Goal: Task Accomplishment & Management: Manage account settings

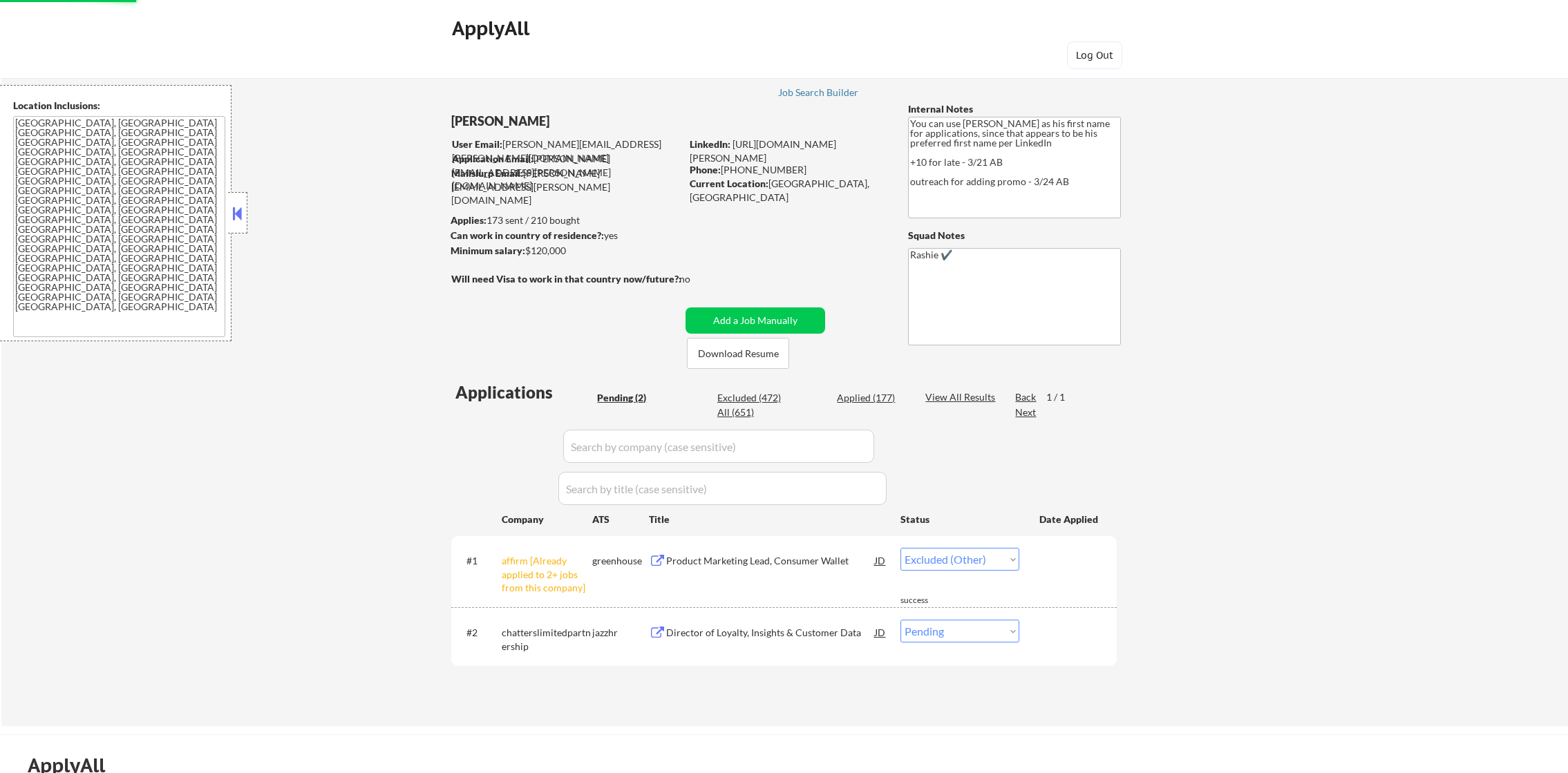
select select ""excluded__other_""
select select ""pending""
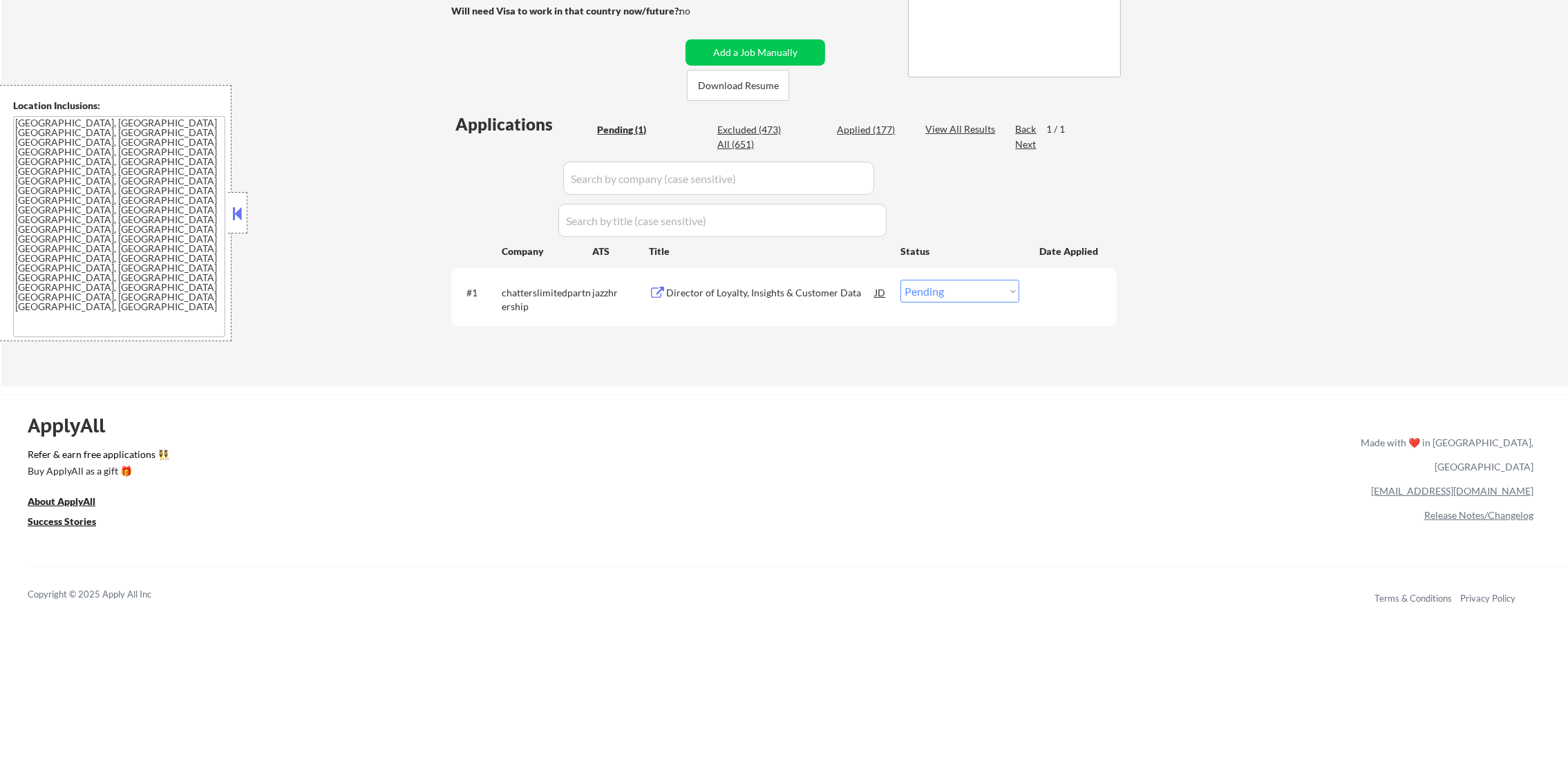
scroll to position [276, 0]
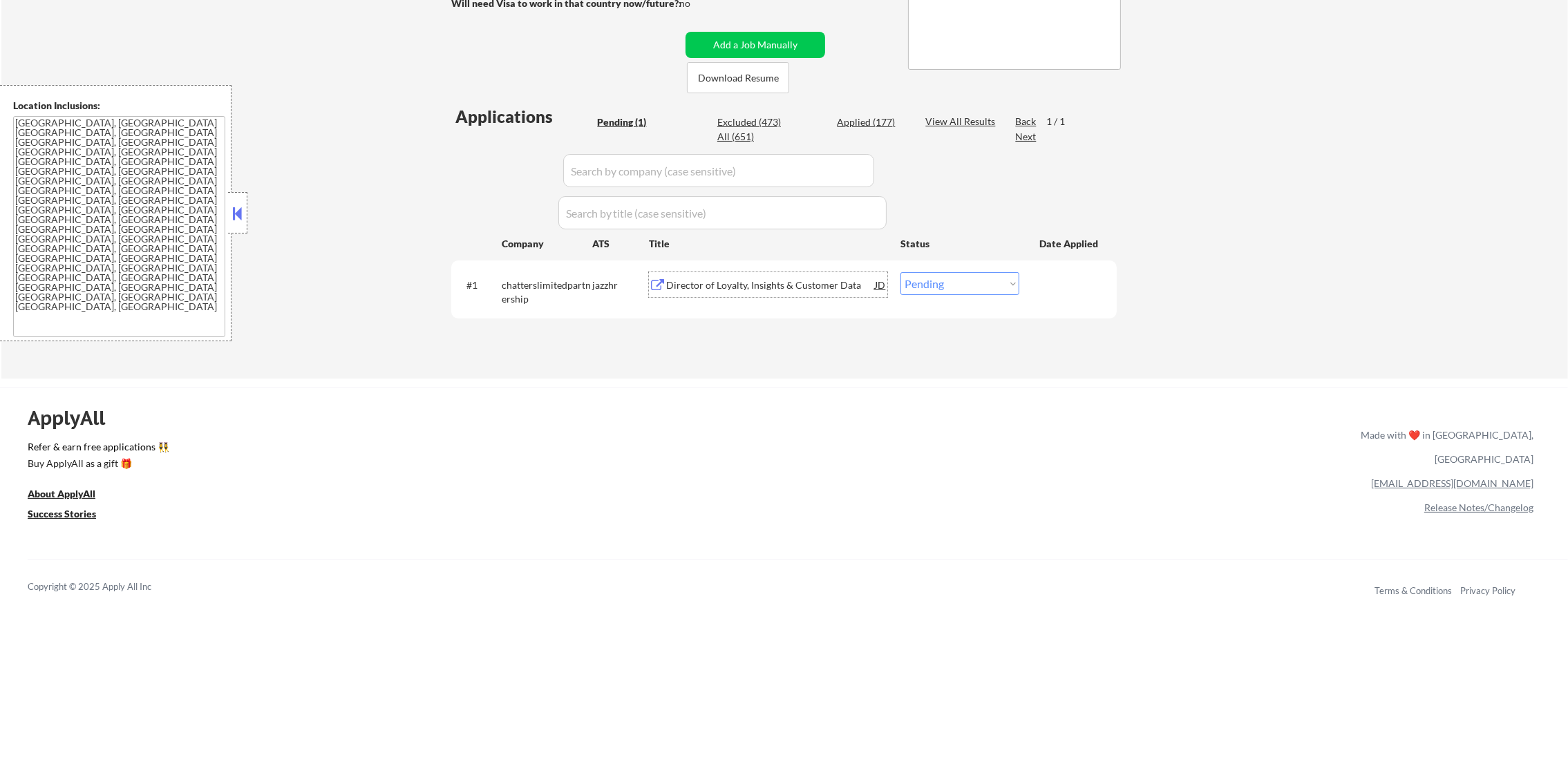
click at [798, 273] on div "Director of Loyalty, Insights & Customer Data" at bounding box center [770, 284] width 209 height 25
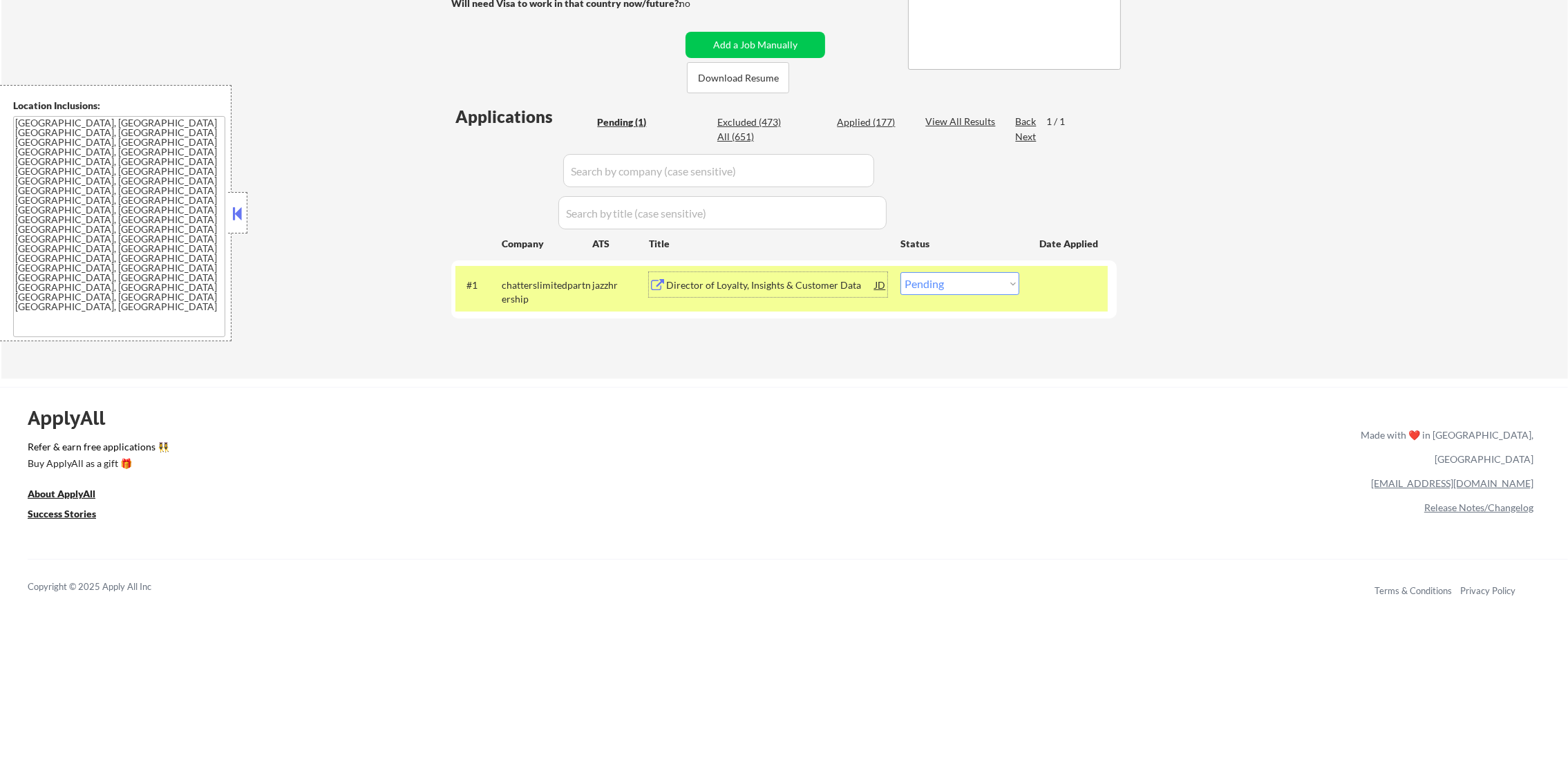
click at [919, 291] on select "Choose an option... Pending Applied Excluded (Questions) Excluded (Expired) Exc…" at bounding box center [960, 283] width 119 height 23
select select ""applied""
click at [901, 272] on select "Choose an option... Pending Applied Excluded (Questions) Excluded (Expired) Exc…" at bounding box center [960, 283] width 119 height 23
click at [538, 297] on div "chatterslimitedpartnership" at bounding box center [546, 292] width 90 height 27
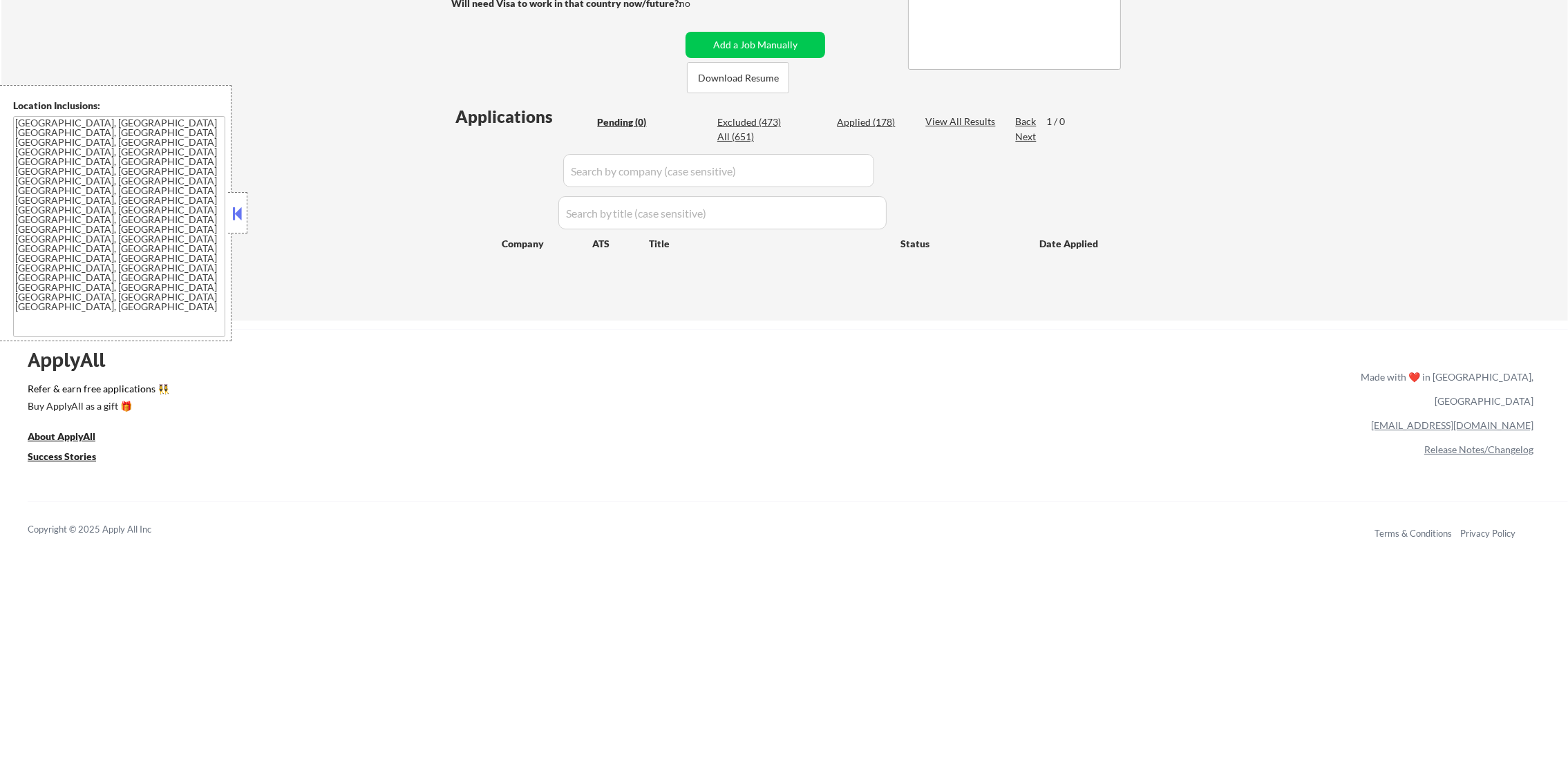
click at [885, 117] on div "Applied (178)" at bounding box center [871, 122] width 69 height 14
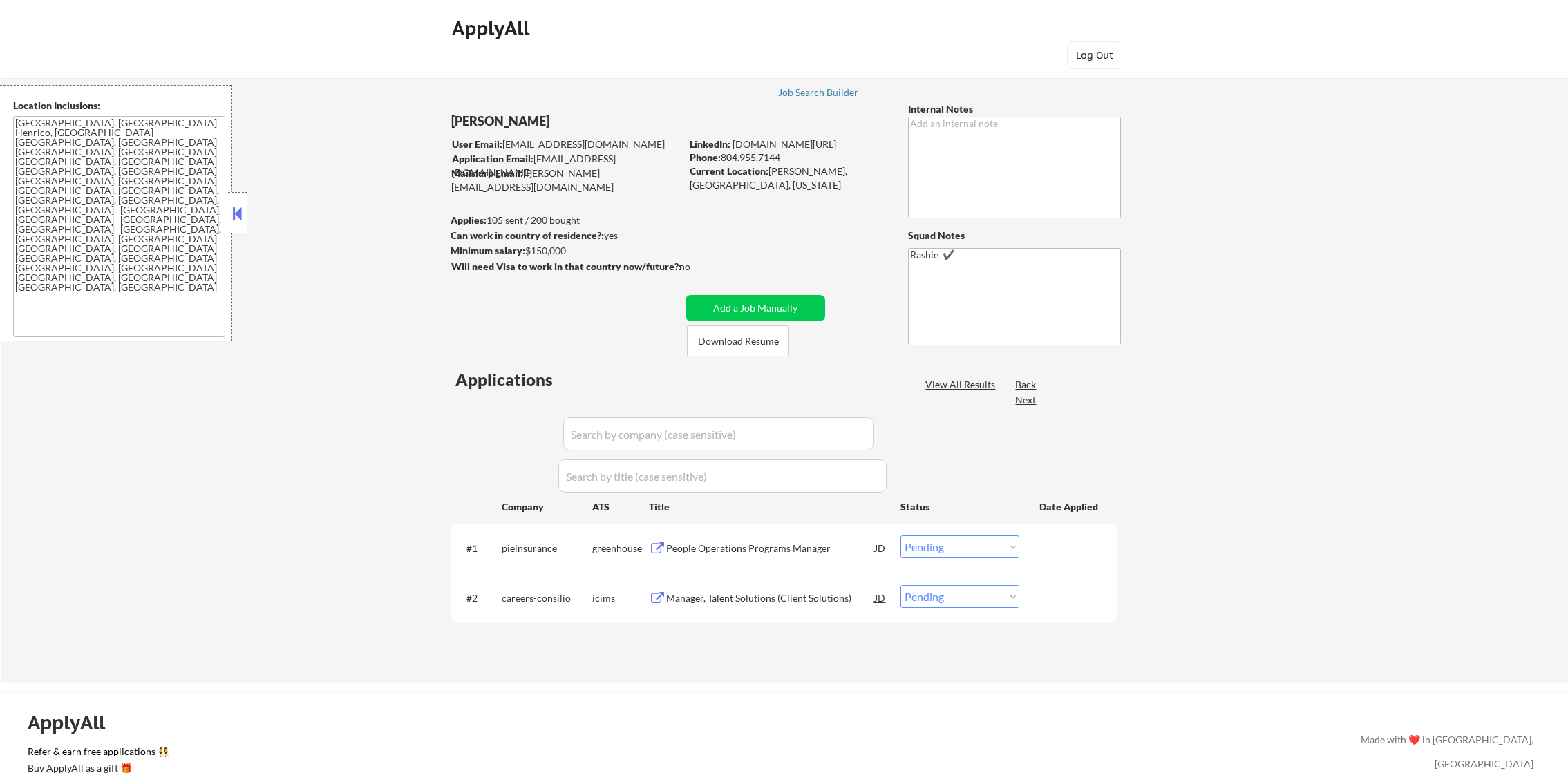
select select ""pending""
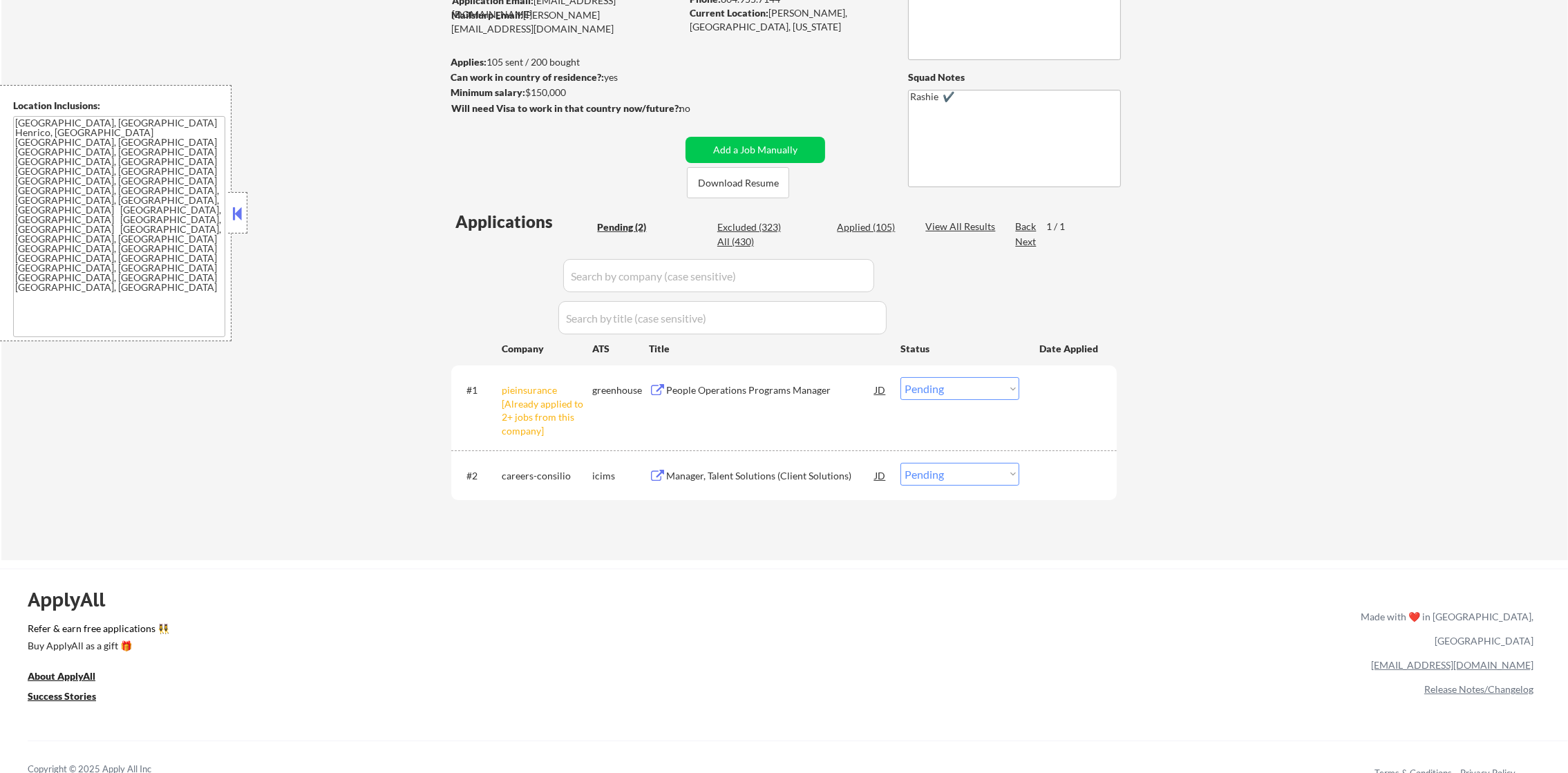
scroll to position [172, 0]
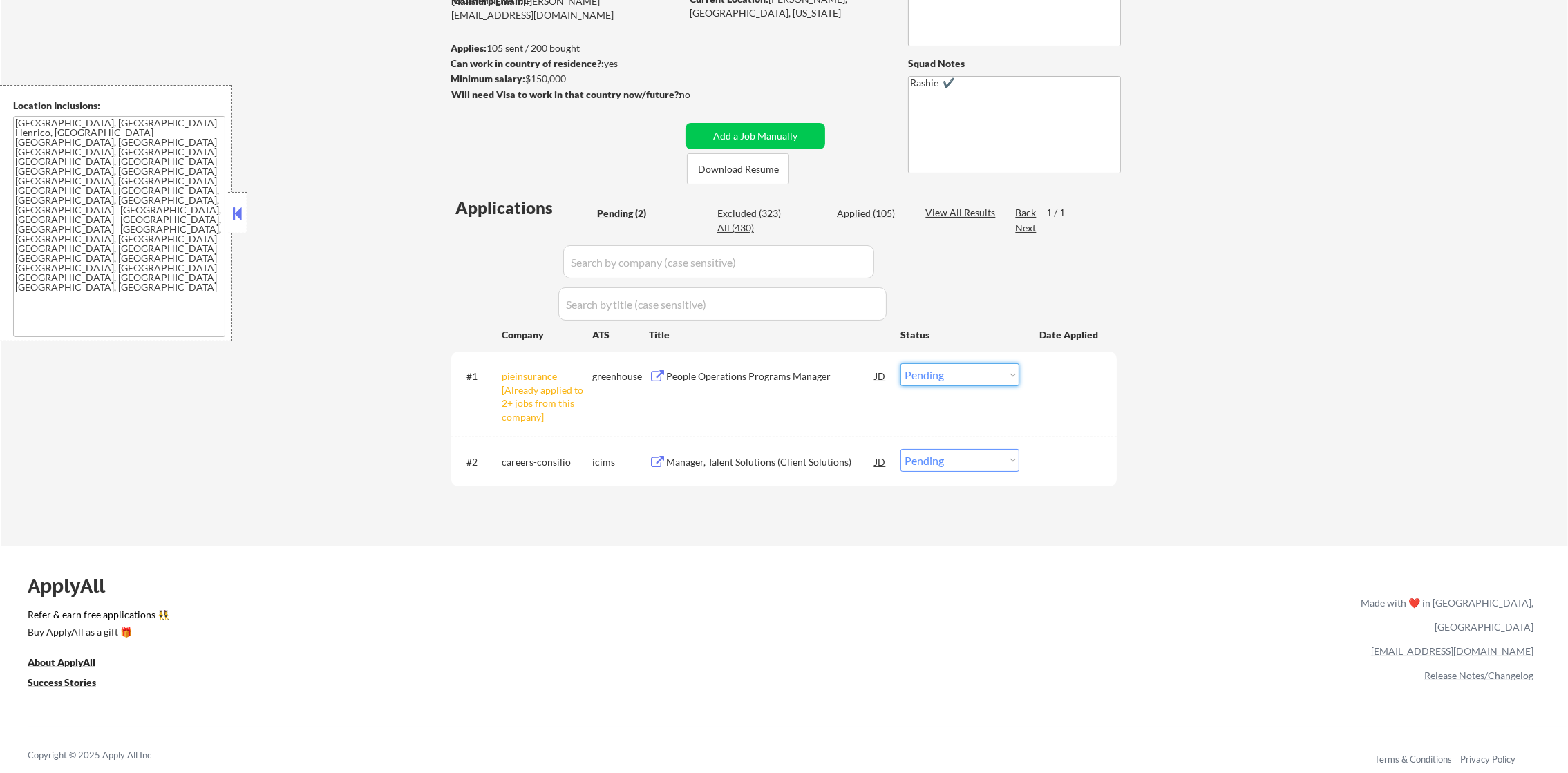
click at [972, 374] on select "Choose an option... Pending Applied Excluded (Questions) Excluded (Expired) Exc…" at bounding box center [960, 374] width 119 height 23
click at [901, 363] on select "Choose an option... Pending Applied Excluded (Questions) Excluded (Expired) Exc…" at bounding box center [960, 374] width 119 height 23
click at [767, 466] on div "Manager, Talent Solutions (Client Solutions)" at bounding box center [770, 462] width 209 height 14
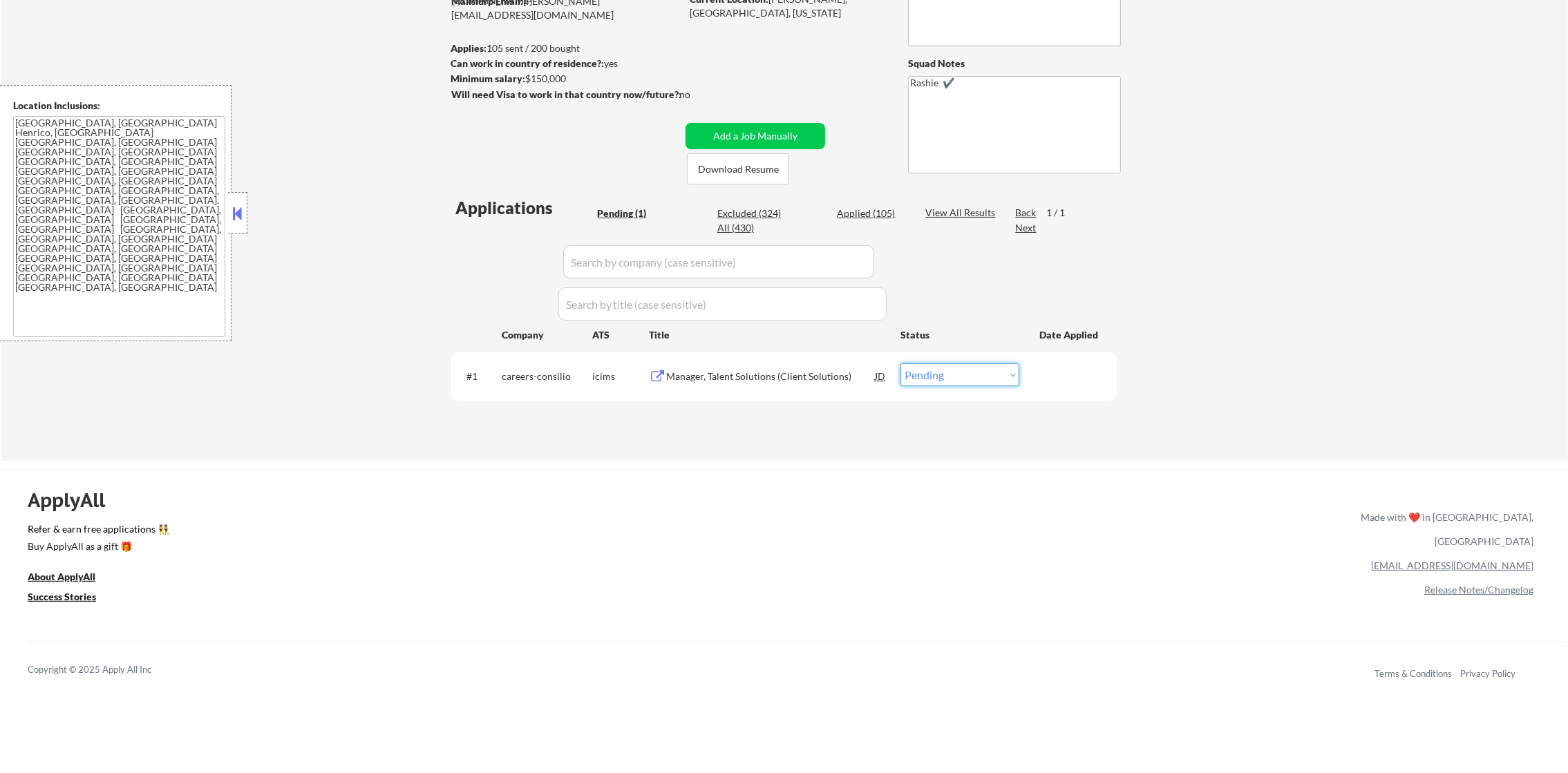
drag, startPoint x: 931, startPoint y: 374, endPoint x: 931, endPoint y: 385, distance: 11.0
click at [931, 374] on select "Choose an option... Pending Applied Excluded (Questions) Excluded (Expired) Exc…" at bounding box center [960, 374] width 119 height 23
select select ""excluded__location_""
click at [901, 363] on select "Choose an option... Pending Applied Excluded (Questions) Excluded (Expired) Exc…" at bounding box center [960, 374] width 119 height 23
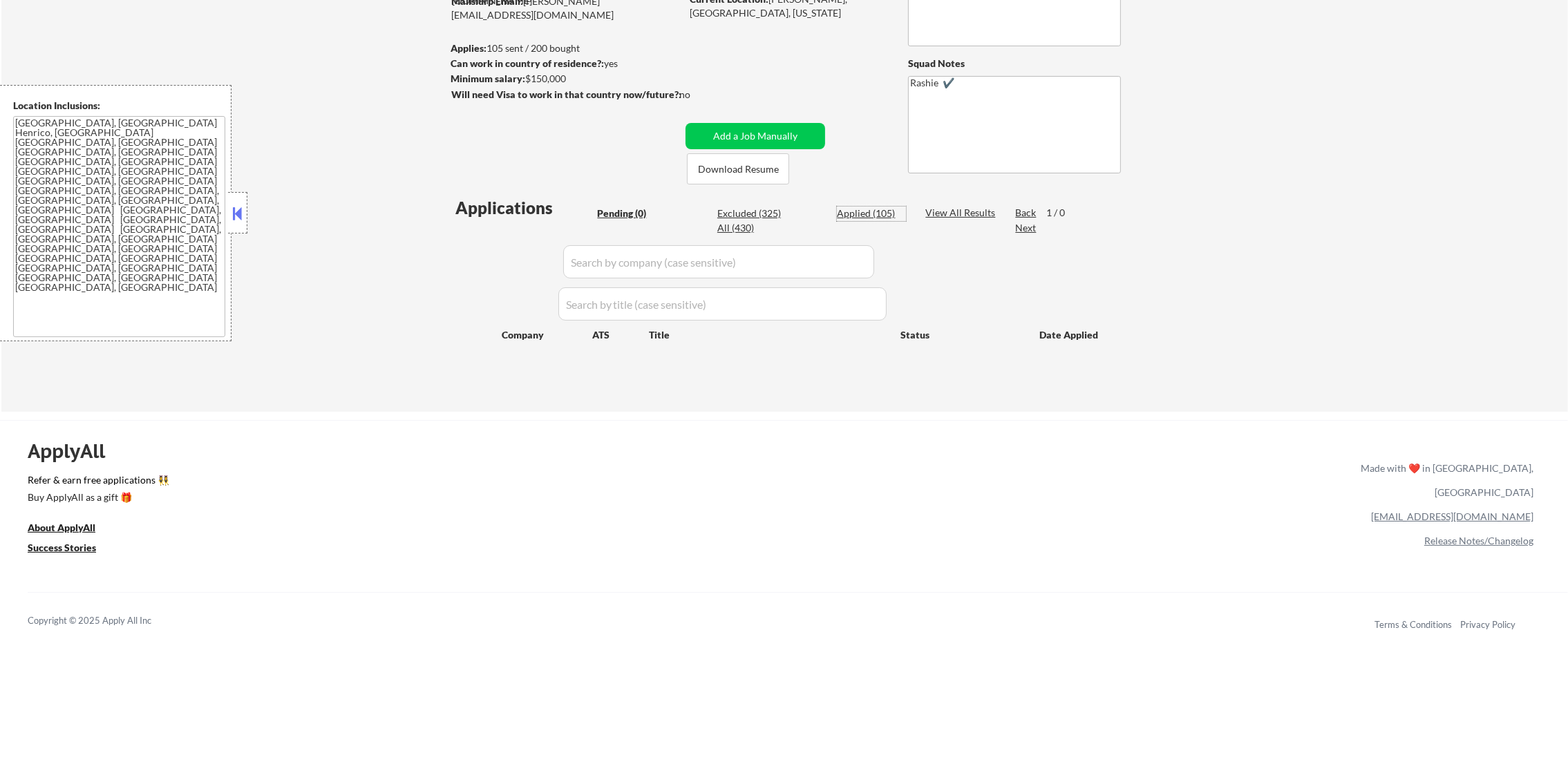
click at [867, 209] on div "Applied (105)" at bounding box center [871, 213] width 69 height 14
select select ""applied""
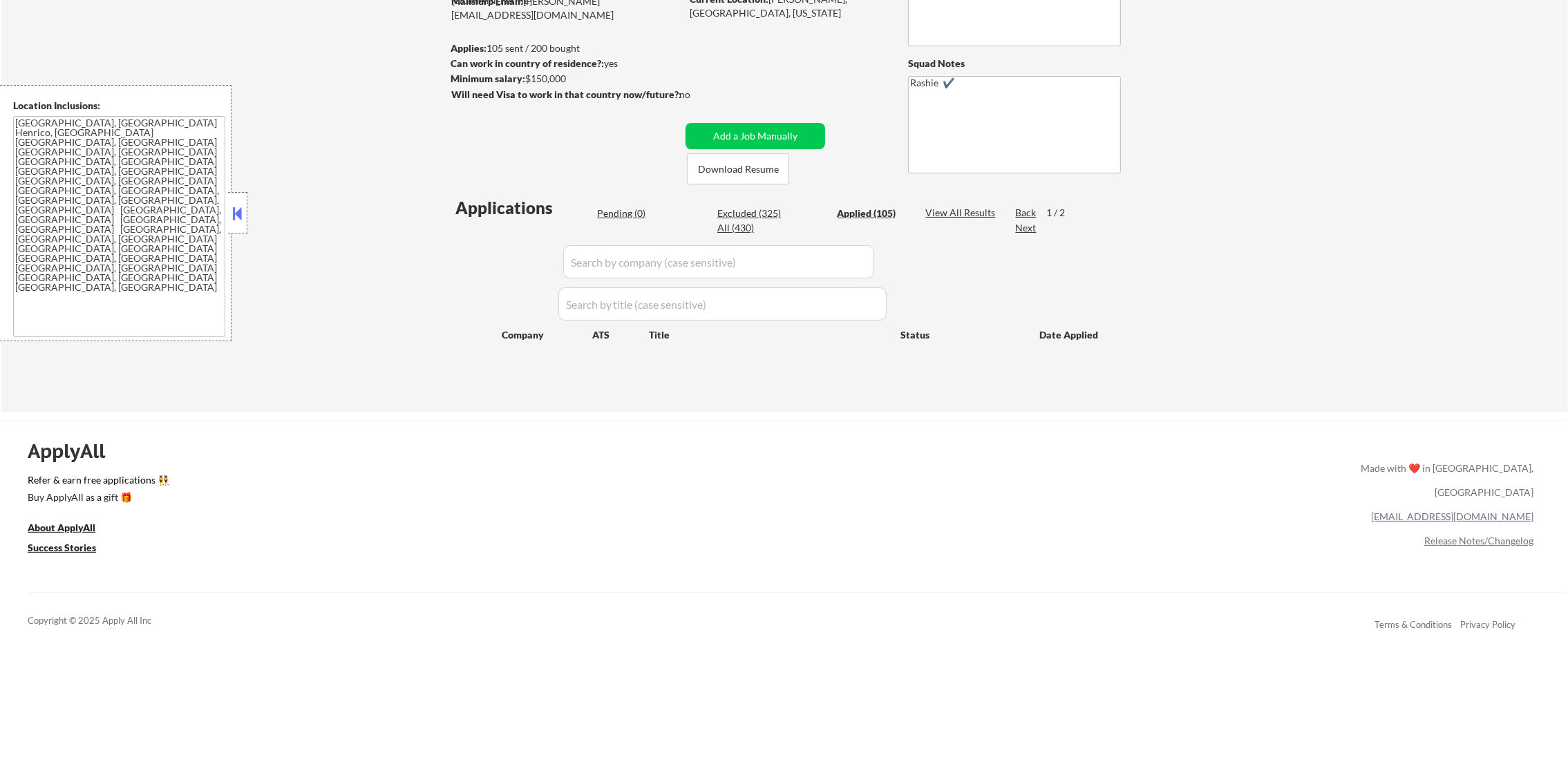
select select ""applied""
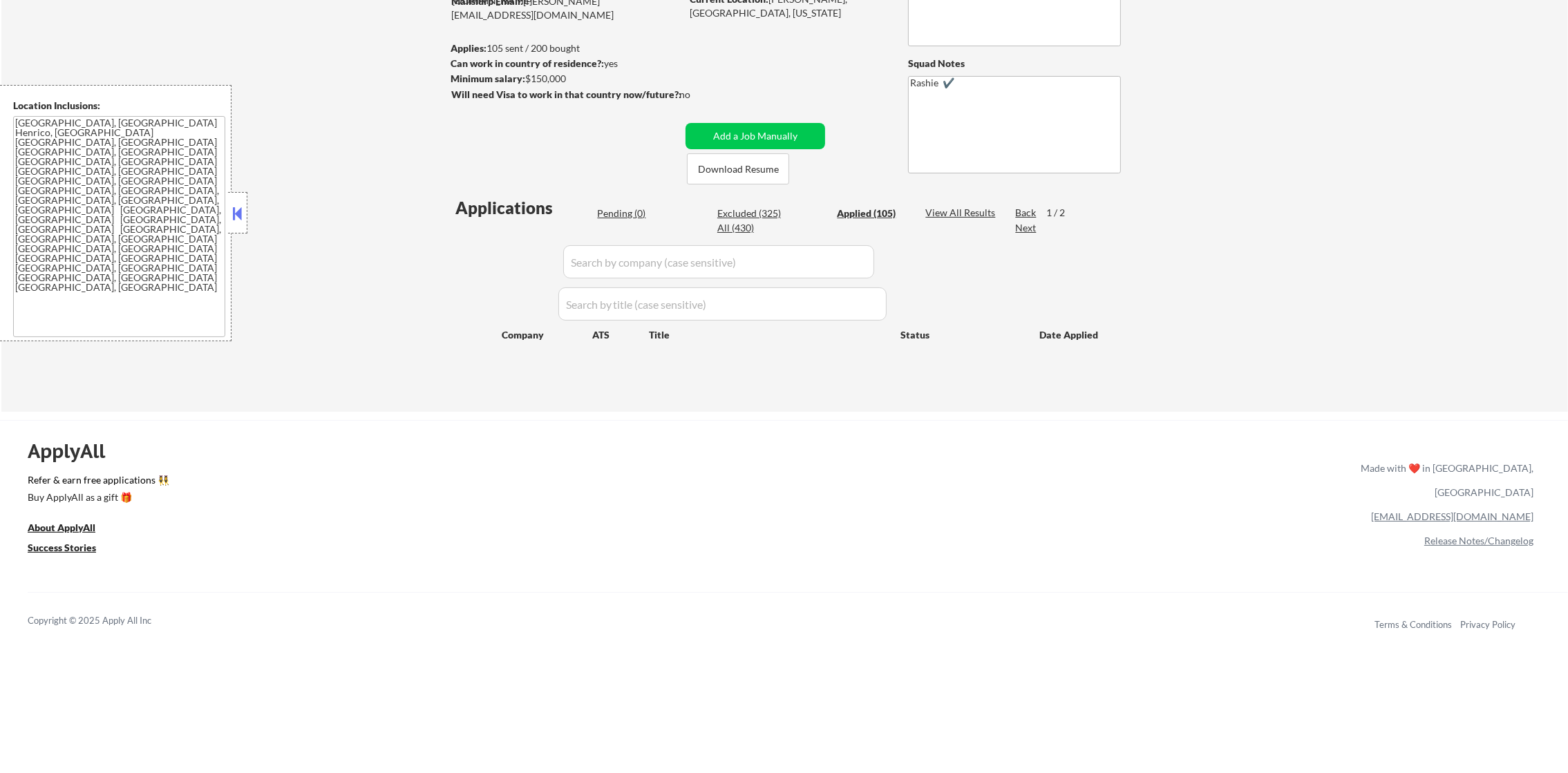
select select ""applied""
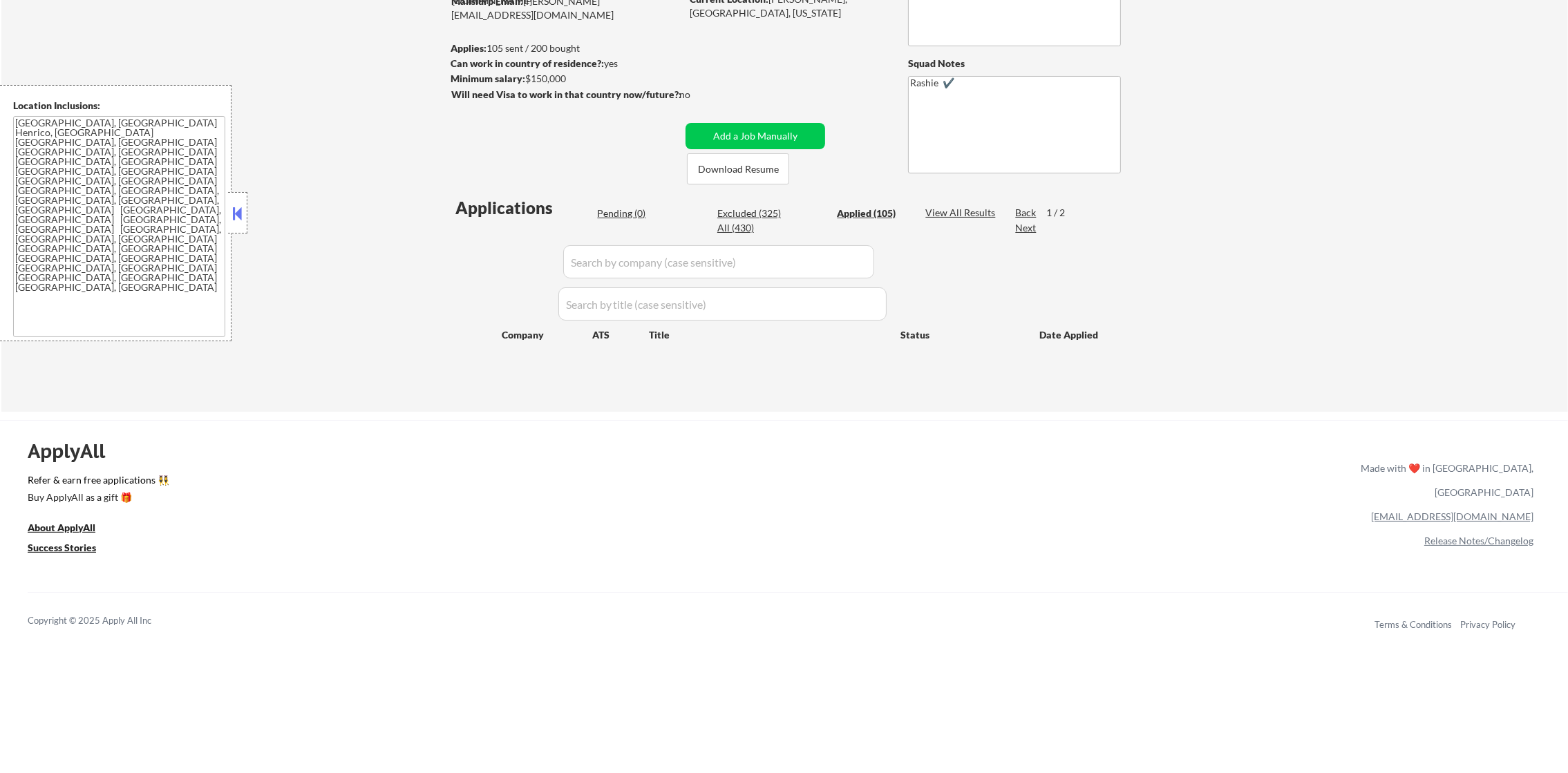
select select ""applied""
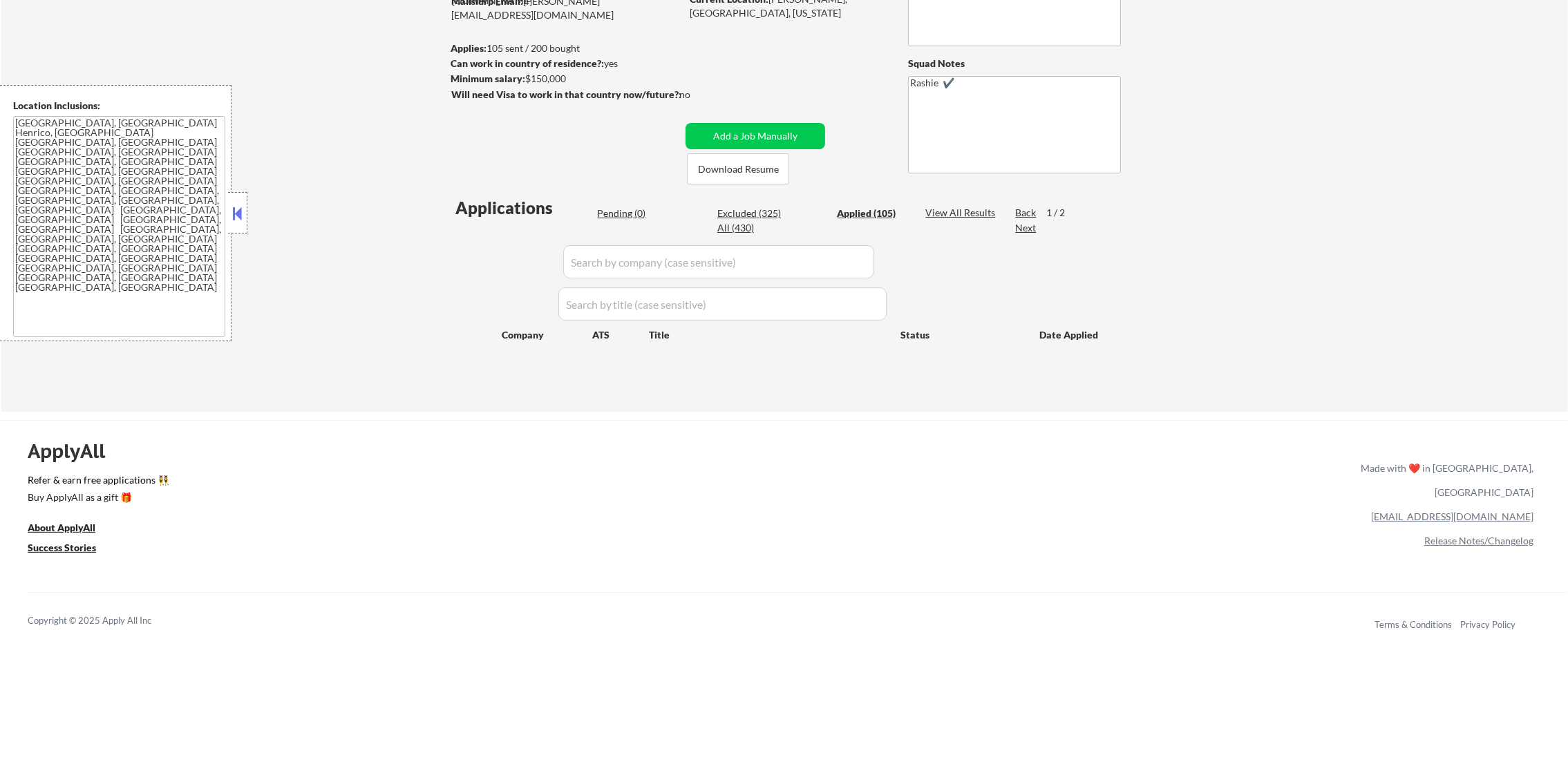
select select ""applied""
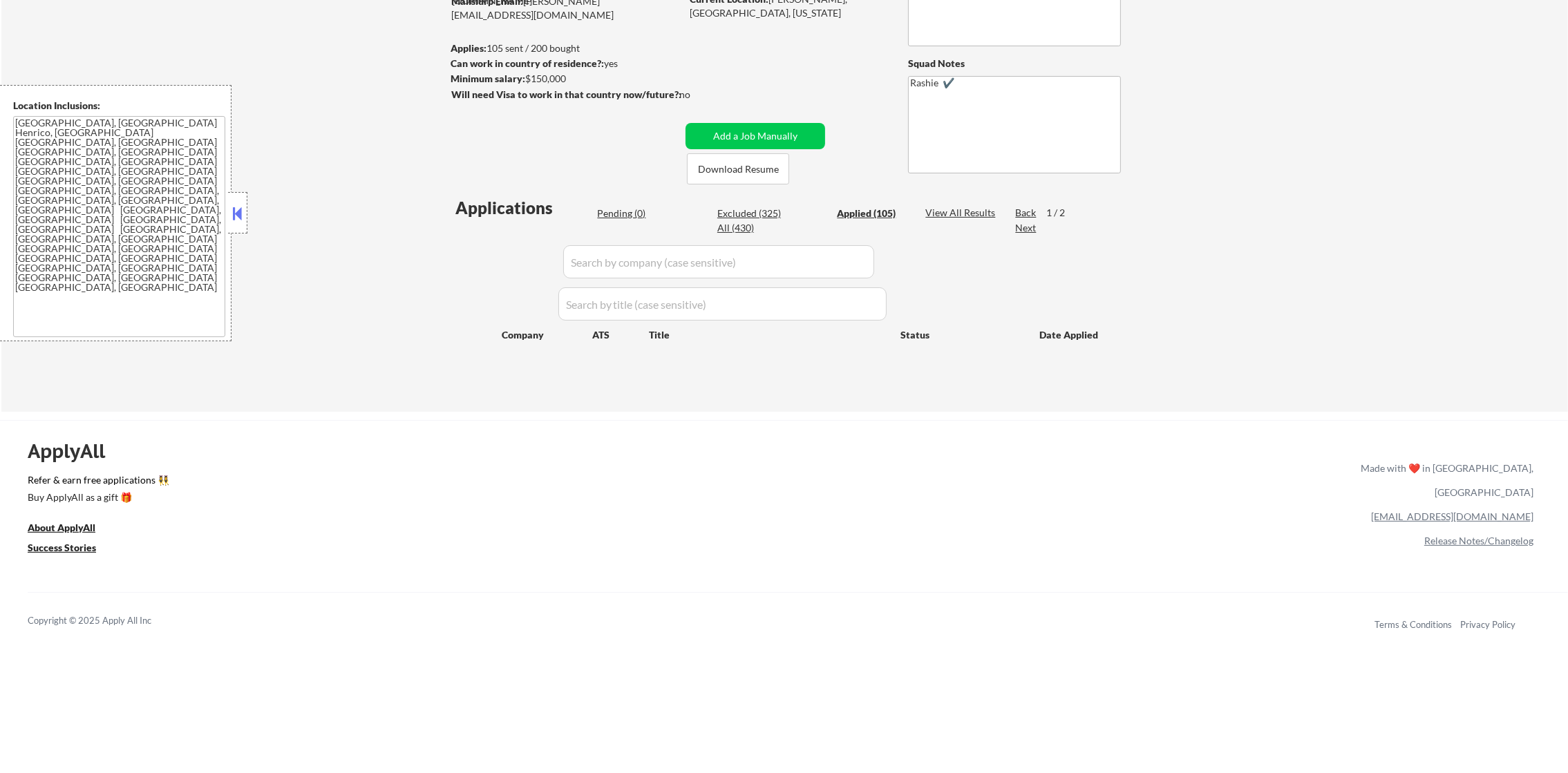
select select ""applied""
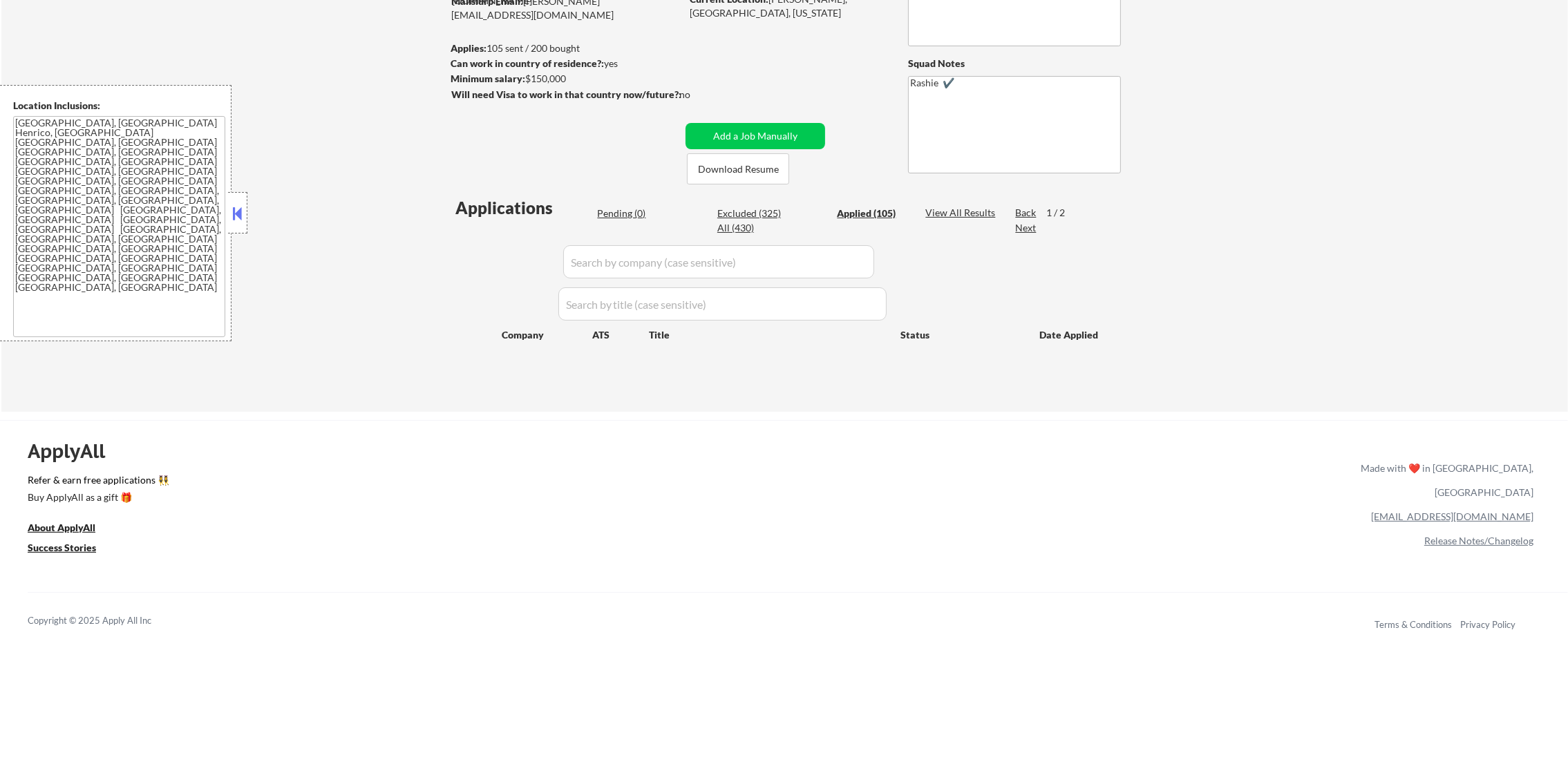
select select ""applied""
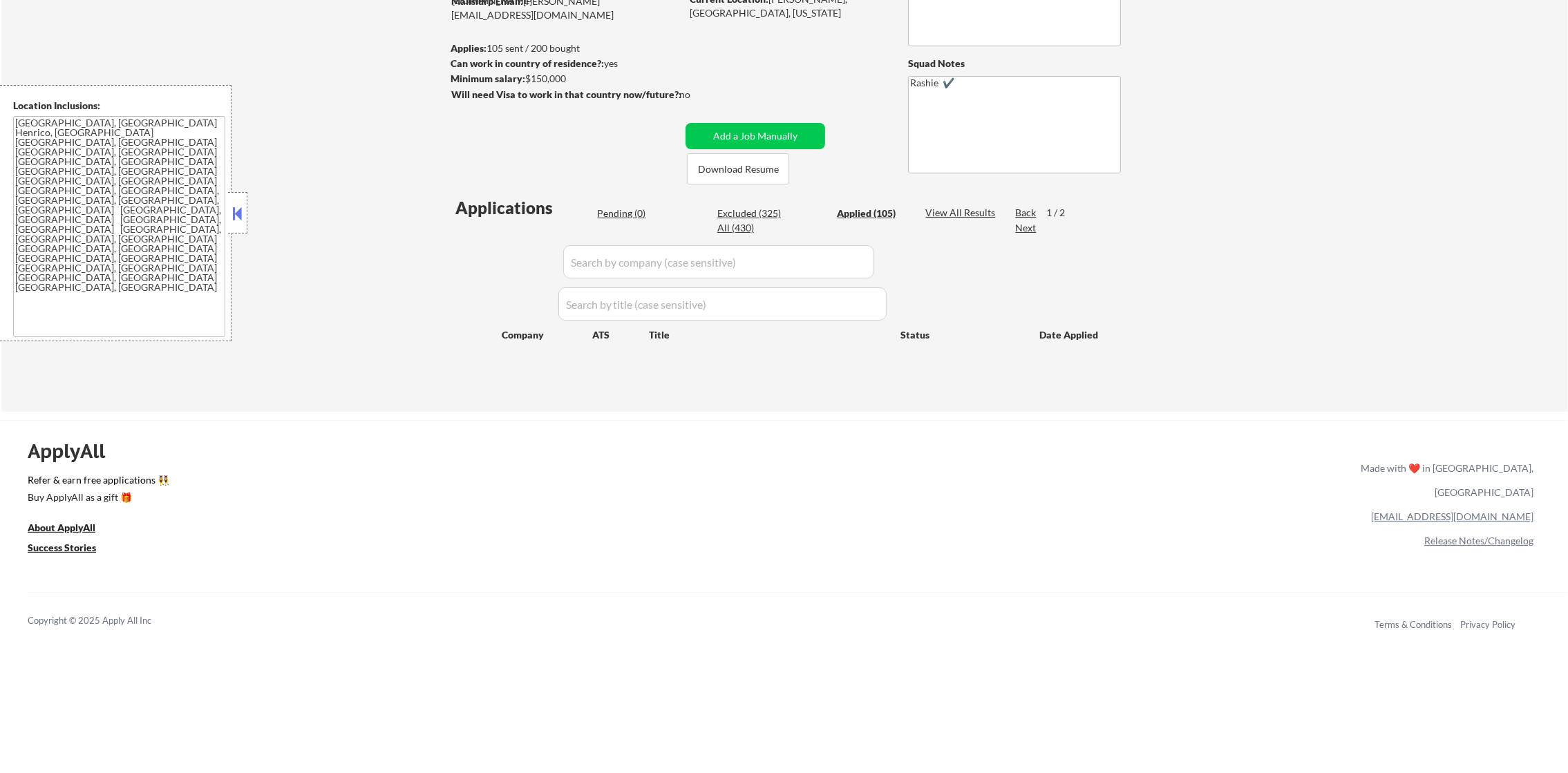
select select ""applied""
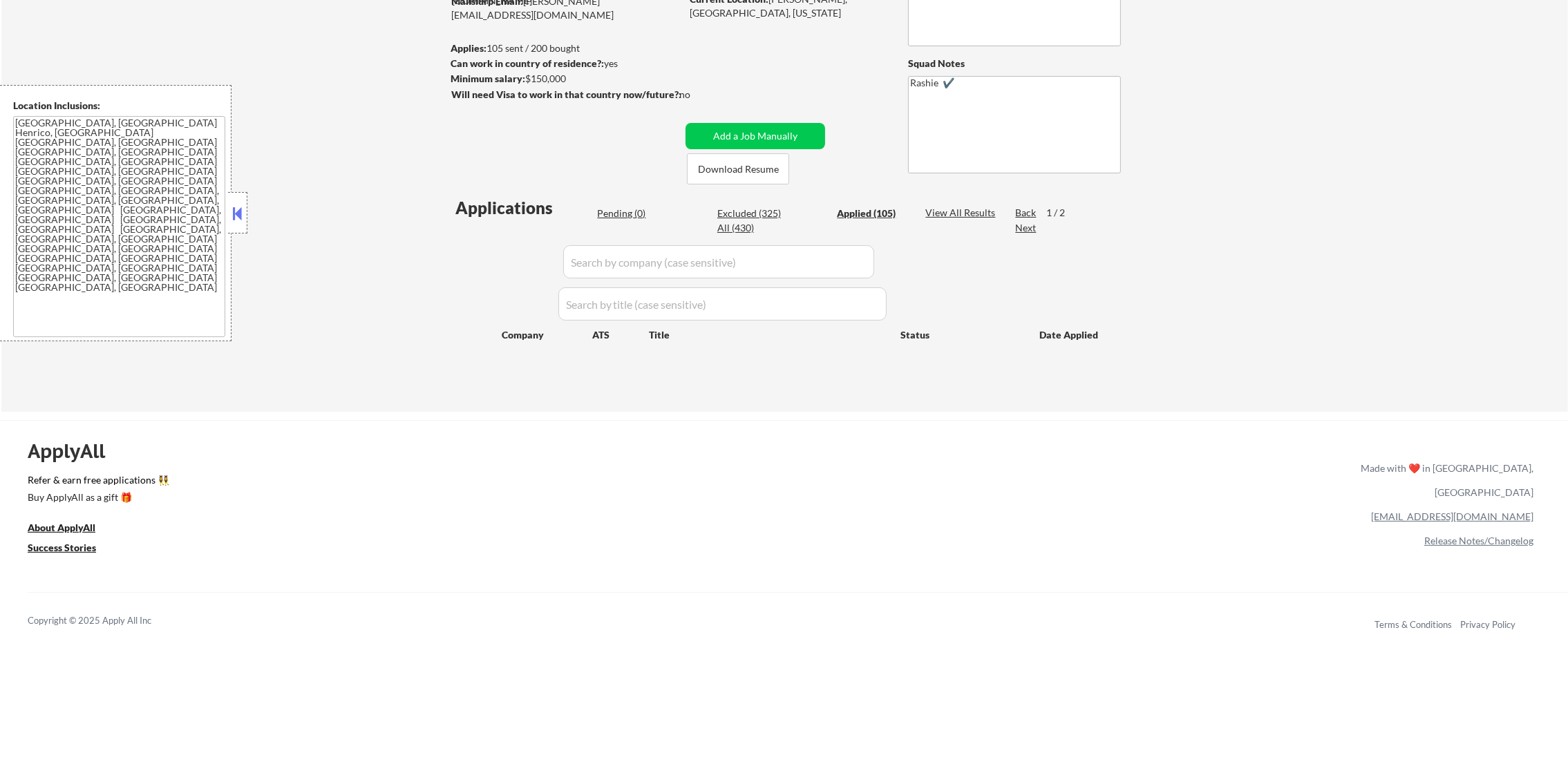
select select ""applied""
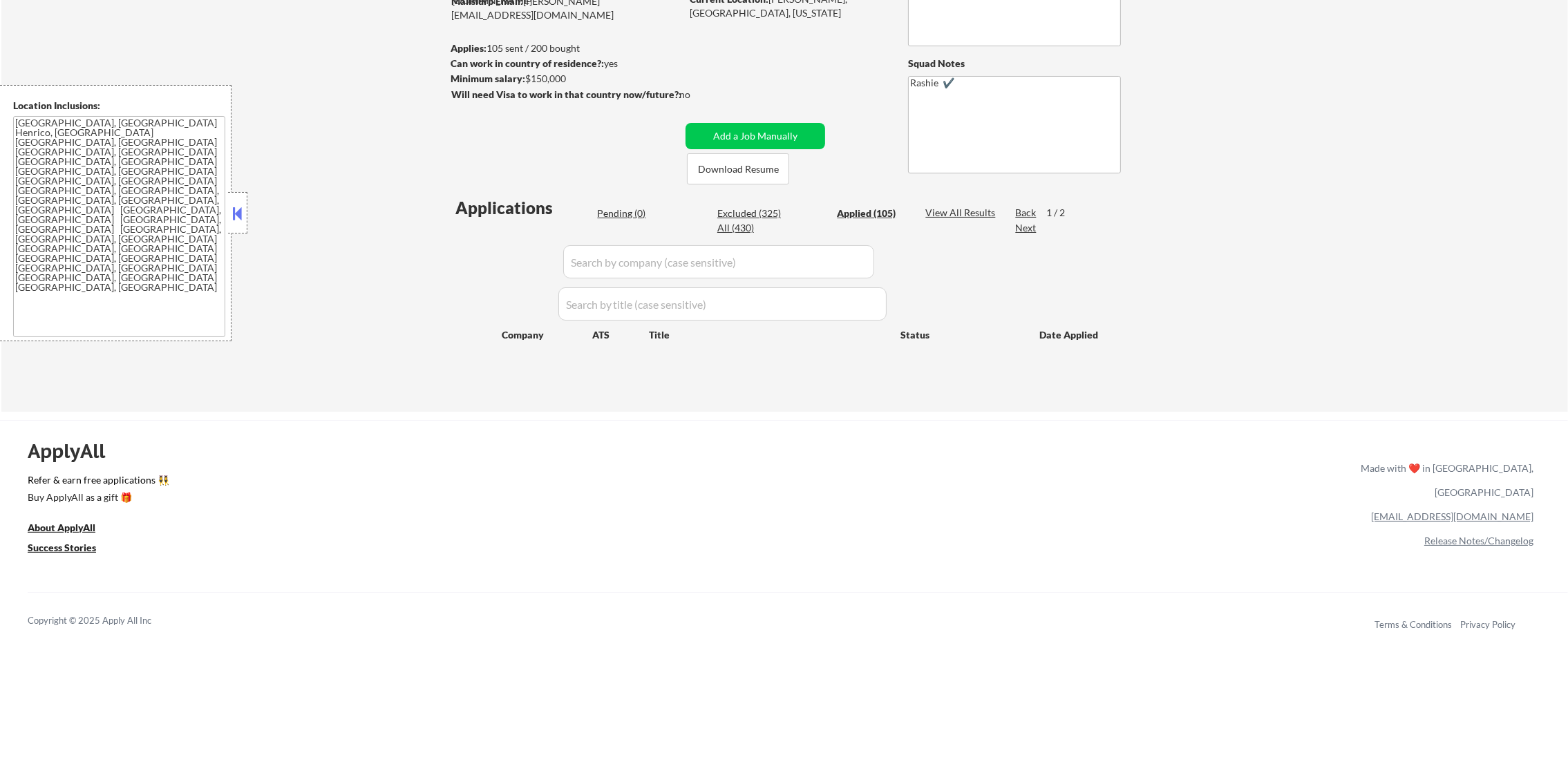
select select ""applied""
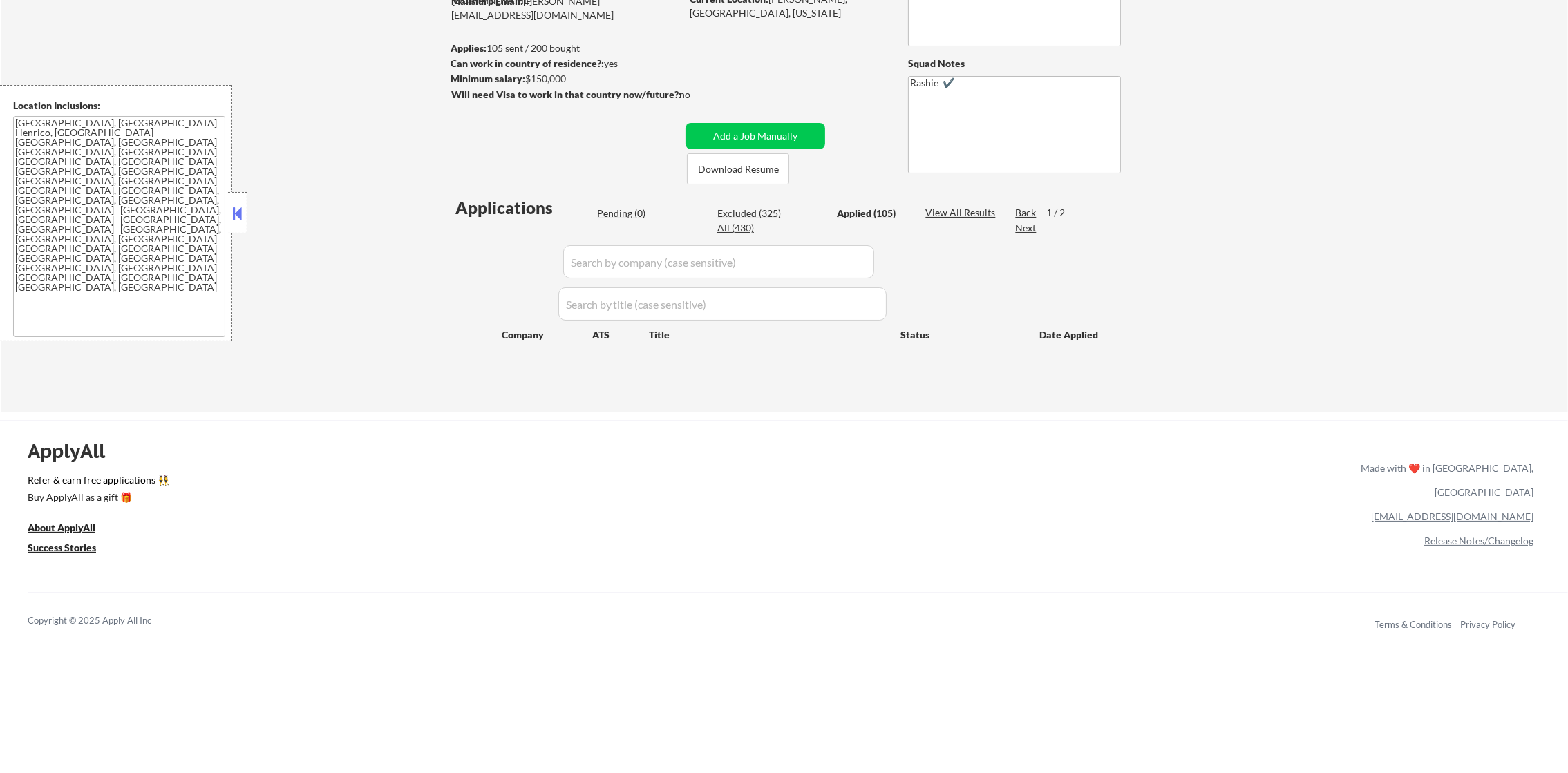
select select ""applied""
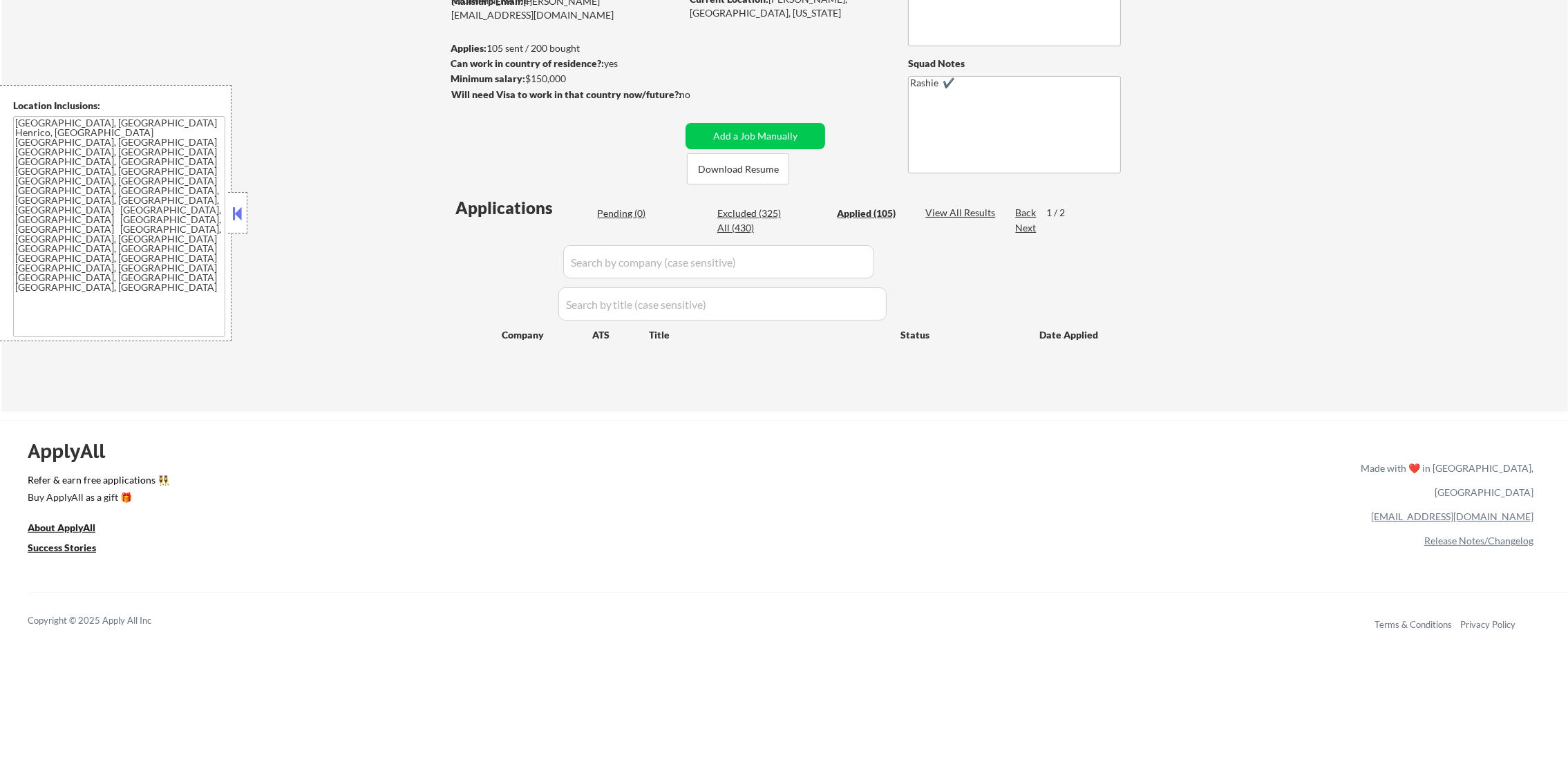
select select ""applied""
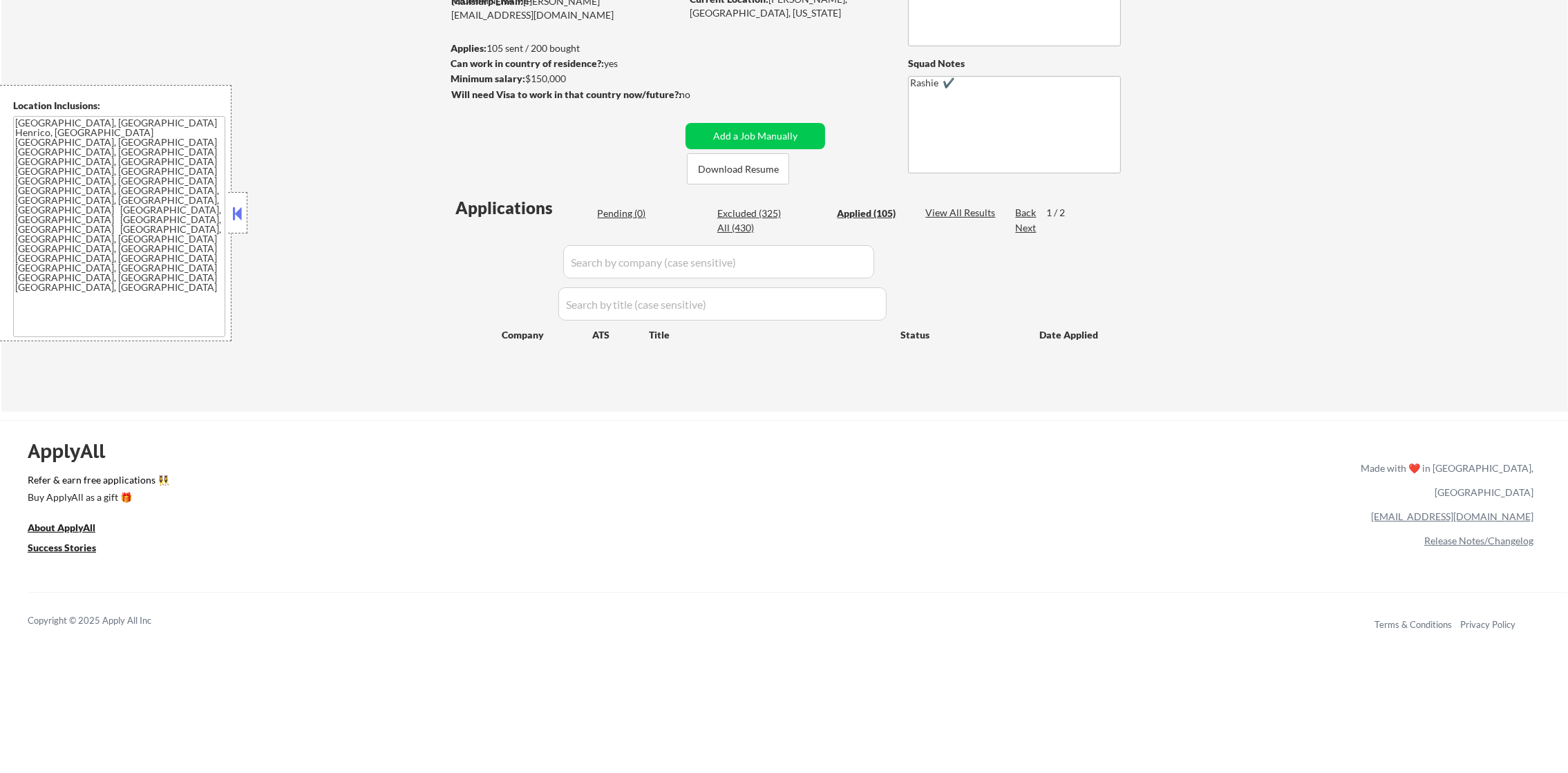
select select ""applied""
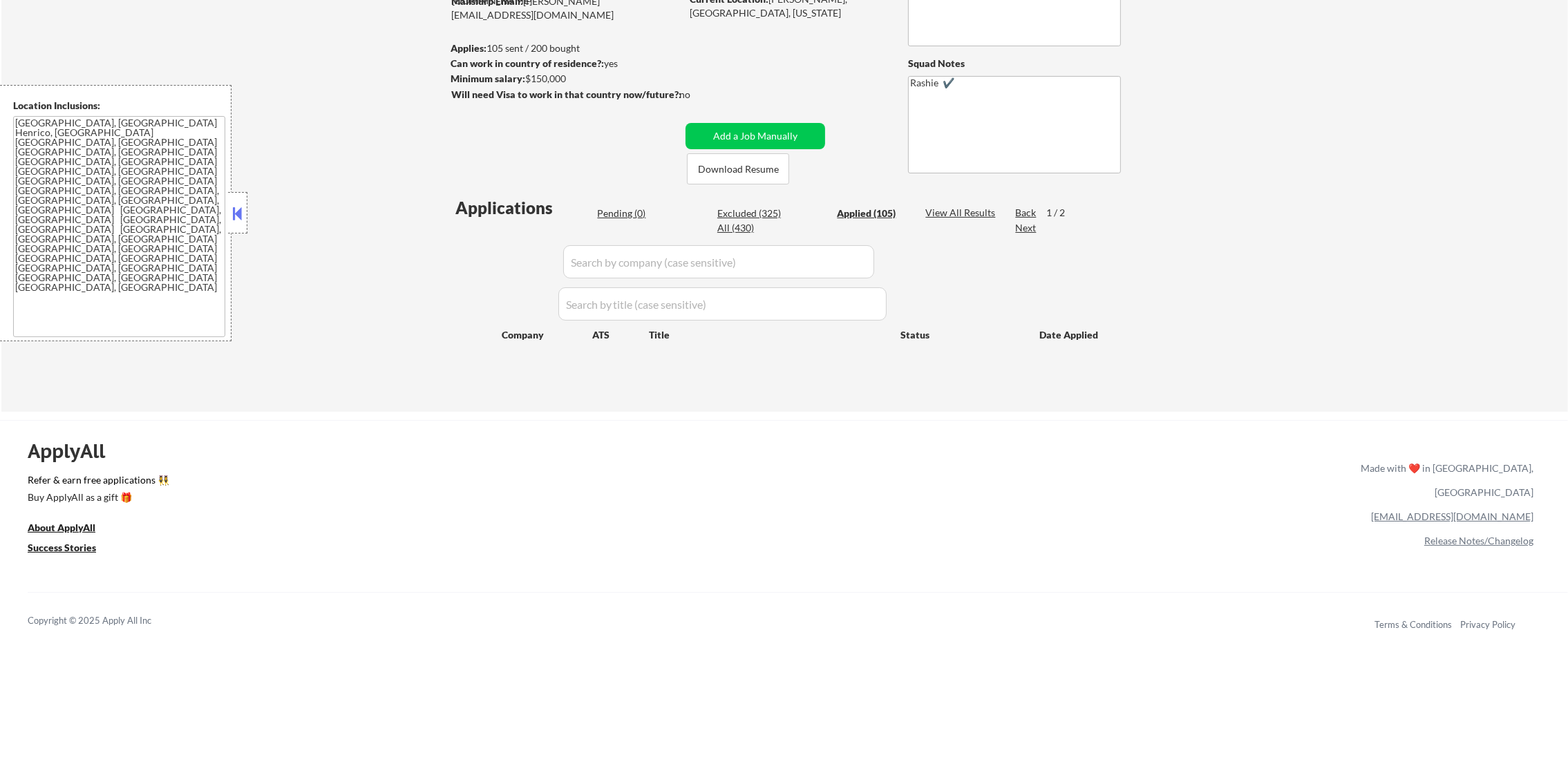
select select ""applied""
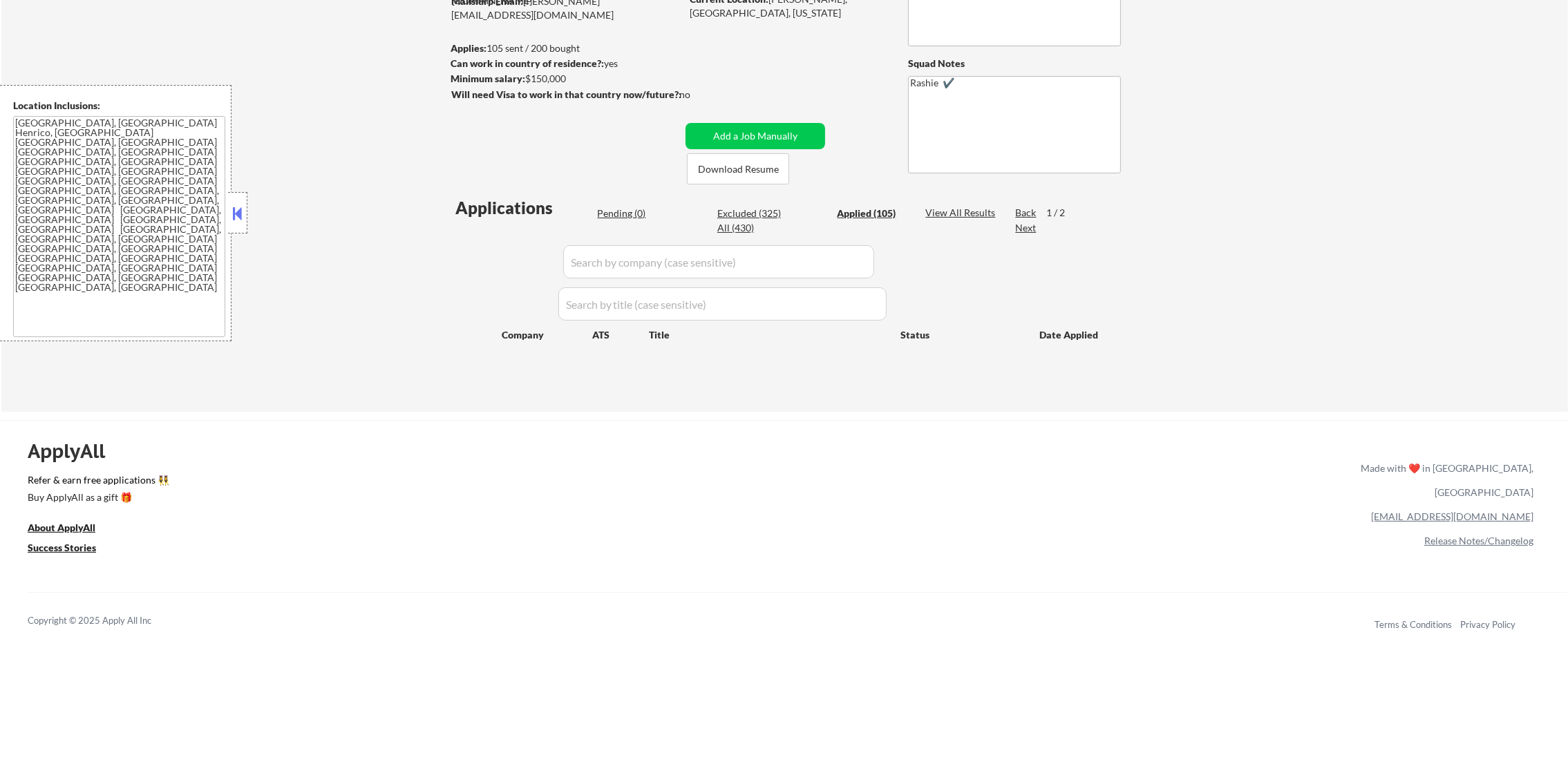
select select ""applied""
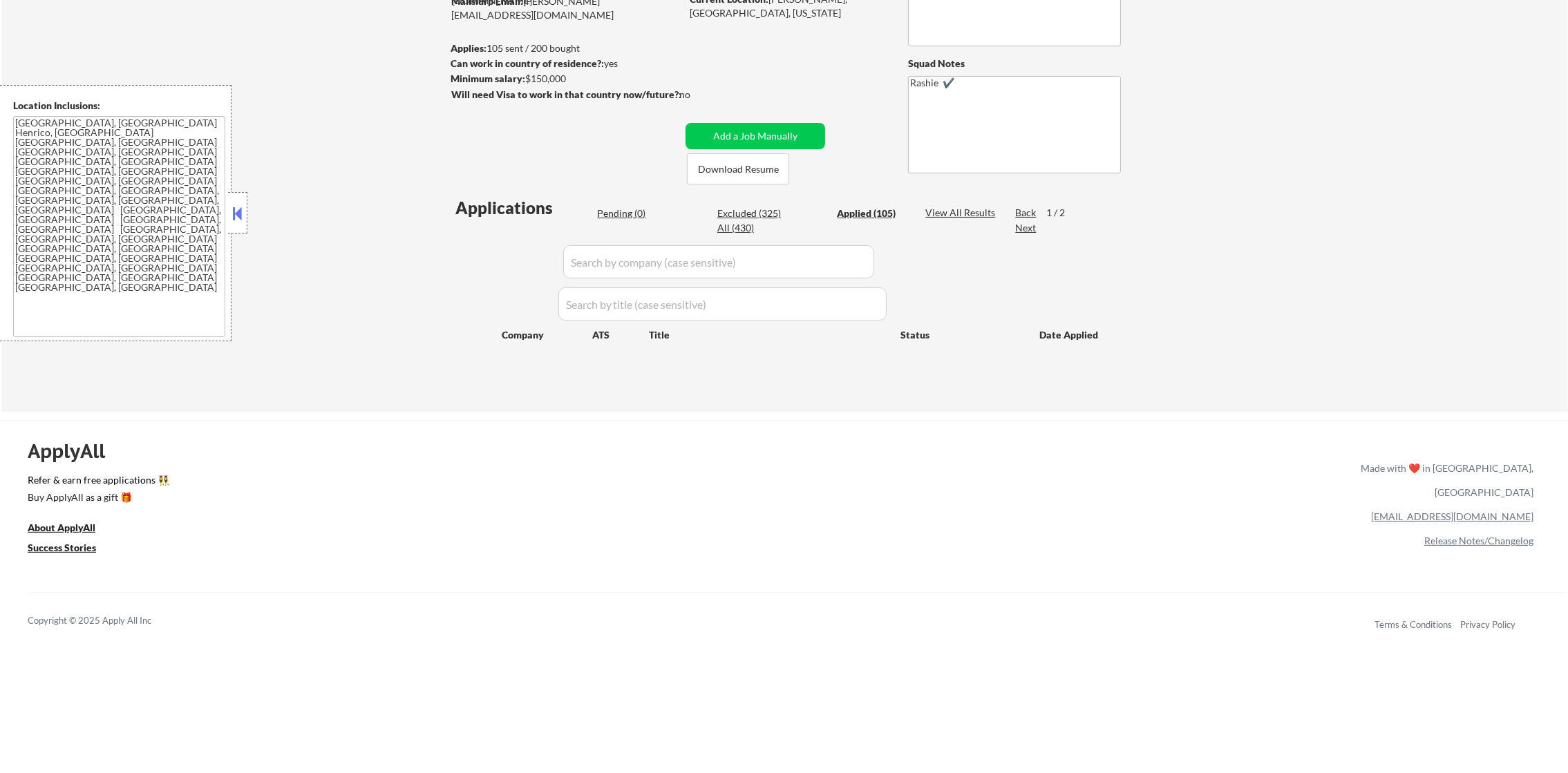
select select ""applied""
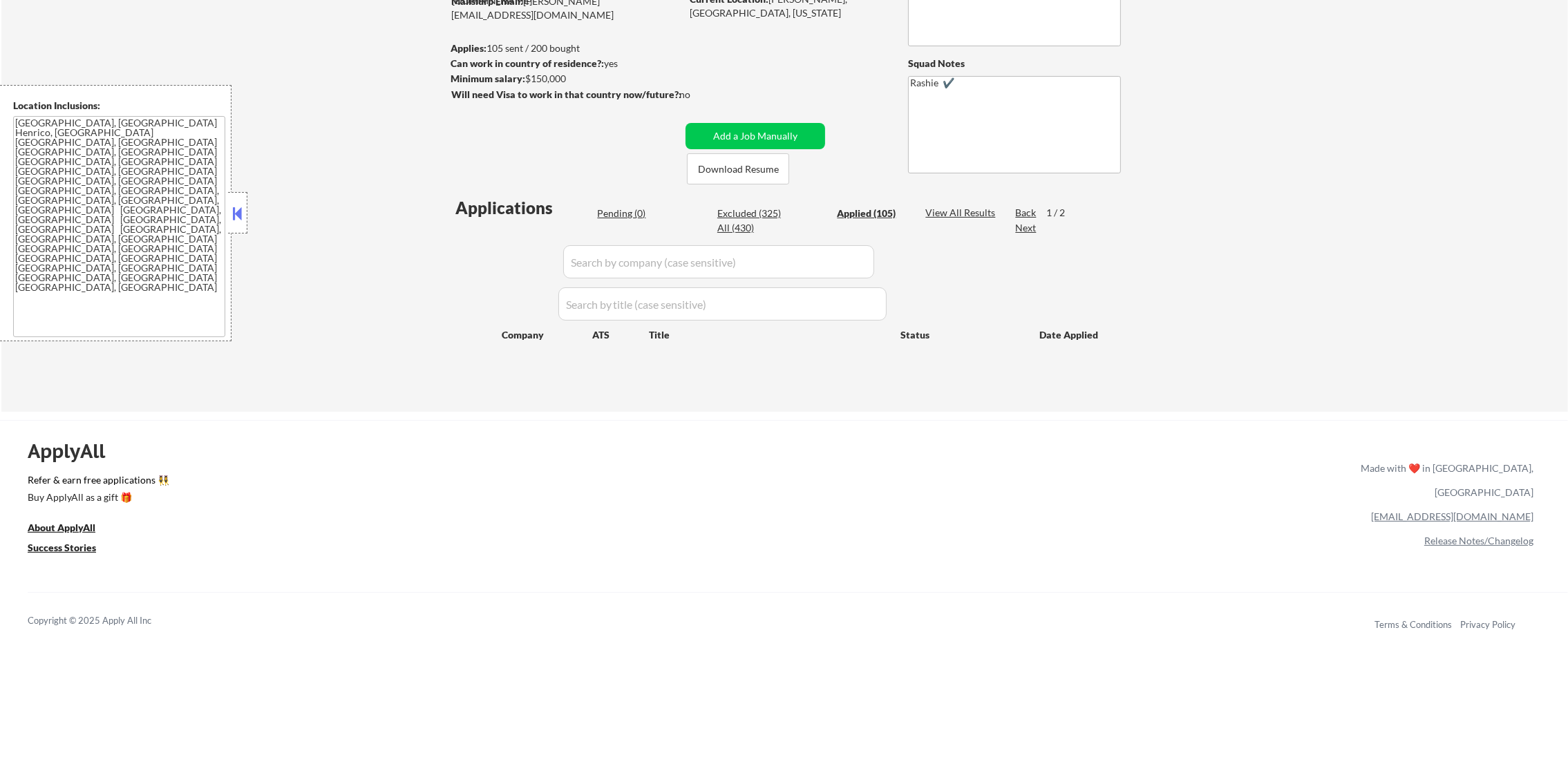
select select ""applied""
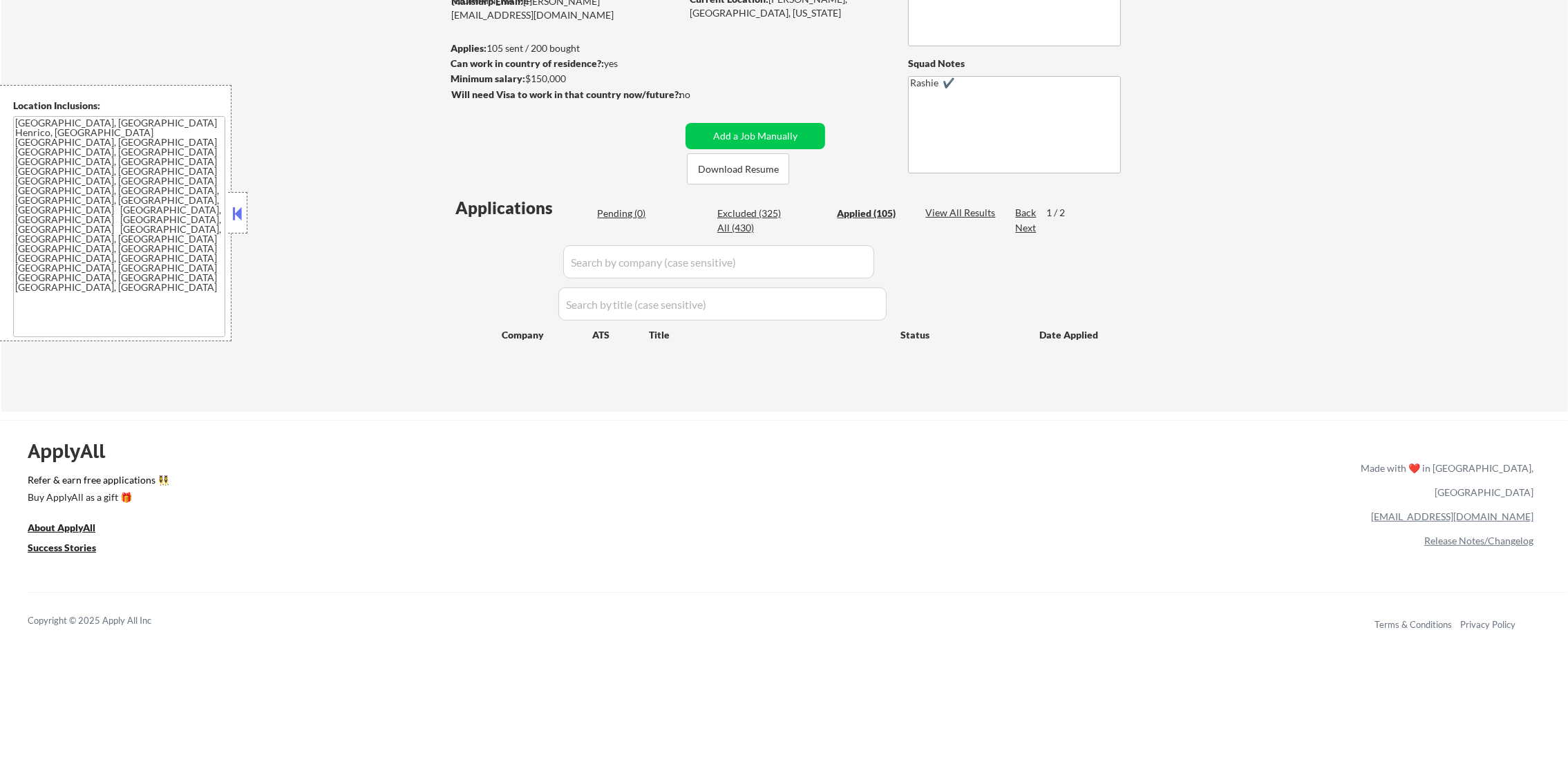
select select ""applied""
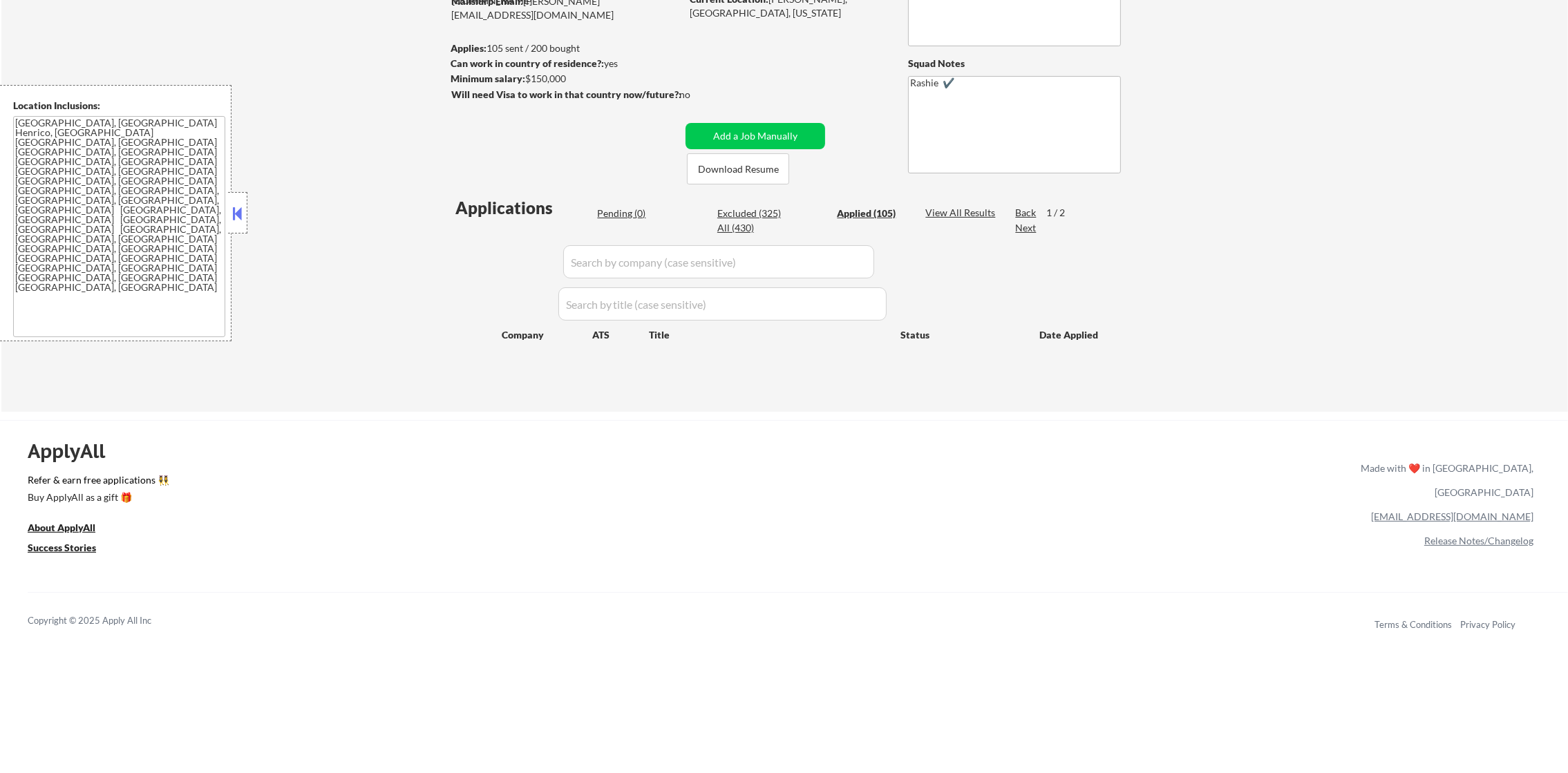
select select ""applied""
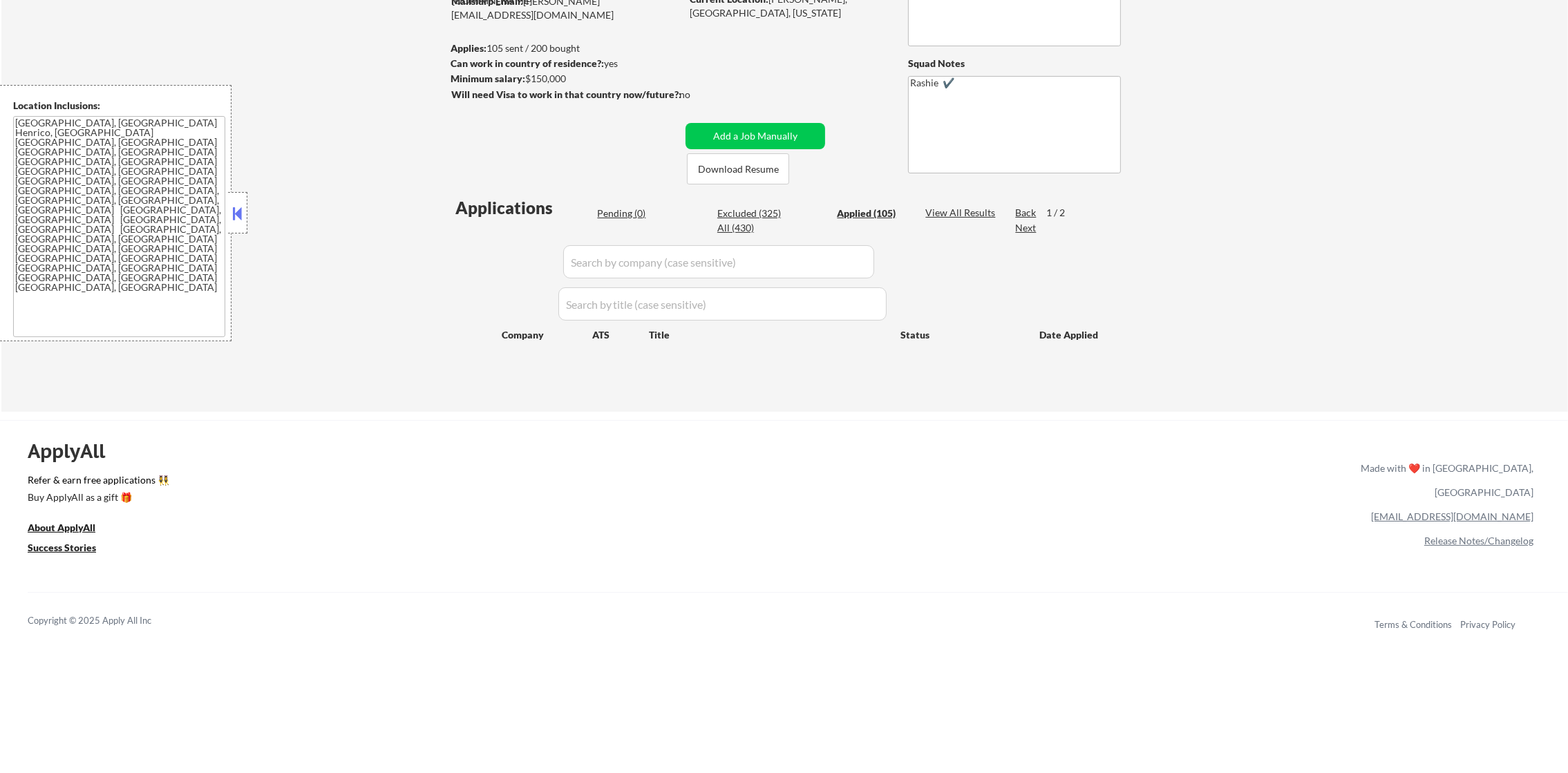
select select ""applied""
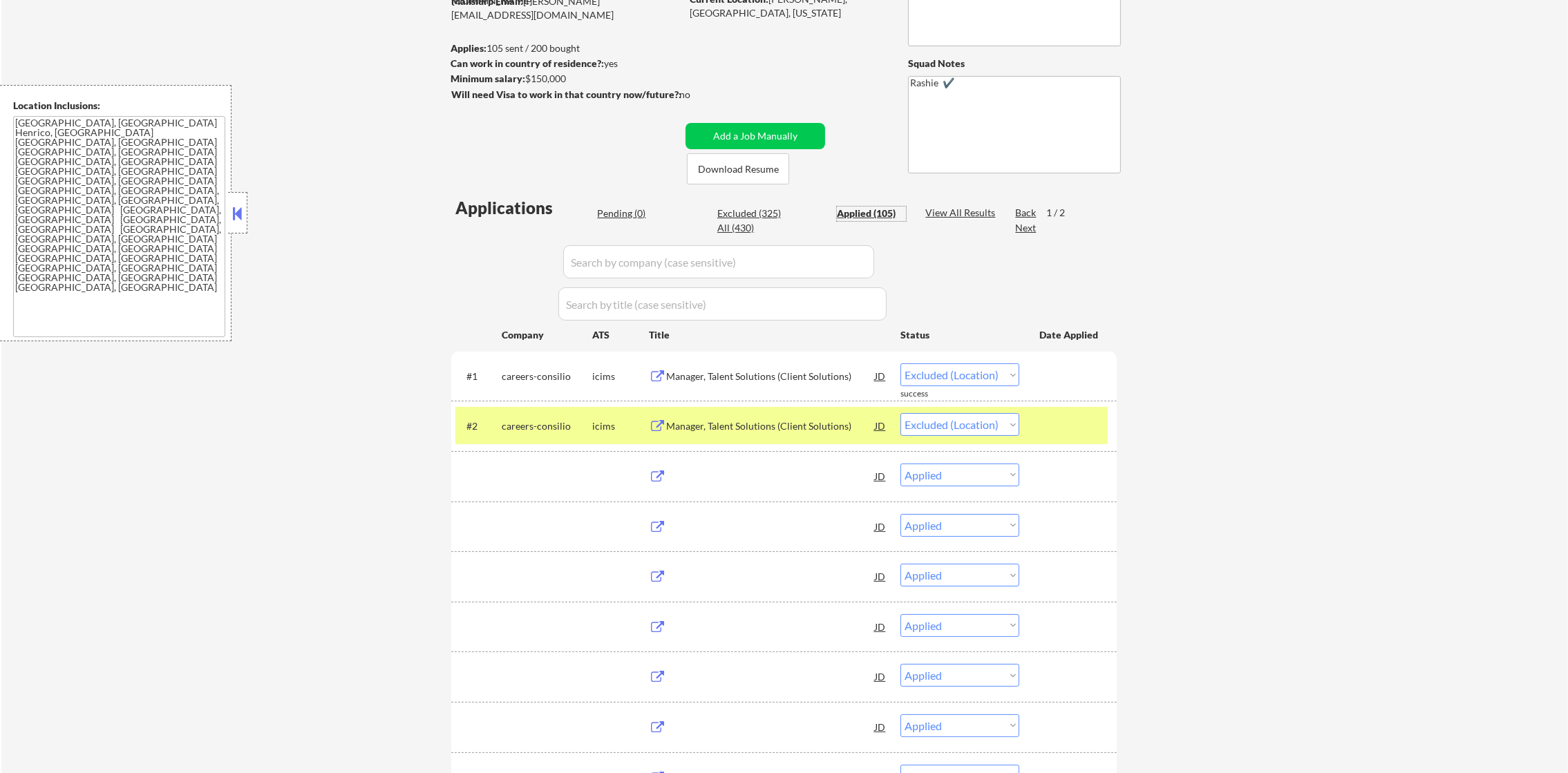
select select ""applied""
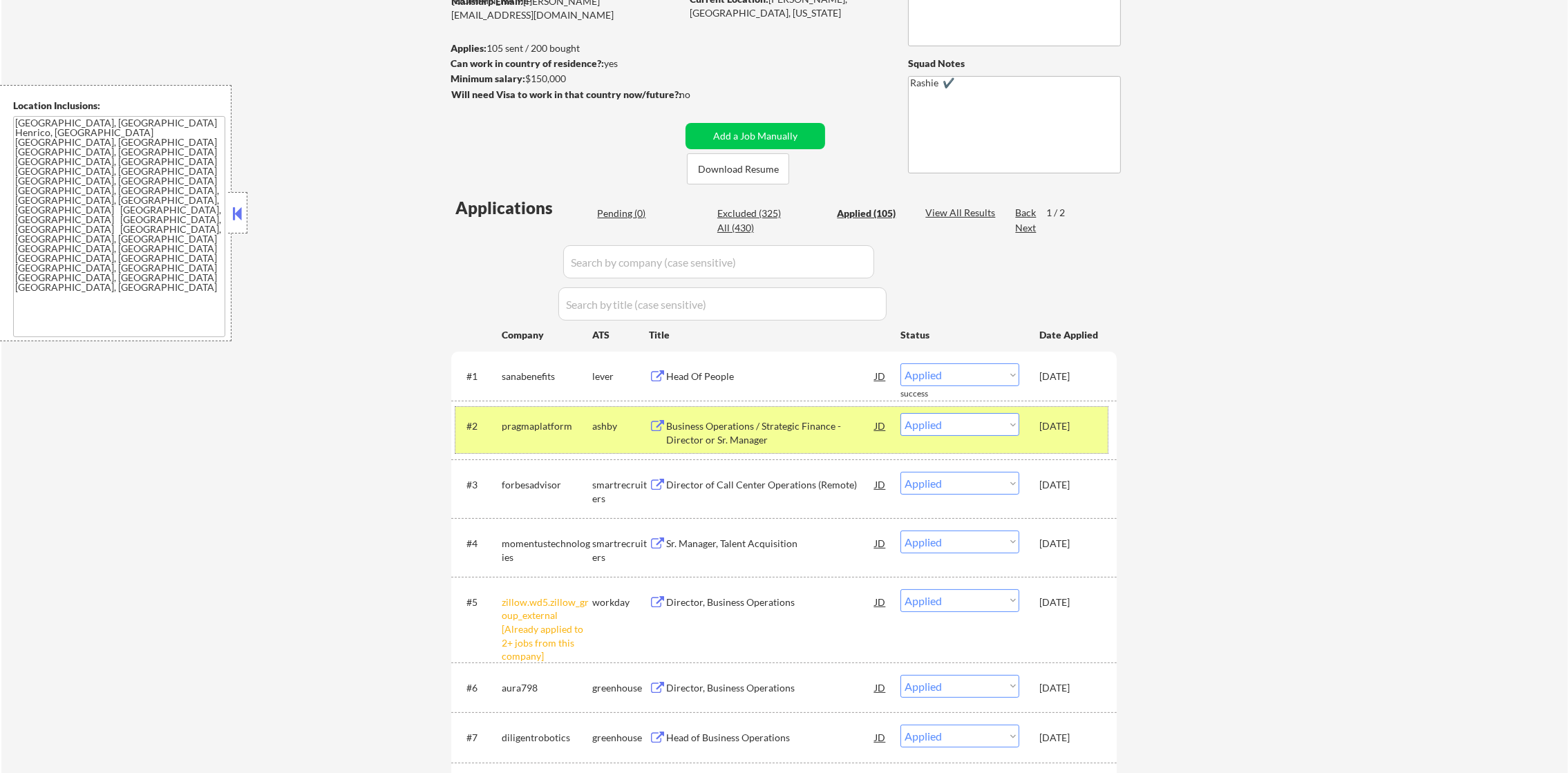
click at [545, 418] on div "pragmaplatform" at bounding box center [546, 425] width 90 height 25
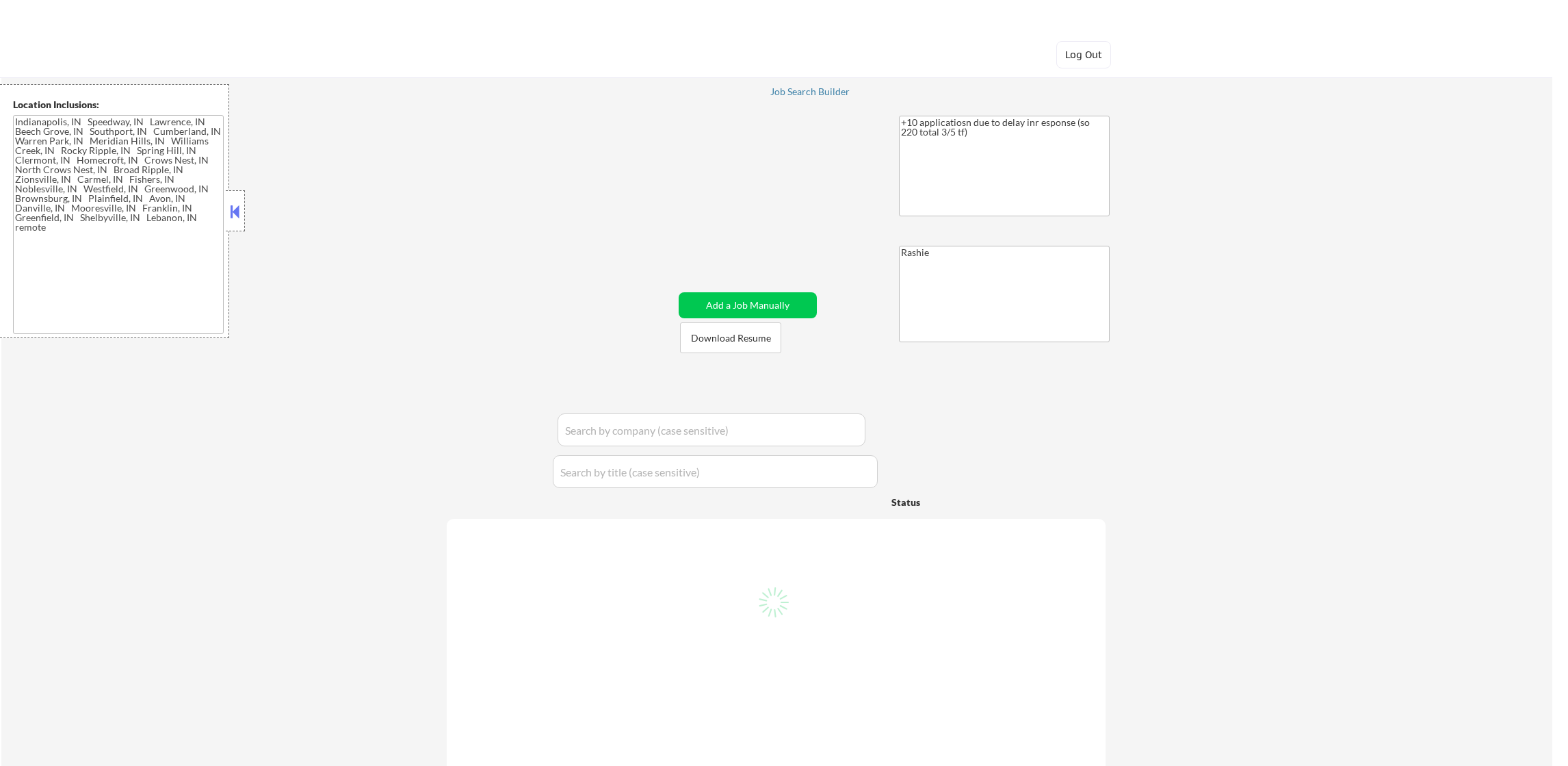
type textarea "Indianapolis, IN Speedway, IN Lawrence, IN Beech Grove, IN Southport, IN Cumber…"
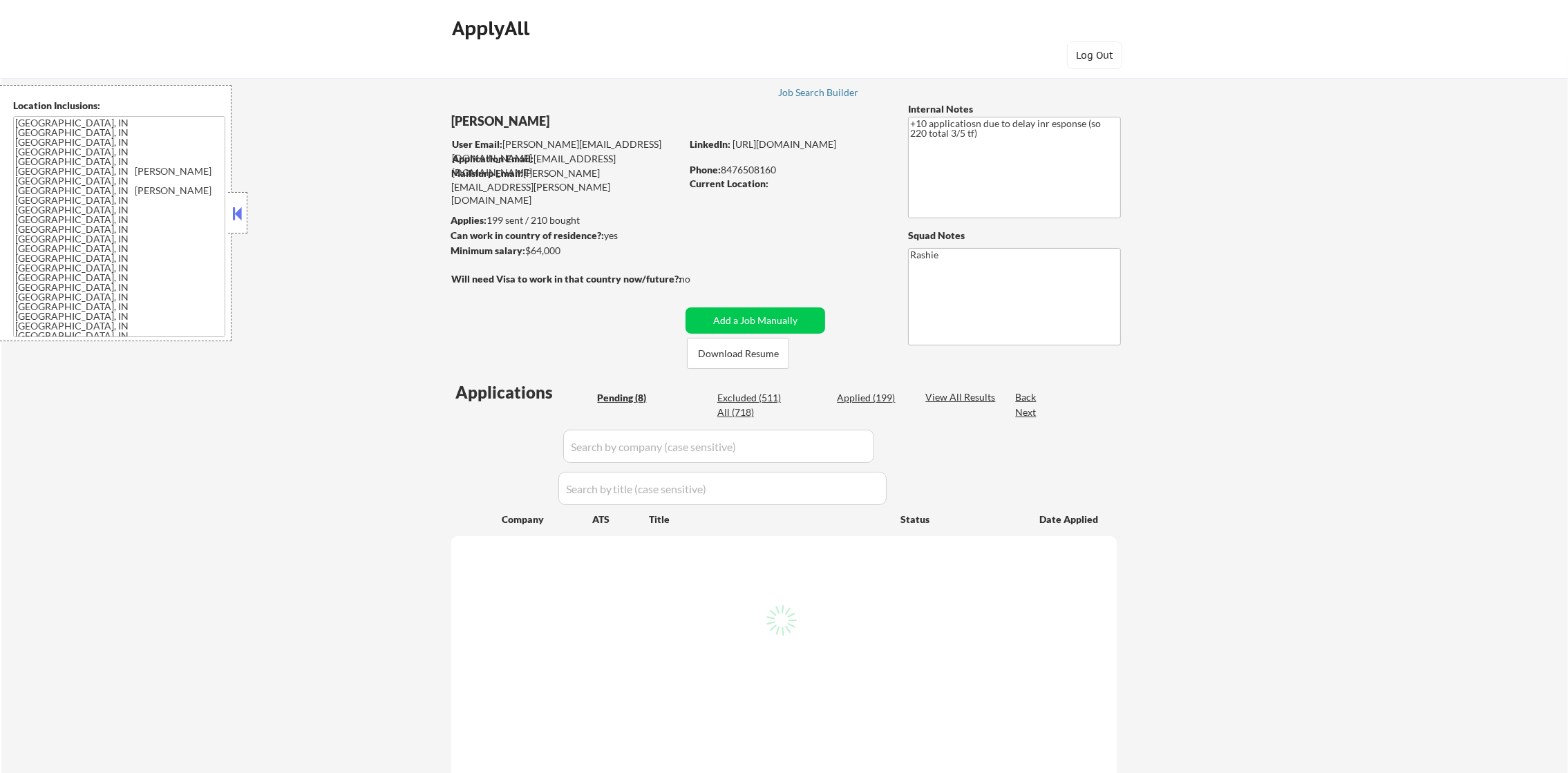
select select ""pending""
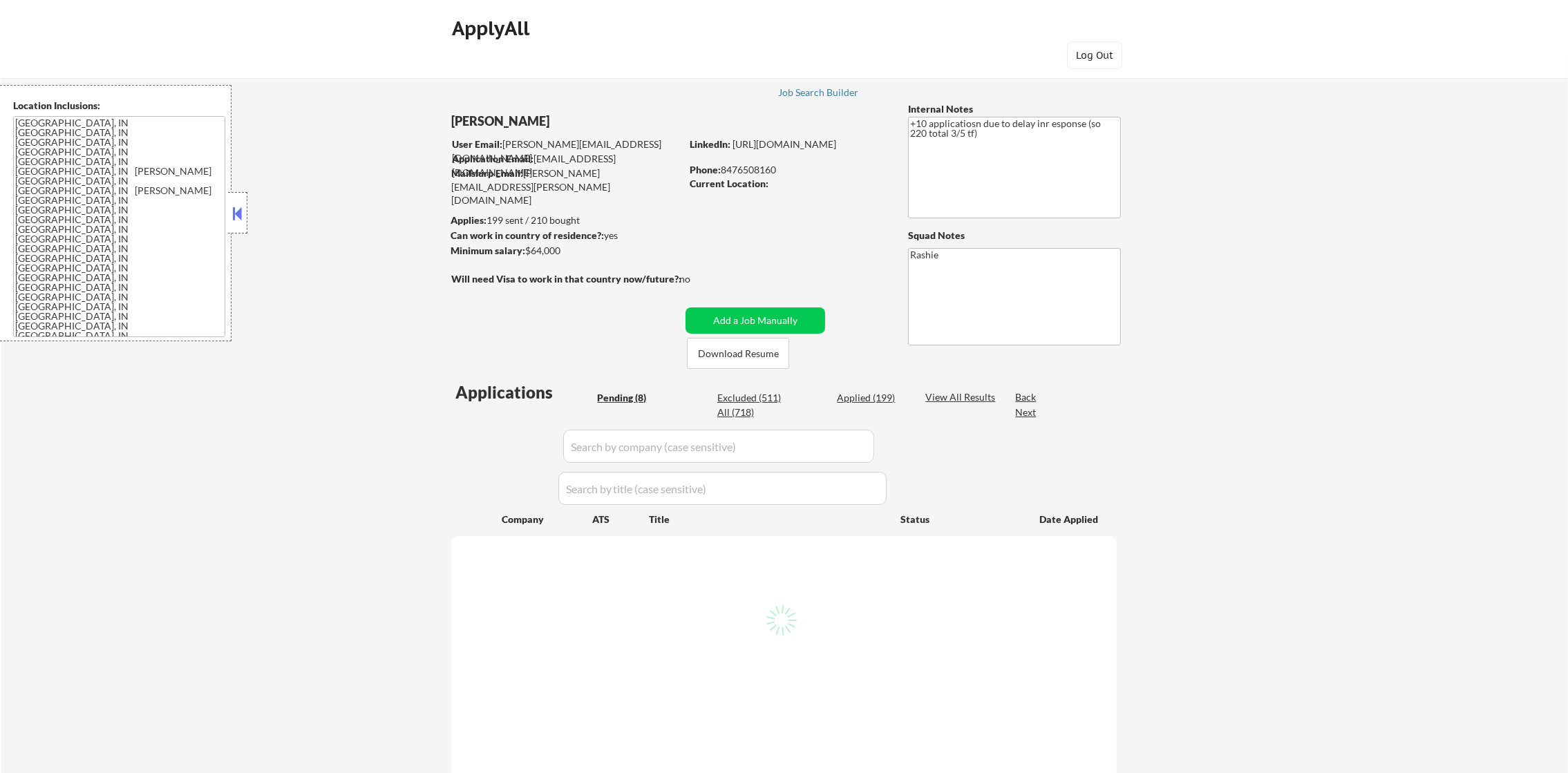
select select ""pending""
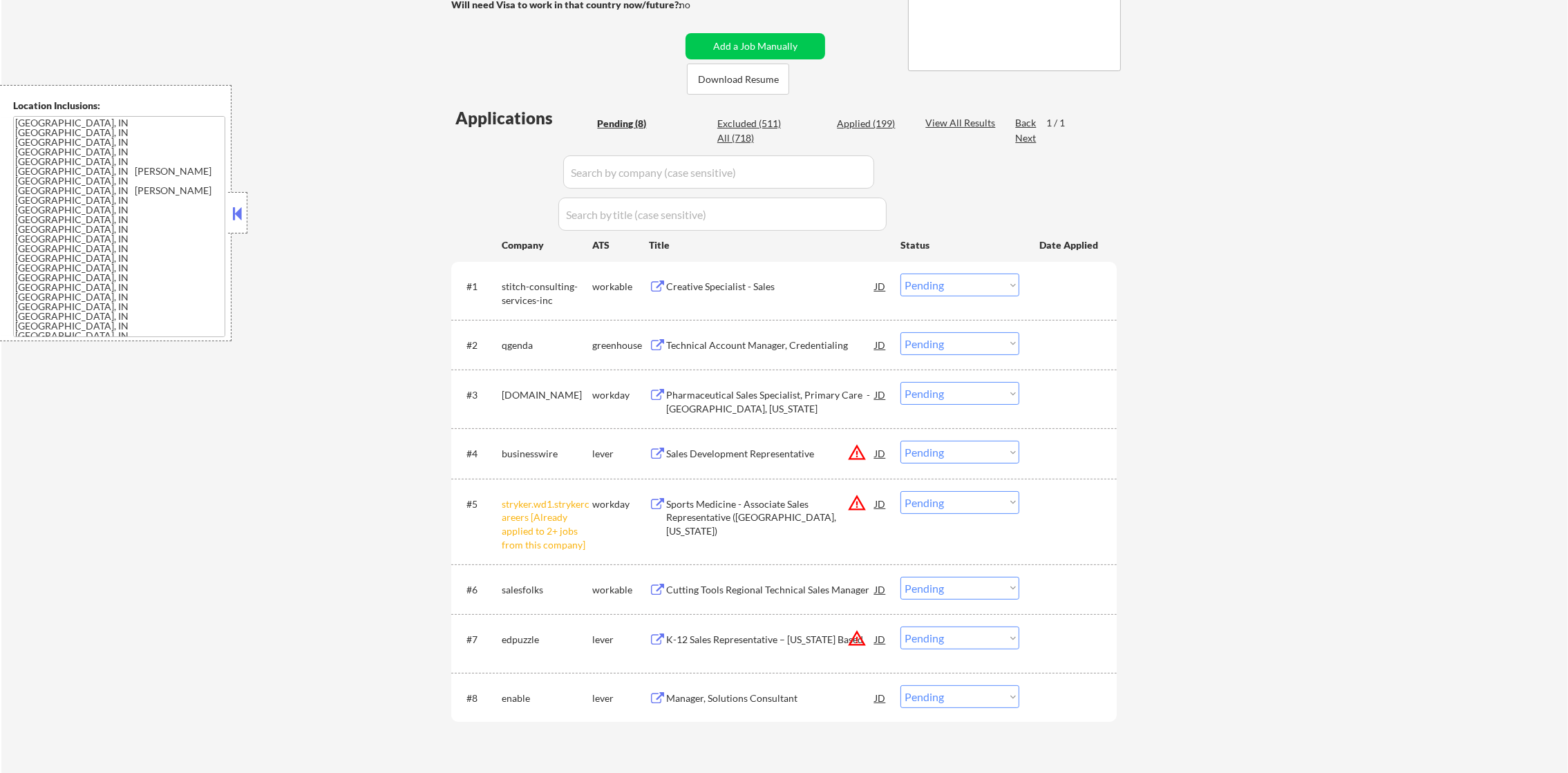
scroll to position [276, 0]
click at [920, 509] on select "Choose an option... Pending Applied Excluded (Questions) Excluded (Expired) Exc…" at bounding box center [960, 501] width 119 height 23
click at [901, 490] on select "Choose an option... Pending Applied Excluded (Questions) Excluded (Expired) Exc…" at bounding box center [960, 501] width 119 height 23
select select ""pending""
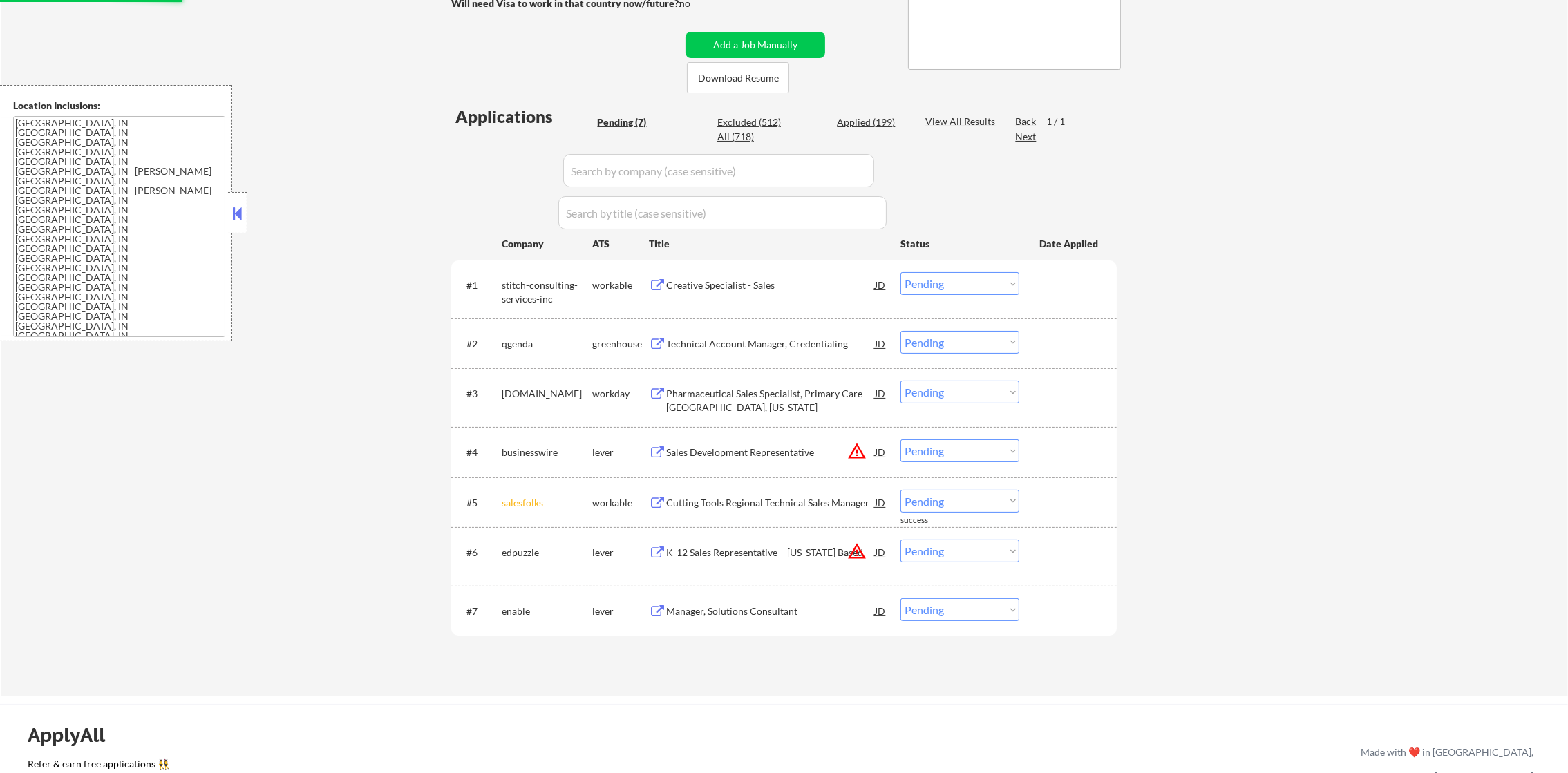
click at [853, 453] on button "warning_amber" at bounding box center [856, 451] width 19 height 19
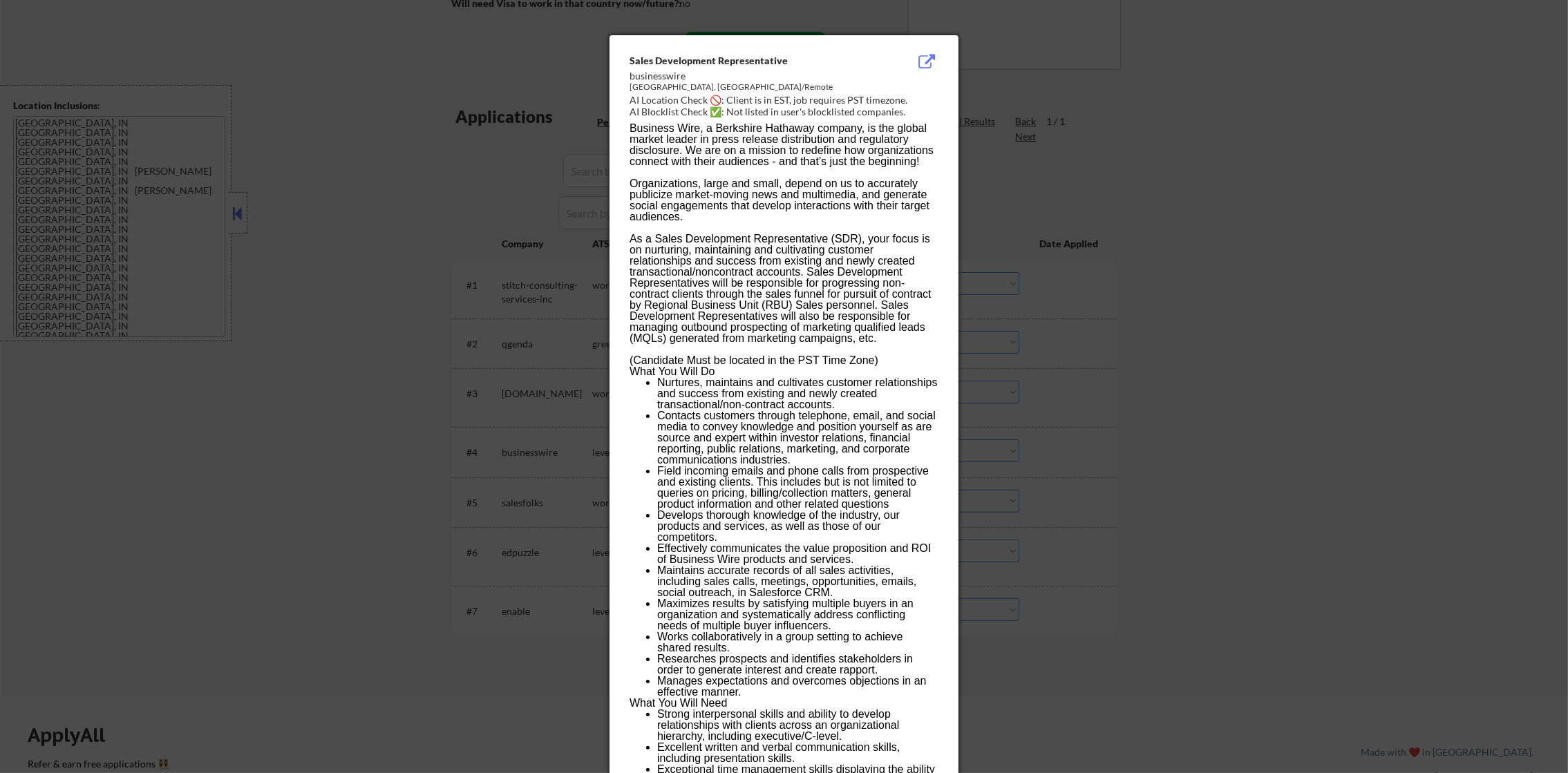
click at [921, 257] on div "As a Sales Development Representative (SDR), your focus is on nurturing, mainta…" at bounding box center [783, 289] width 308 height 110
click at [993, 274] on div at bounding box center [784, 386] width 1568 height 773
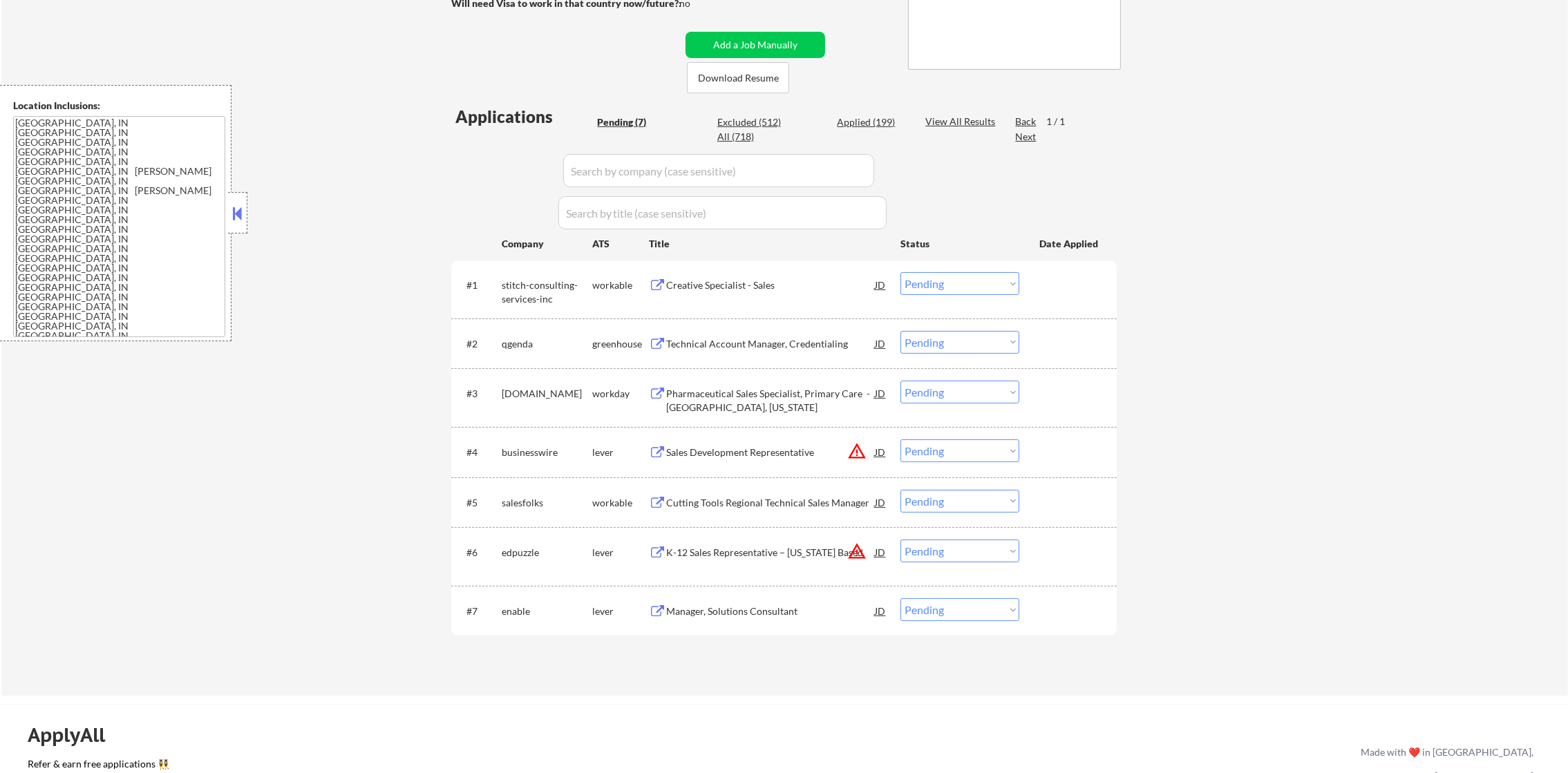
drag, startPoint x: 923, startPoint y: 456, endPoint x: 930, endPoint y: 463, distance: 9.9
click at [923, 456] on select "Choose an option... Pending Applied Excluded (Questions) Excluded (Expired) Exc…" at bounding box center [960, 451] width 119 height 23
click at [901, 440] on select "Choose an option... Pending Applied Excluded (Questions) Excluded (Expired) Exc…" at bounding box center [960, 451] width 119 height 23
select select ""pending""
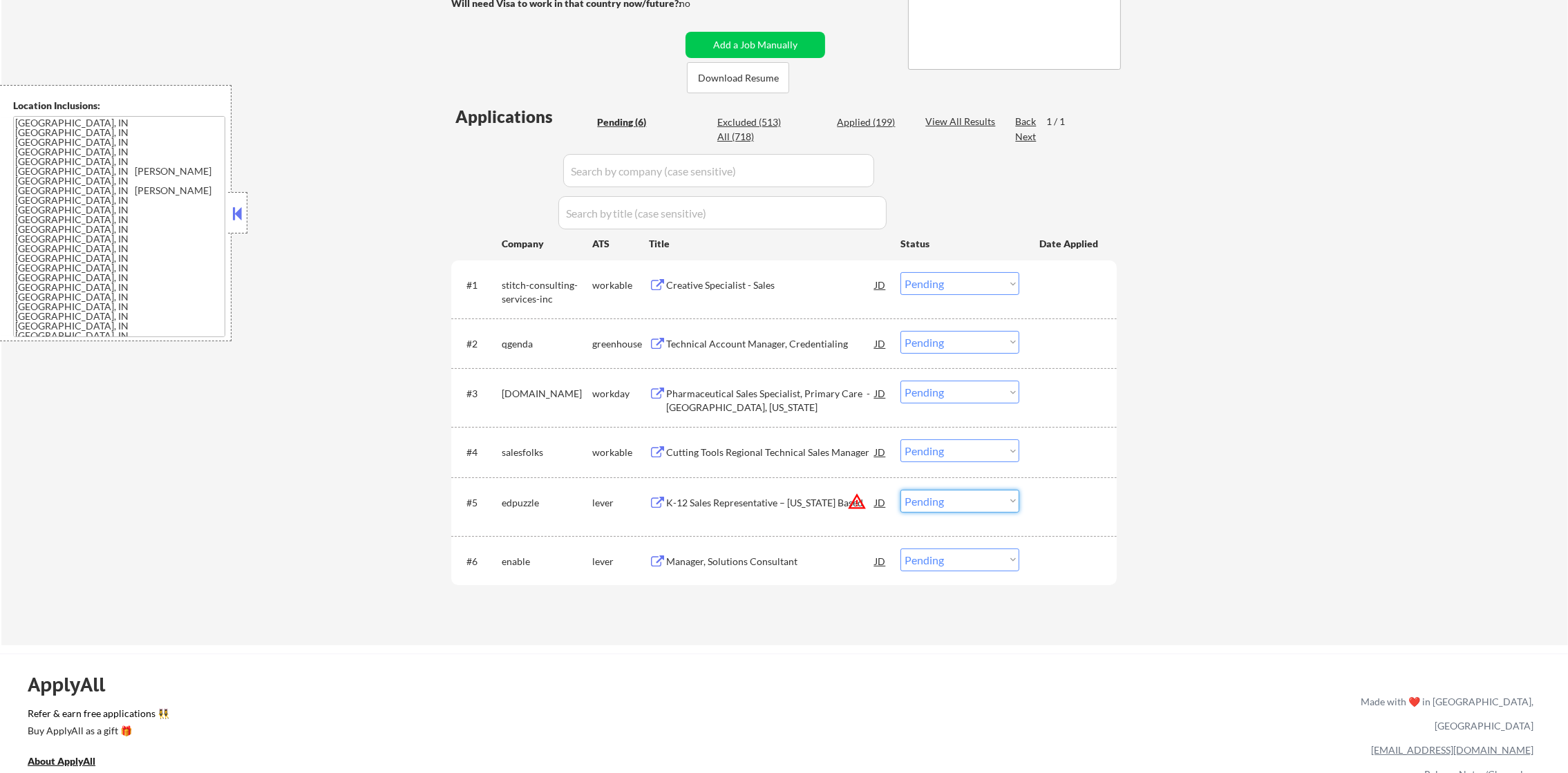
click at [924, 494] on select "Choose an option... Pending Applied Excluded (Questions) Excluded (Expired) Exc…" at bounding box center [960, 501] width 119 height 23
click at [901, 490] on select "Choose an option... Pending Applied Excluded (Questions) Excluded (Expired) Exc…" at bounding box center [960, 501] width 119 height 23
click at [751, 281] on div "Creative Specialist - Sales" at bounding box center [770, 285] width 209 height 14
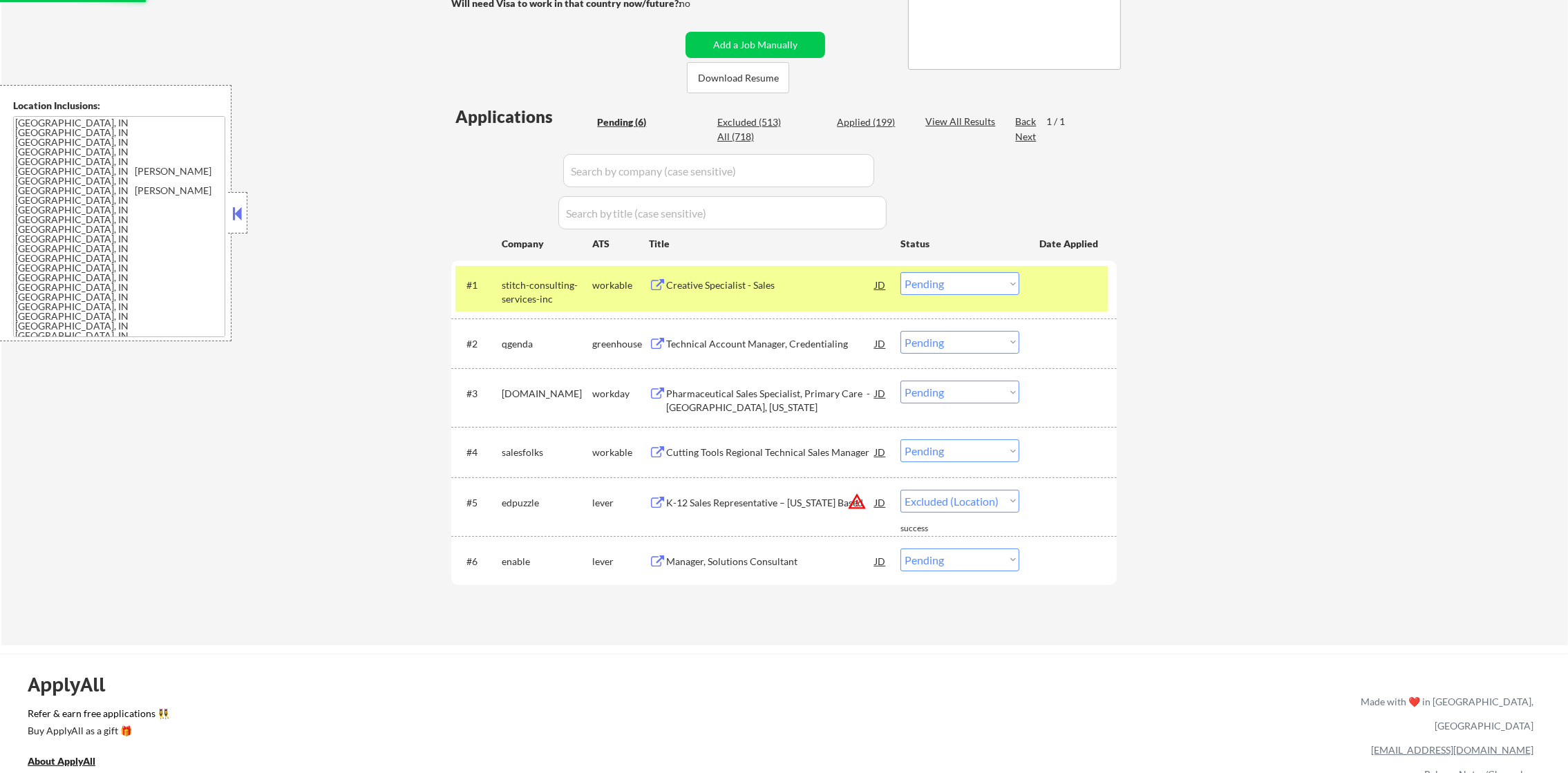
select select ""pending""
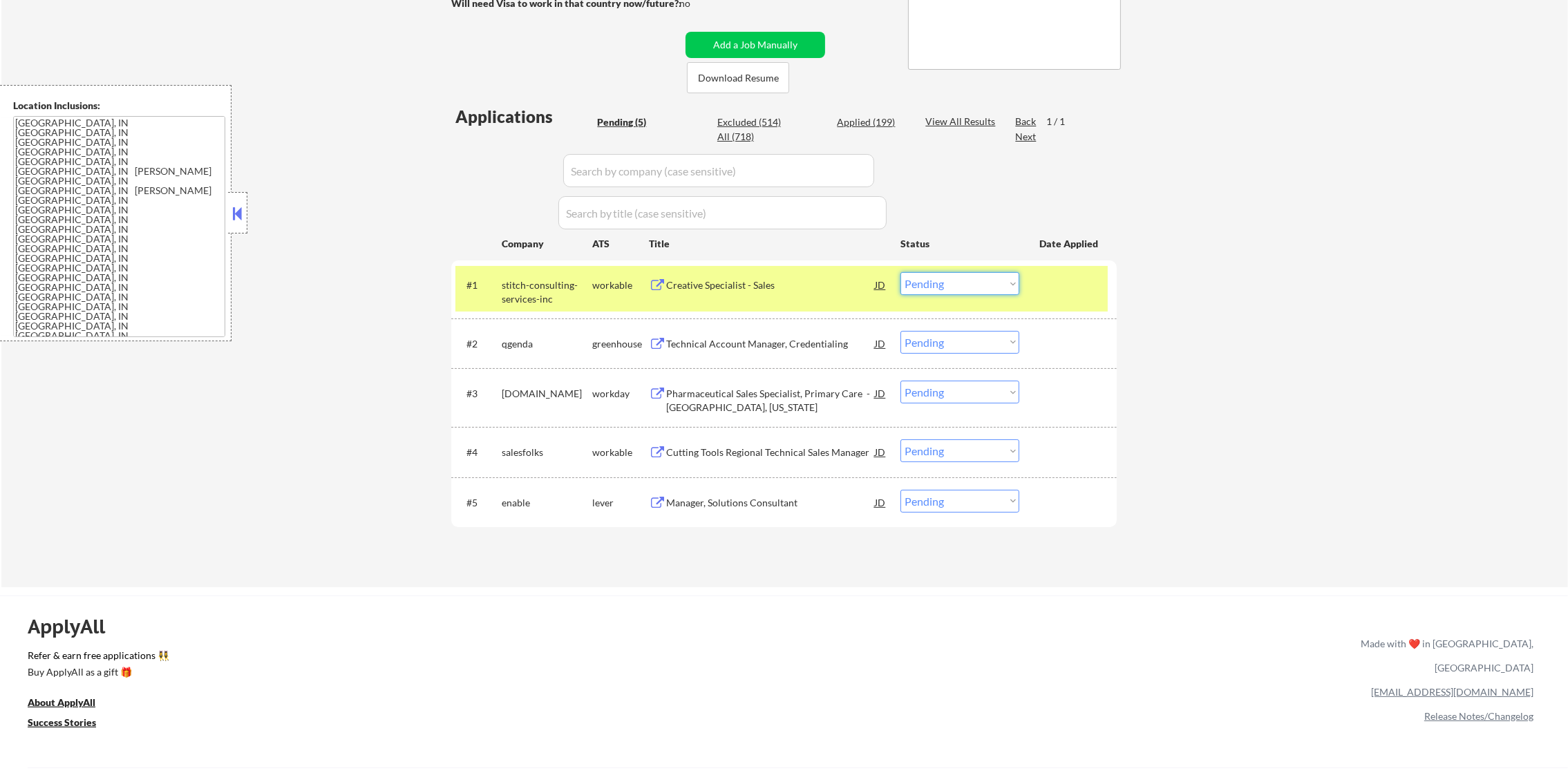
click at [984, 274] on select "Choose an option... Pending Applied Excluded (Questions) Excluded (Expired) Exc…" at bounding box center [960, 283] width 119 height 23
click at [901, 272] on select "Choose an option... Pending Applied Excluded (Questions) Excluded (Expired) Exc…" at bounding box center [960, 283] width 119 height 23
click at [499, 290] on div "#1 stitch-consulting-services-inc workable Creative Specialist - Sales JD Choos…" at bounding box center [781, 289] width 652 height 46
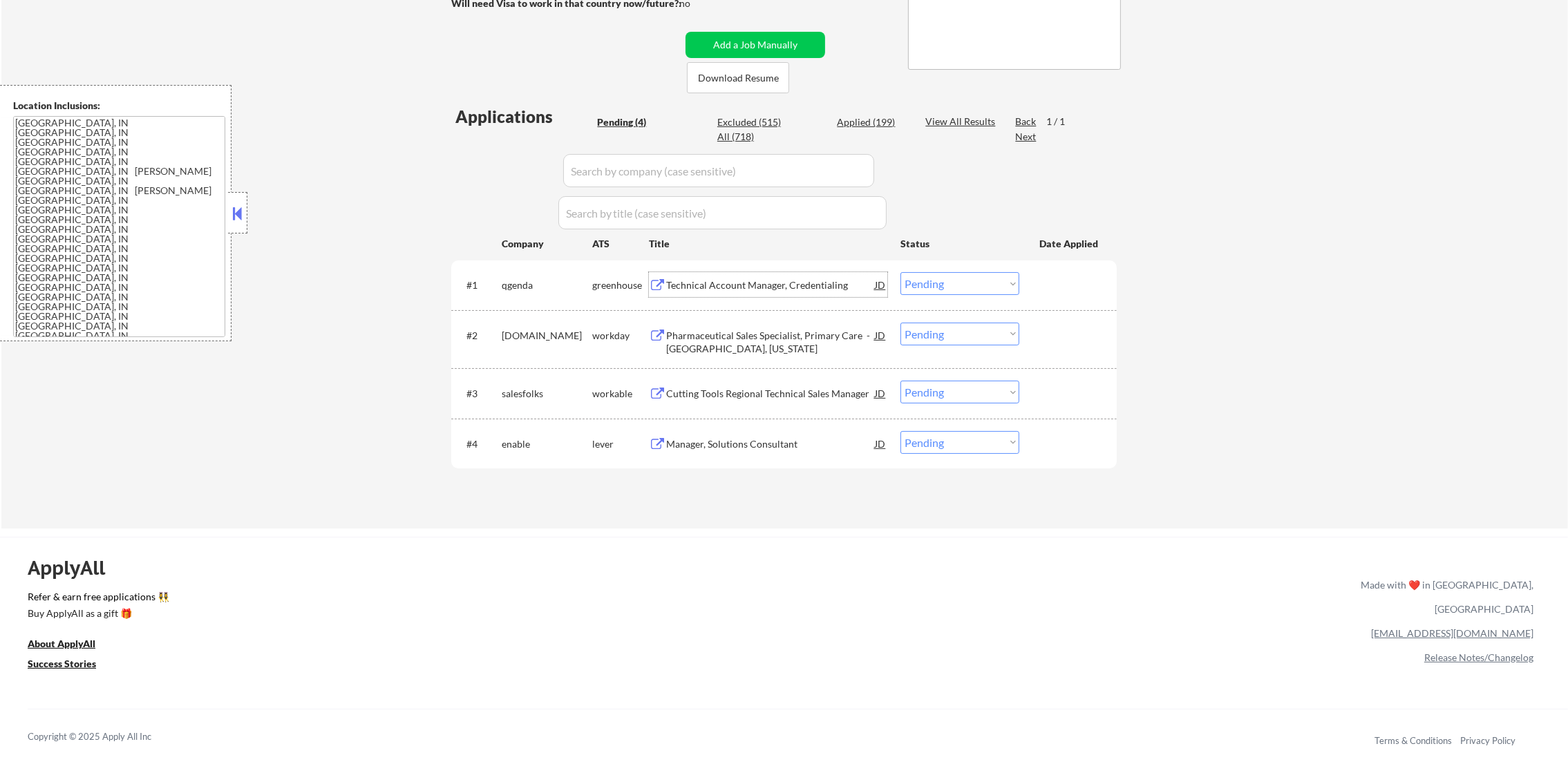
click at [775, 289] on div "Technical Account Manager, Credentialing" at bounding box center [770, 285] width 209 height 14
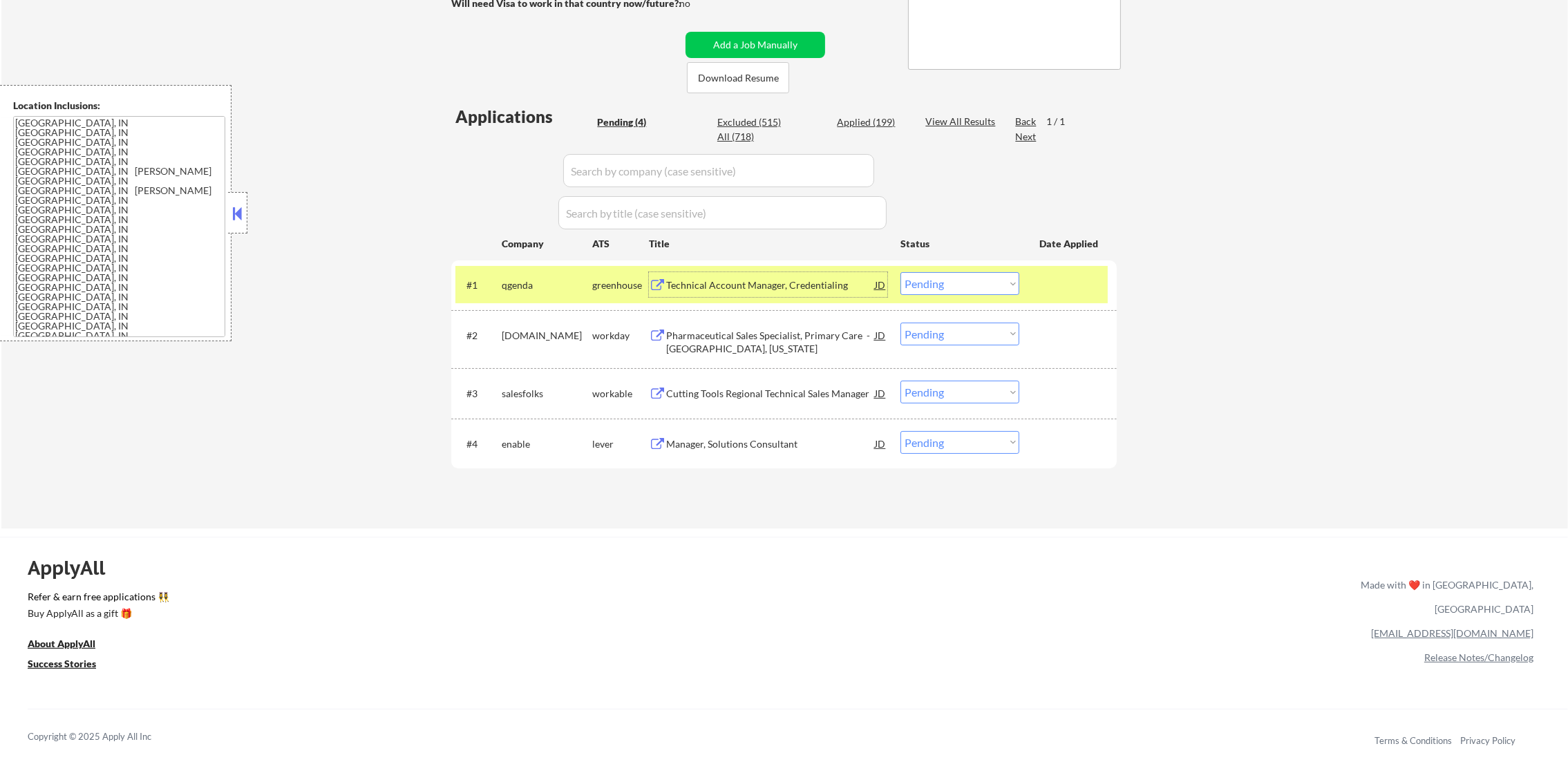
click at [935, 287] on select "Choose an option... Pending Applied Excluded (Questions) Excluded (Expired) Exc…" at bounding box center [960, 283] width 119 height 23
click at [901, 272] on select "Choose an option... Pending Applied Excluded (Questions) Excluded (Expired) Exc…" at bounding box center [960, 283] width 119 height 23
click at [555, 294] on div "qgenda" at bounding box center [546, 284] width 90 height 25
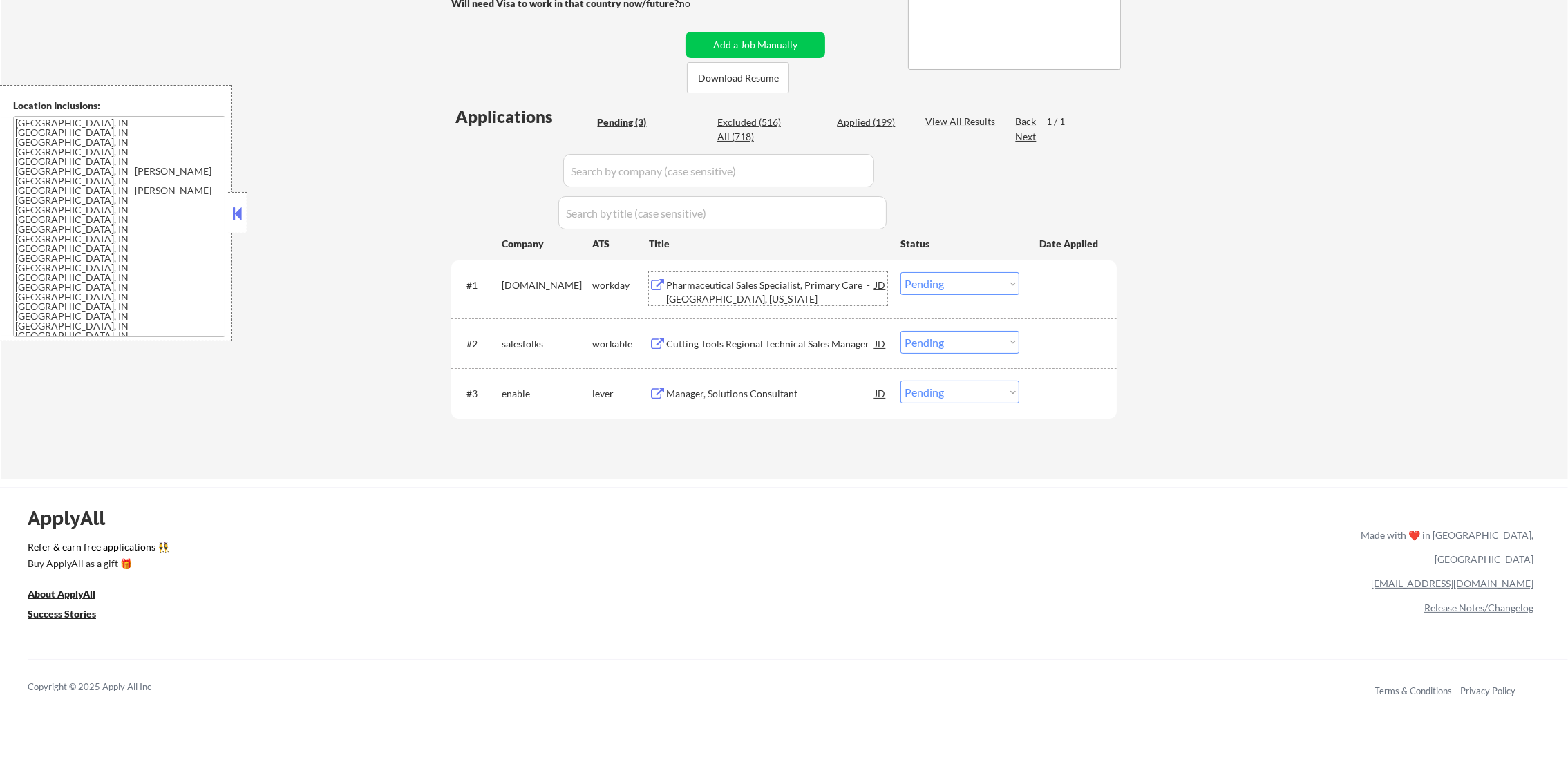
click at [784, 274] on div "Pharmaceutical Sales Specialist, Primary Care - Indianapolis, Indiana" at bounding box center [770, 289] width 209 height 33
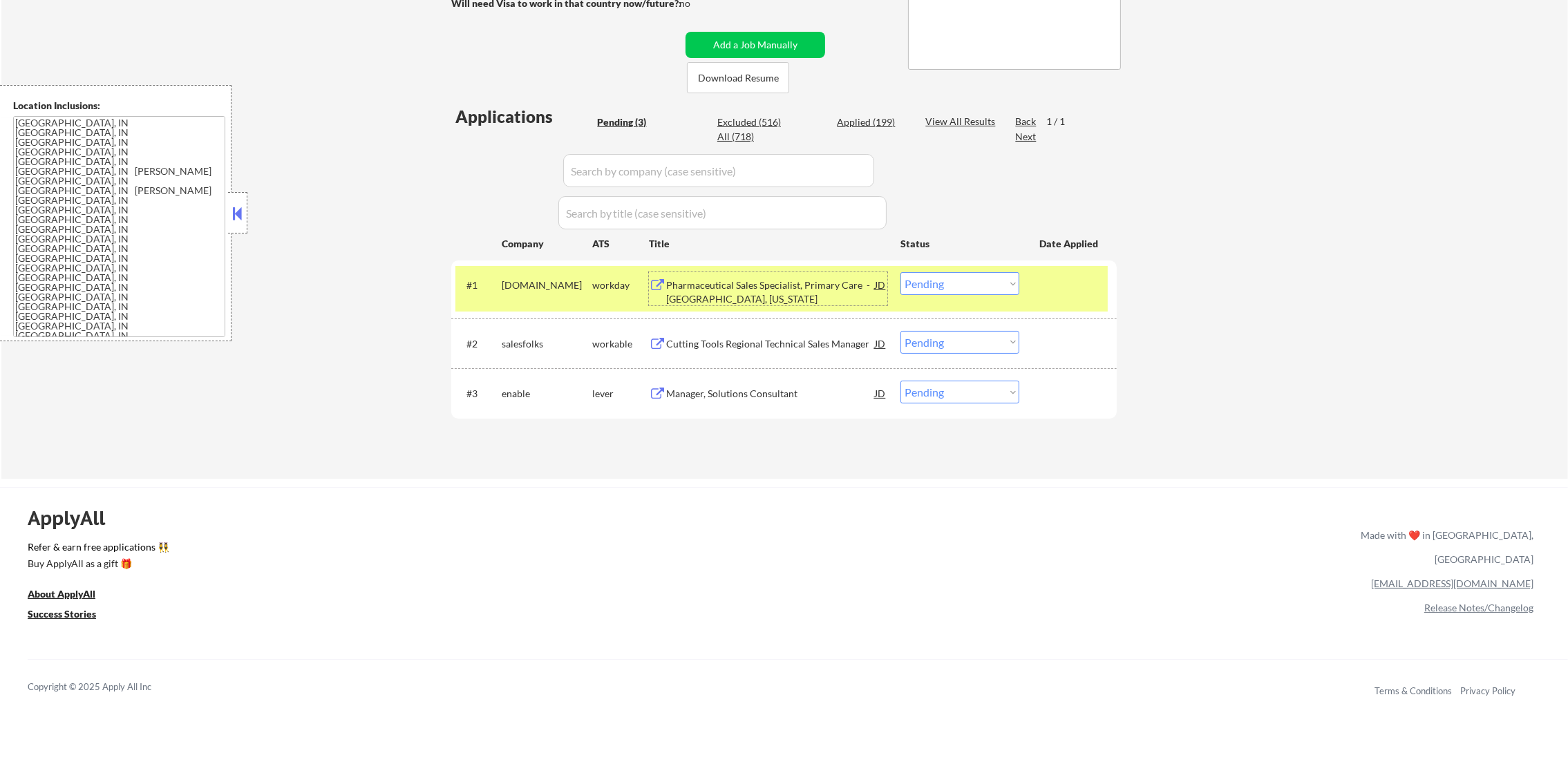
drag, startPoint x: 934, startPoint y: 280, endPoint x: 928, endPoint y: 295, distance: 16.2
click at [927, 282] on select "Choose an option... Pending Applied Excluded (Questions) Excluded (Expired) Exc…" at bounding box center [960, 283] width 119 height 23
click at [901, 272] on select "Choose an option... Pending Applied Excluded (Questions) Excluded (Expired) Exc…" at bounding box center [960, 283] width 119 height 23
click at [545, 288] on div "astrazeneca.wd3.careers" at bounding box center [546, 285] width 90 height 14
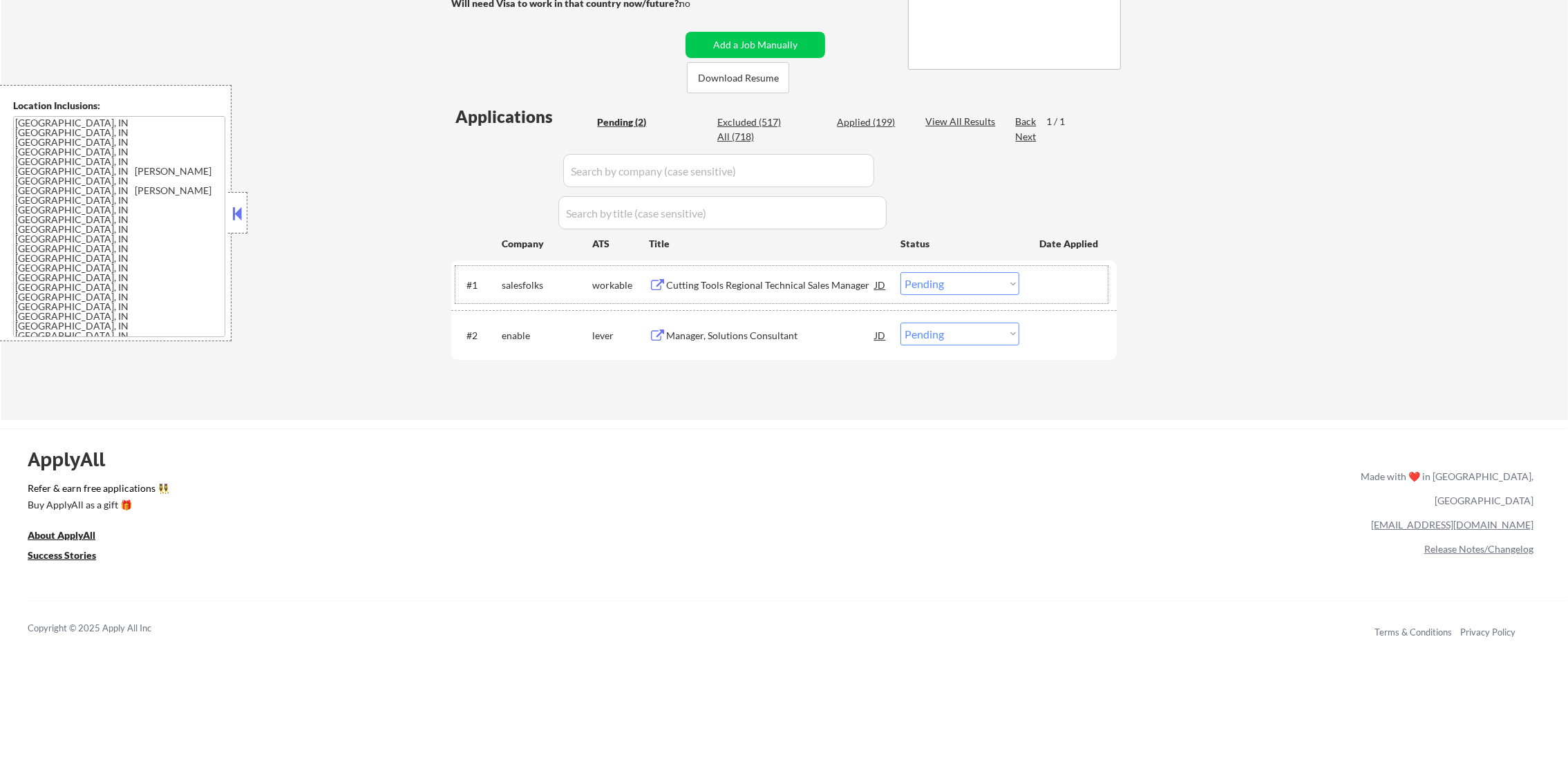
click at [776, 286] on div "Cutting Tools Regional Technical Sales Manager" at bounding box center [770, 285] width 209 height 14
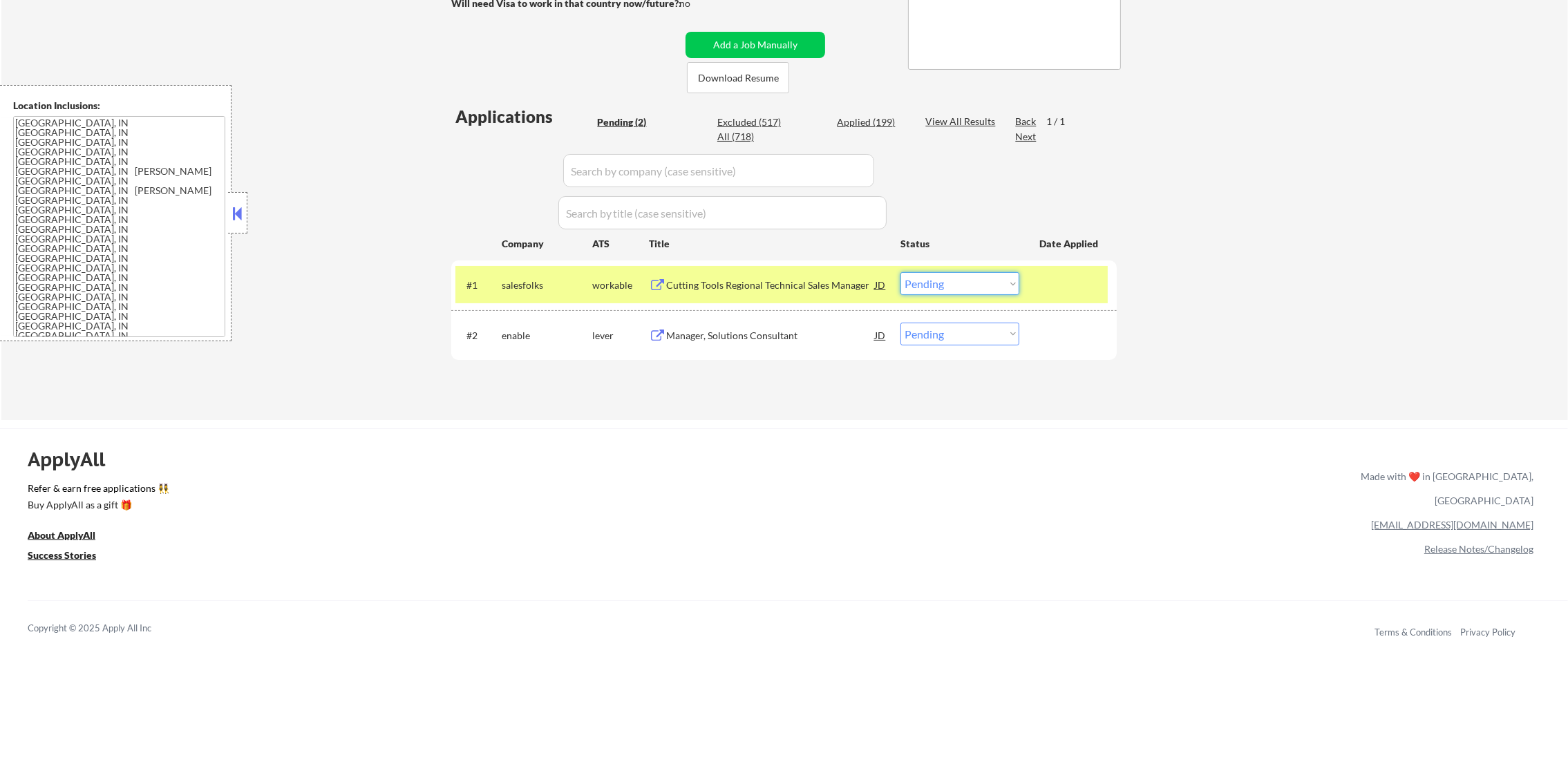
click at [901, 286] on select "Choose an option... Pending Applied Excluded (Questions) Excluded (Expired) Exc…" at bounding box center [960, 283] width 119 height 23
click at [935, 280] on select "Choose an option... Pending Applied Excluded (Questions) Excluded (Expired) Exc…" at bounding box center [960, 283] width 119 height 23
drag, startPoint x: 936, startPoint y: 281, endPoint x: 936, endPoint y: 295, distance: 14.0
click at [936, 281] on select "Choose an option... Pending Applied Excluded (Questions) Excluded (Expired) Exc…" at bounding box center [960, 283] width 119 height 23
click at [901, 272] on select "Choose an option... Pending Applied Excluded (Questions) Excluded (Expired) Exc…" at bounding box center [960, 283] width 119 height 23
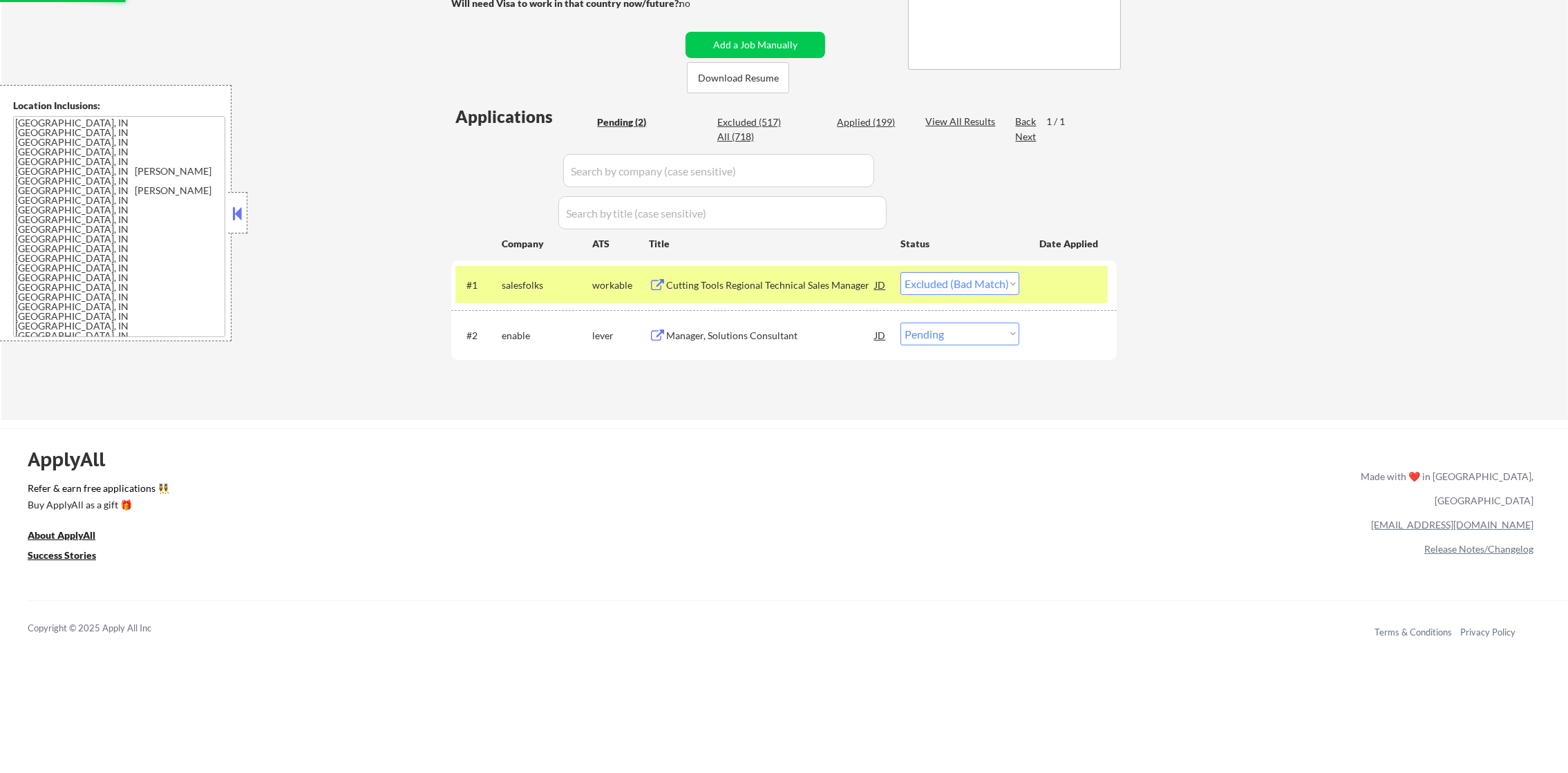
click at [493, 270] on div "#1 salesfolks workable Cutting Tools Regional Technical Sales Manager JD Choose…" at bounding box center [781, 284] width 652 height 37
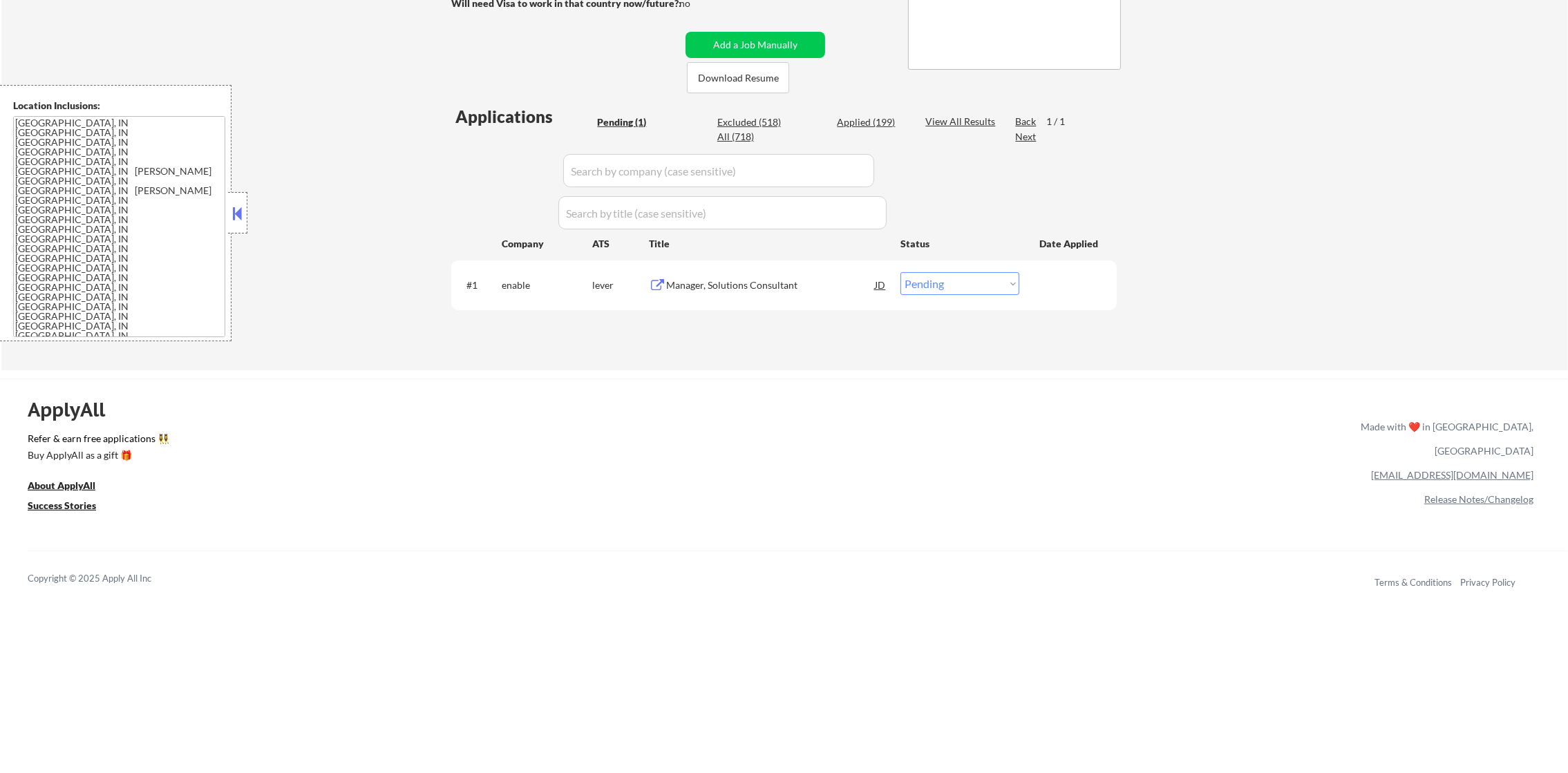
click at [737, 290] on div "Manager, Solutions Consultant" at bounding box center [770, 285] width 209 height 14
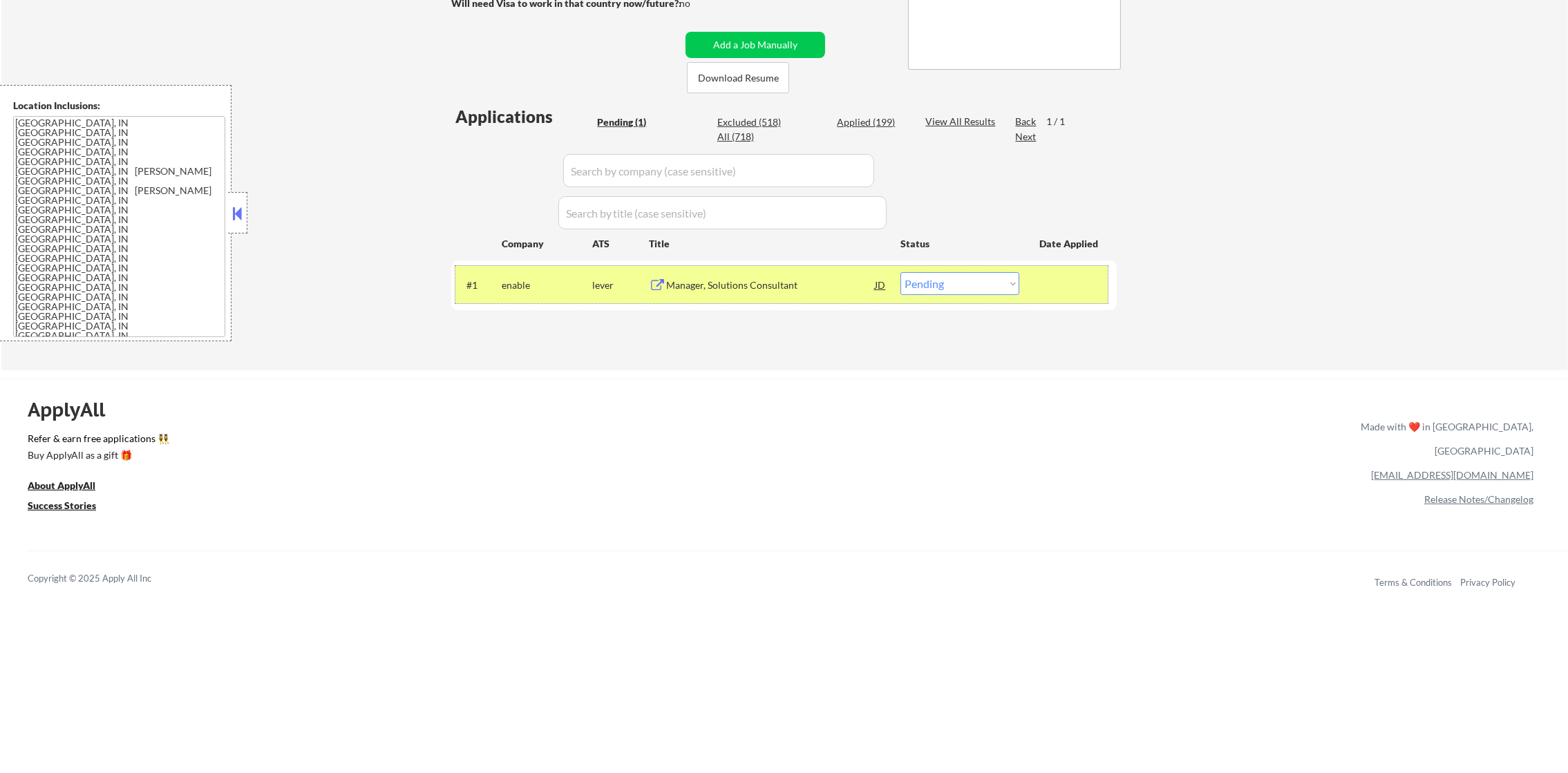
click at [959, 294] on div "#1 enable lever Manager, Solutions Consultant JD Choose an option... Pending Ap…" at bounding box center [781, 284] width 652 height 37
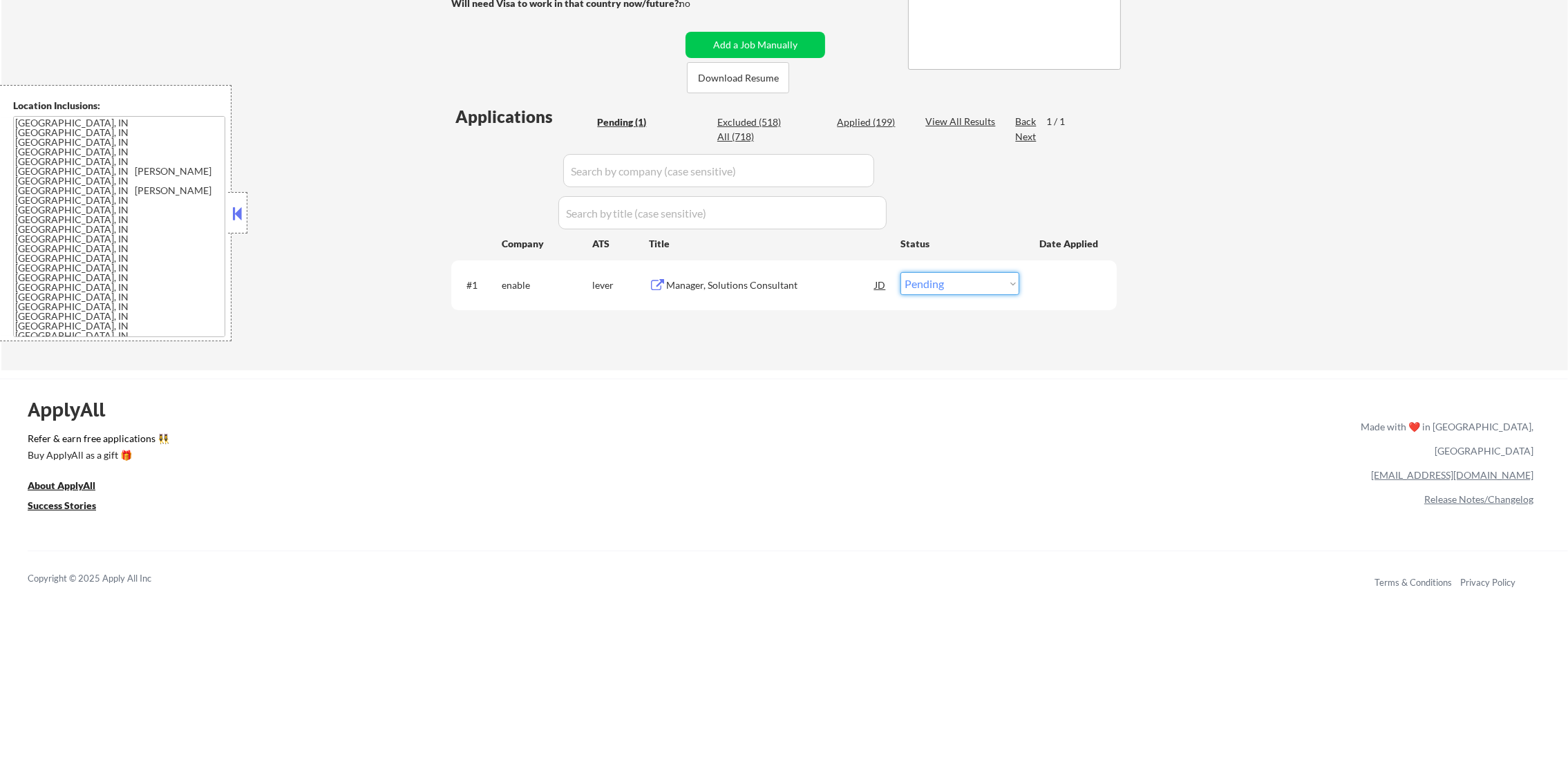
click at [961, 289] on select "Choose an option... Pending Applied Excluded (Questions) Excluded (Expired) Exc…" at bounding box center [960, 283] width 119 height 23
select select ""excluded""
click at [901, 272] on select "Choose an option... Pending Applied Excluded (Questions) Excluded (Expired) Exc…" at bounding box center [960, 283] width 119 height 23
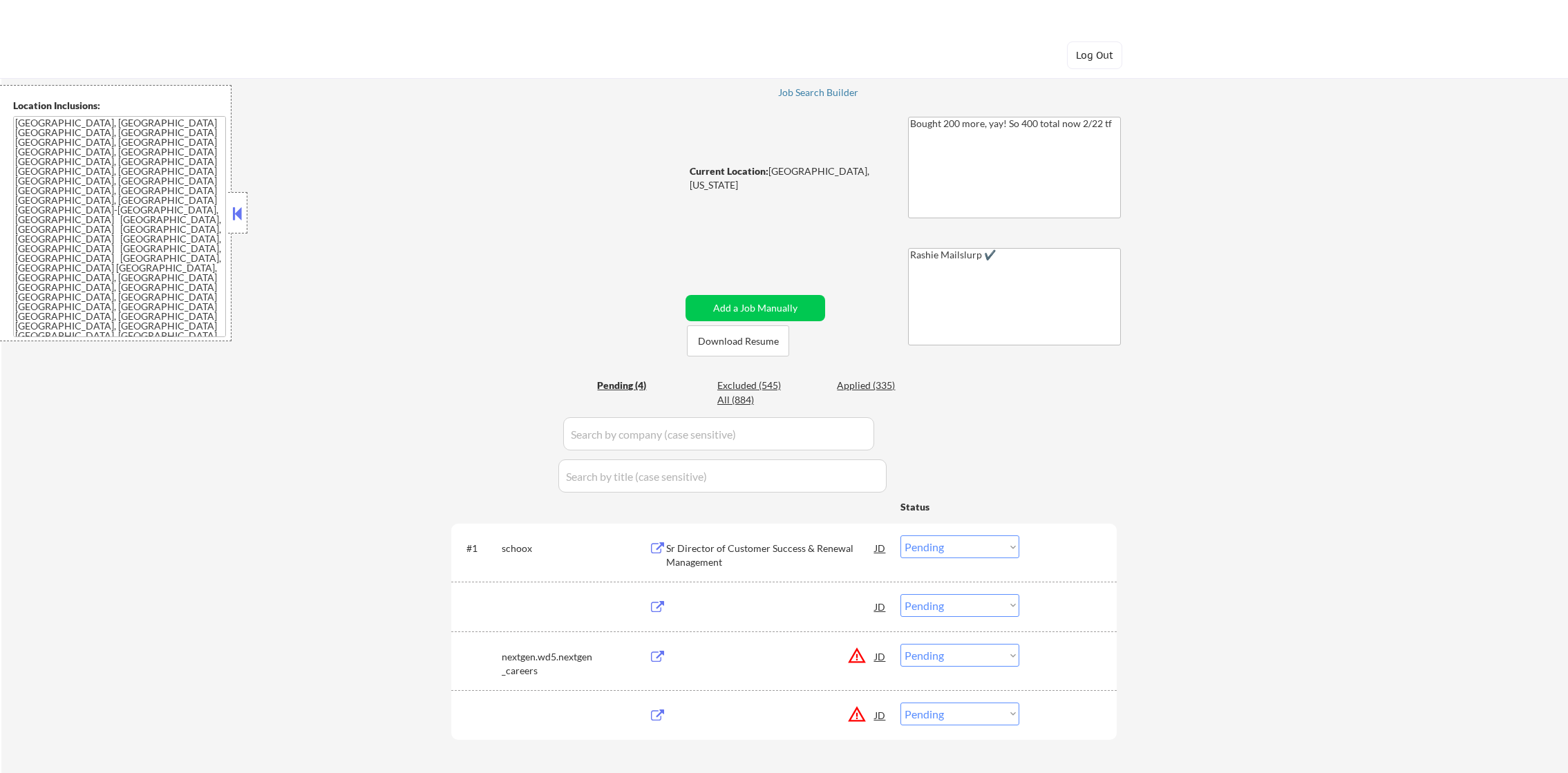
select select ""pending""
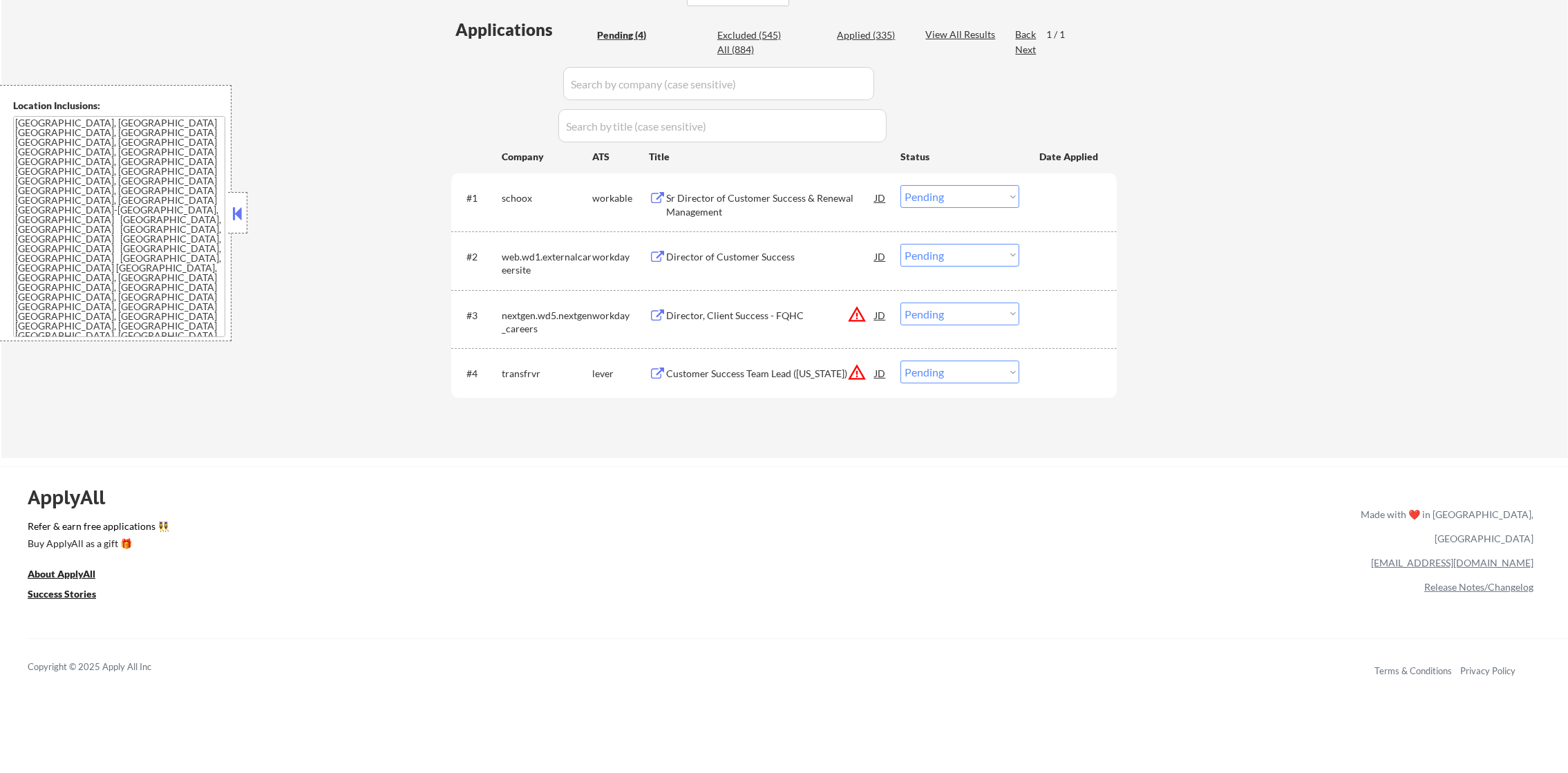
scroll to position [380, 0]
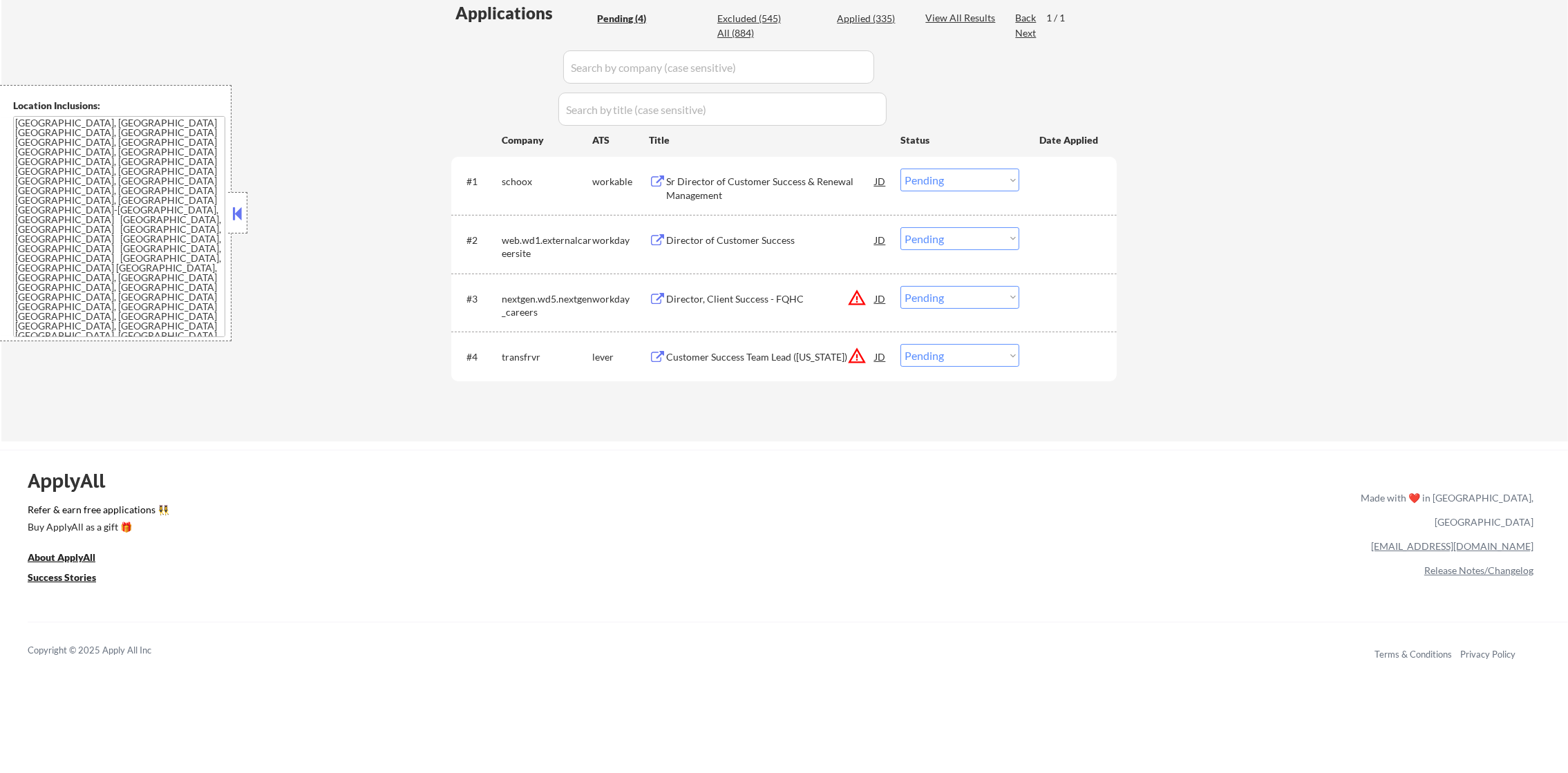
click at [857, 300] on button "warning_amber" at bounding box center [856, 297] width 19 height 19
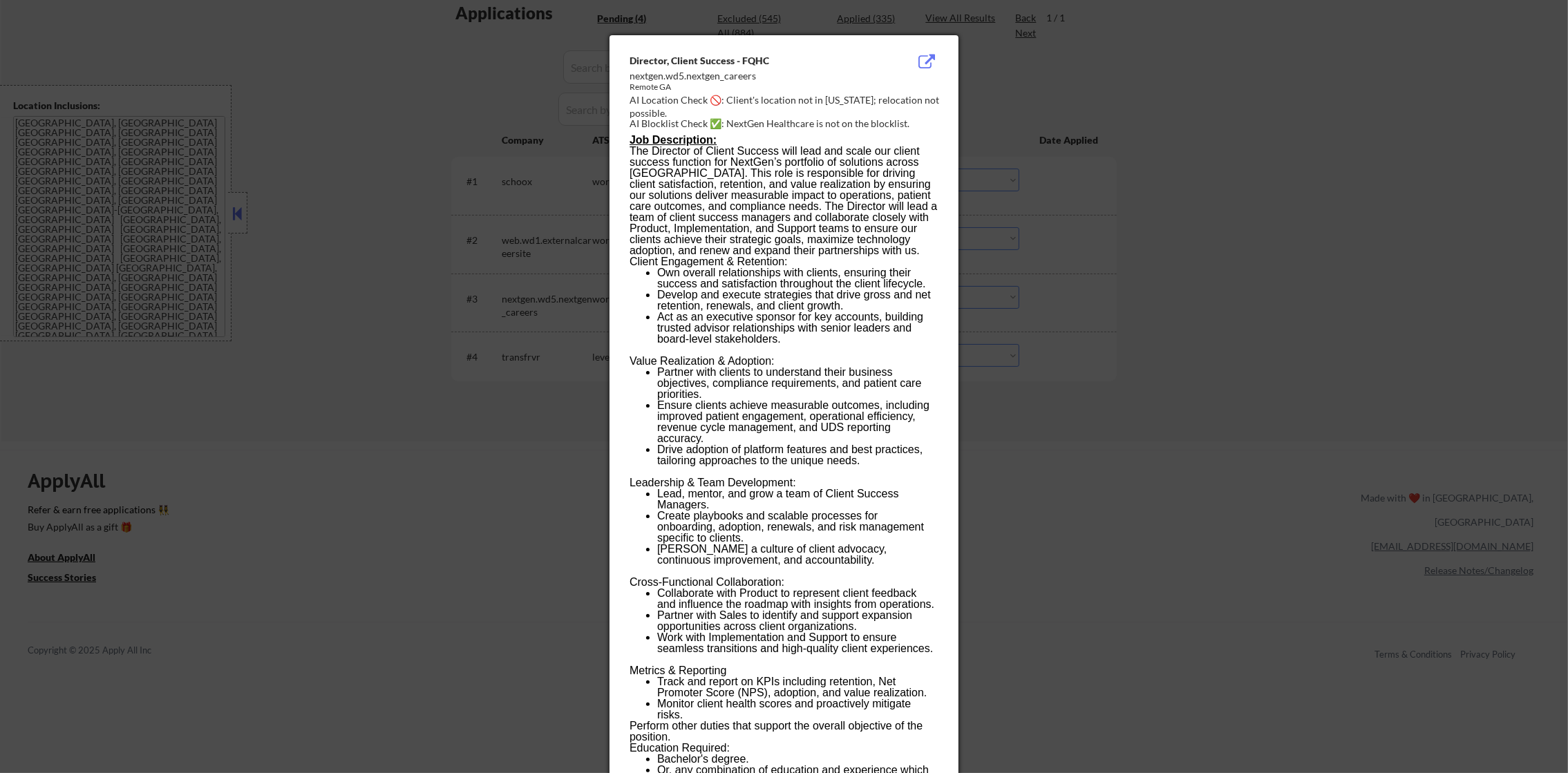
click at [1168, 265] on div at bounding box center [784, 386] width 1568 height 773
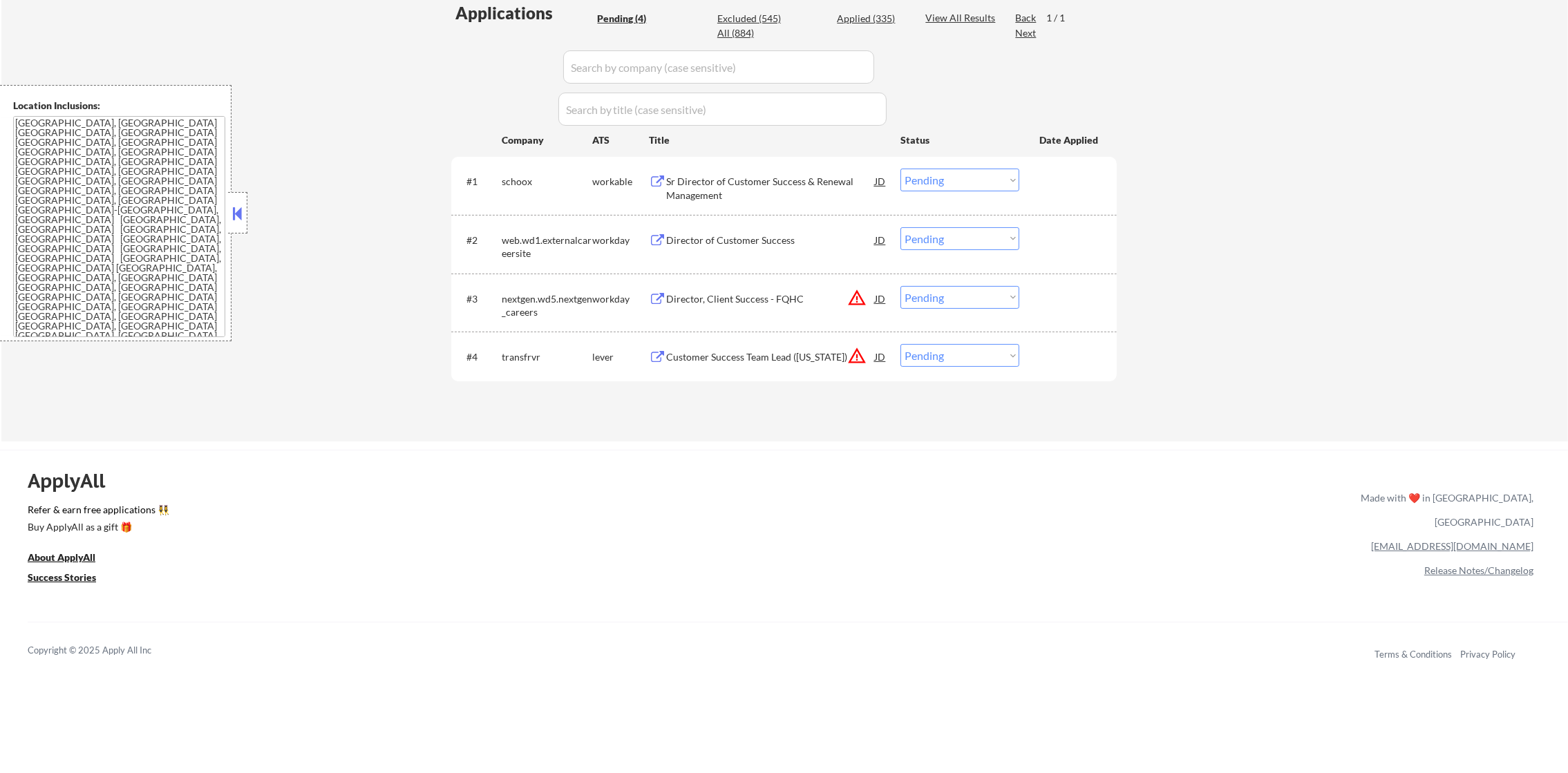
drag, startPoint x: 1001, startPoint y: 298, endPoint x: 993, endPoint y: 310, distance: 14.4
click at [1001, 298] on select "Choose an option... Pending Applied Excluded (Questions) Excluded (Expired) Exc…" at bounding box center [960, 297] width 119 height 23
select select ""excluded__location_""
click at [901, 286] on select "Choose an option... Pending Applied Excluded (Questions) Excluded (Expired) Exc…" at bounding box center [960, 297] width 119 height 23
click at [848, 351] on button "warning_amber" at bounding box center [856, 355] width 19 height 19
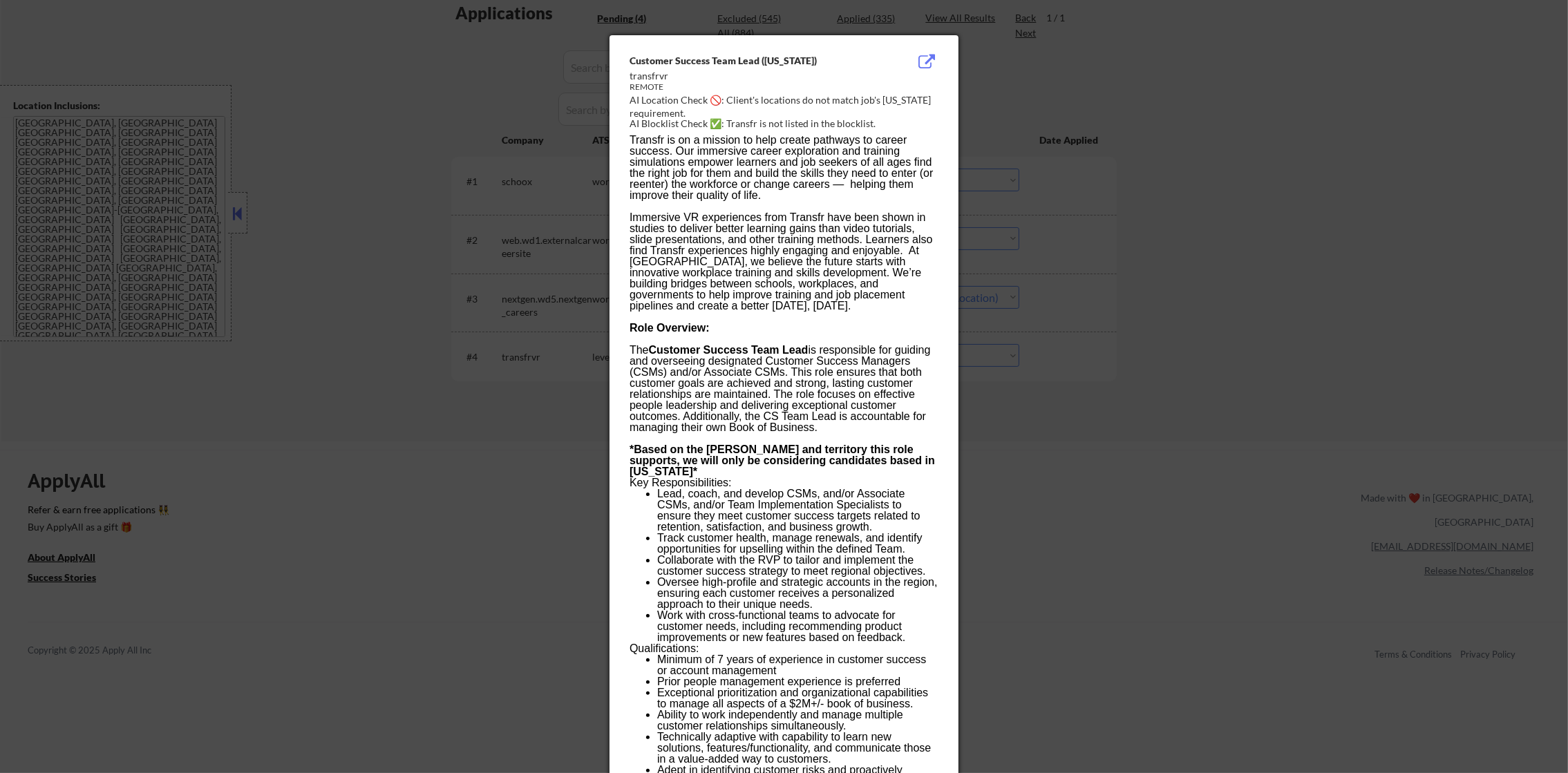
click at [1154, 304] on div at bounding box center [784, 386] width 1568 height 773
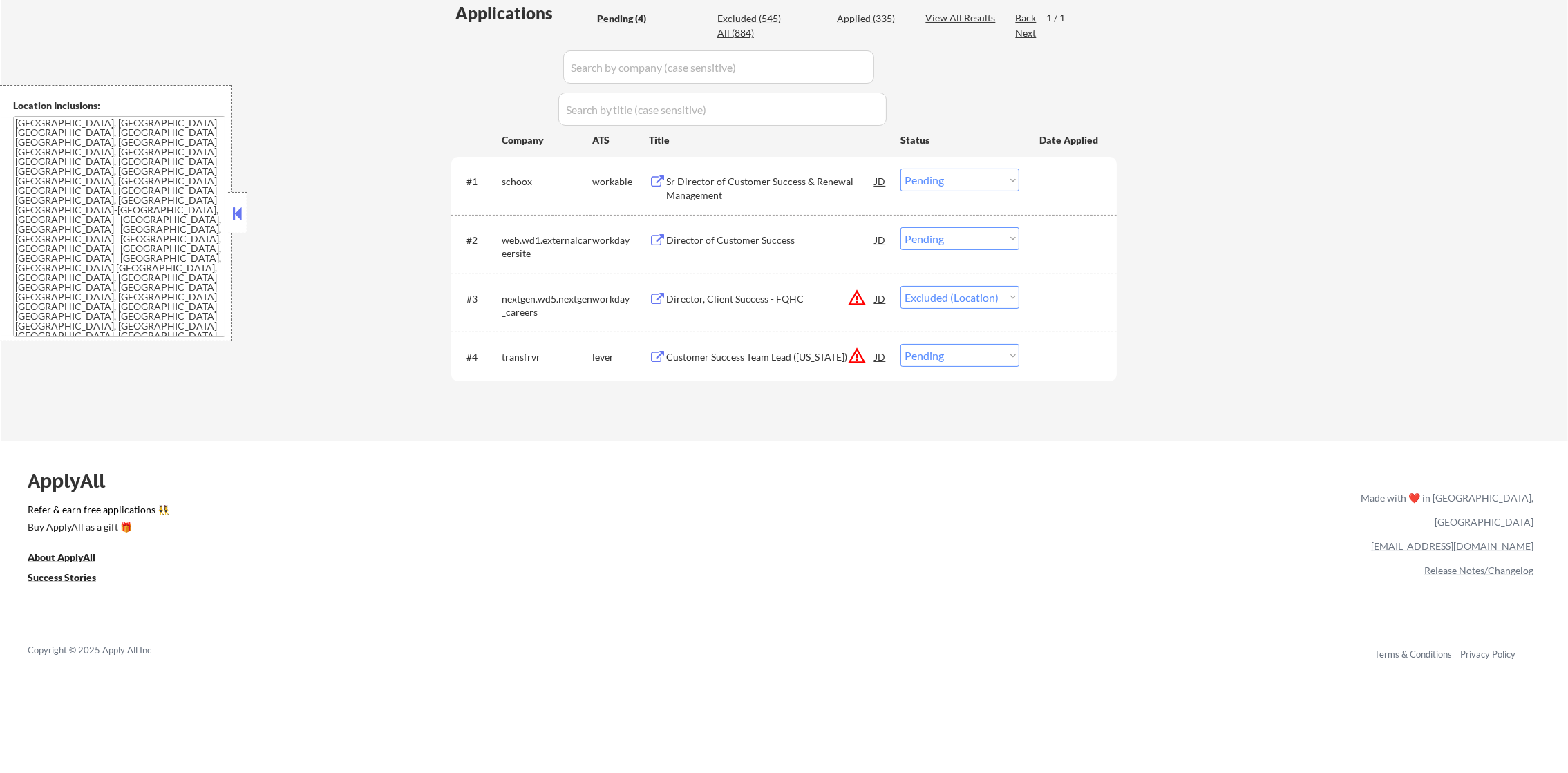
click at [939, 365] on select "Choose an option... Pending Applied Excluded (Questions) Excluded (Expired) Exc…" at bounding box center [960, 355] width 119 height 23
select select ""excluded__location_""
click at [901, 344] on select "Choose an option... Pending Applied Excluded (Questions) Excluded (Expired) Exc…" at bounding box center [960, 355] width 119 height 23
click at [819, 178] on div "Sr Director of Customer Success & Renewal Management" at bounding box center [770, 188] width 209 height 27
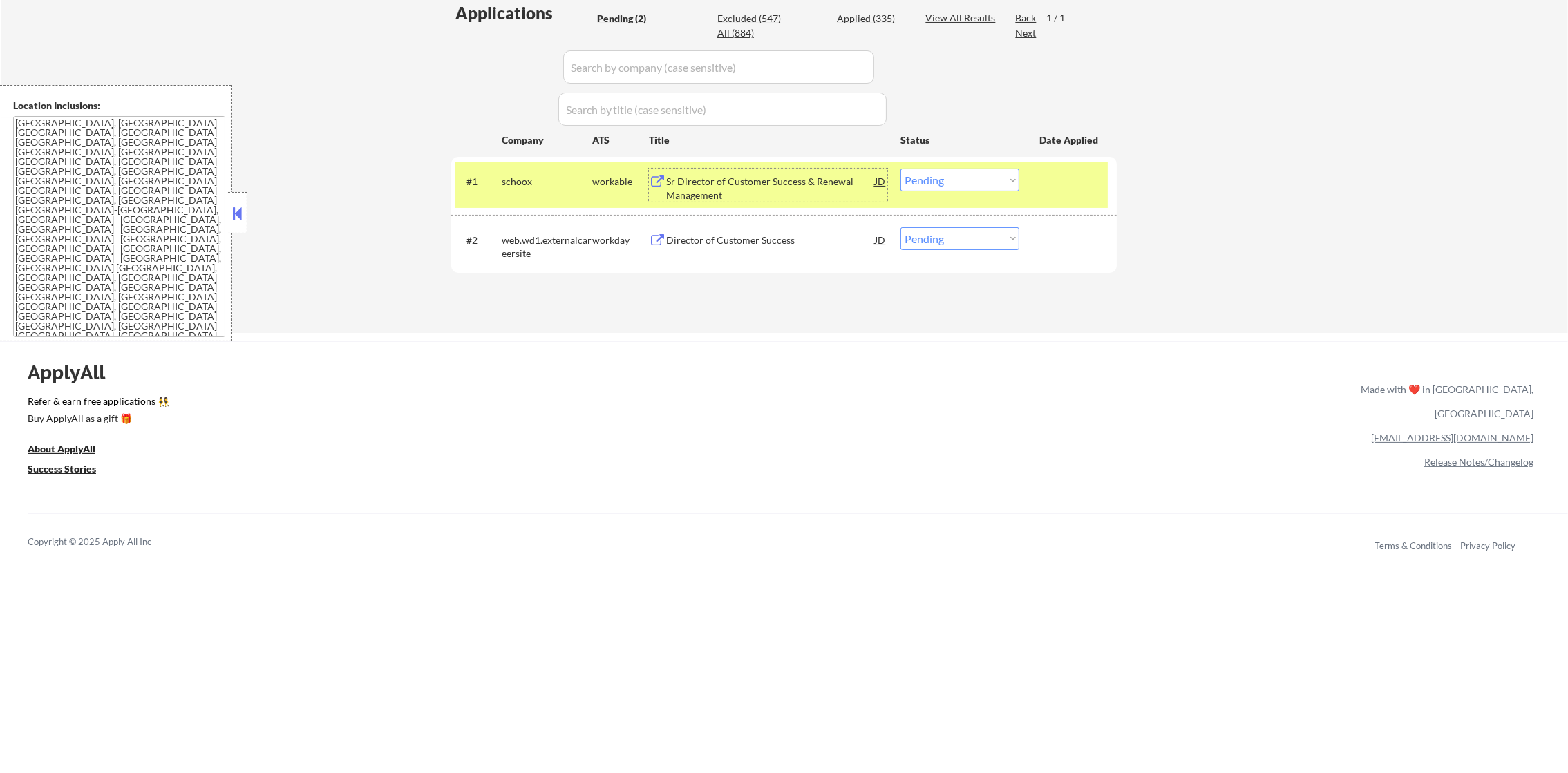
click at [955, 170] on select "Choose an option... Pending Applied Excluded (Questions) Excluded (Expired) Exc…" at bounding box center [960, 179] width 119 height 23
click at [901, 168] on select "Choose an option... Pending Applied Excluded (Questions) Excluded (Expired) Exc…" at bounding box center [960, 179] width 119 height 23
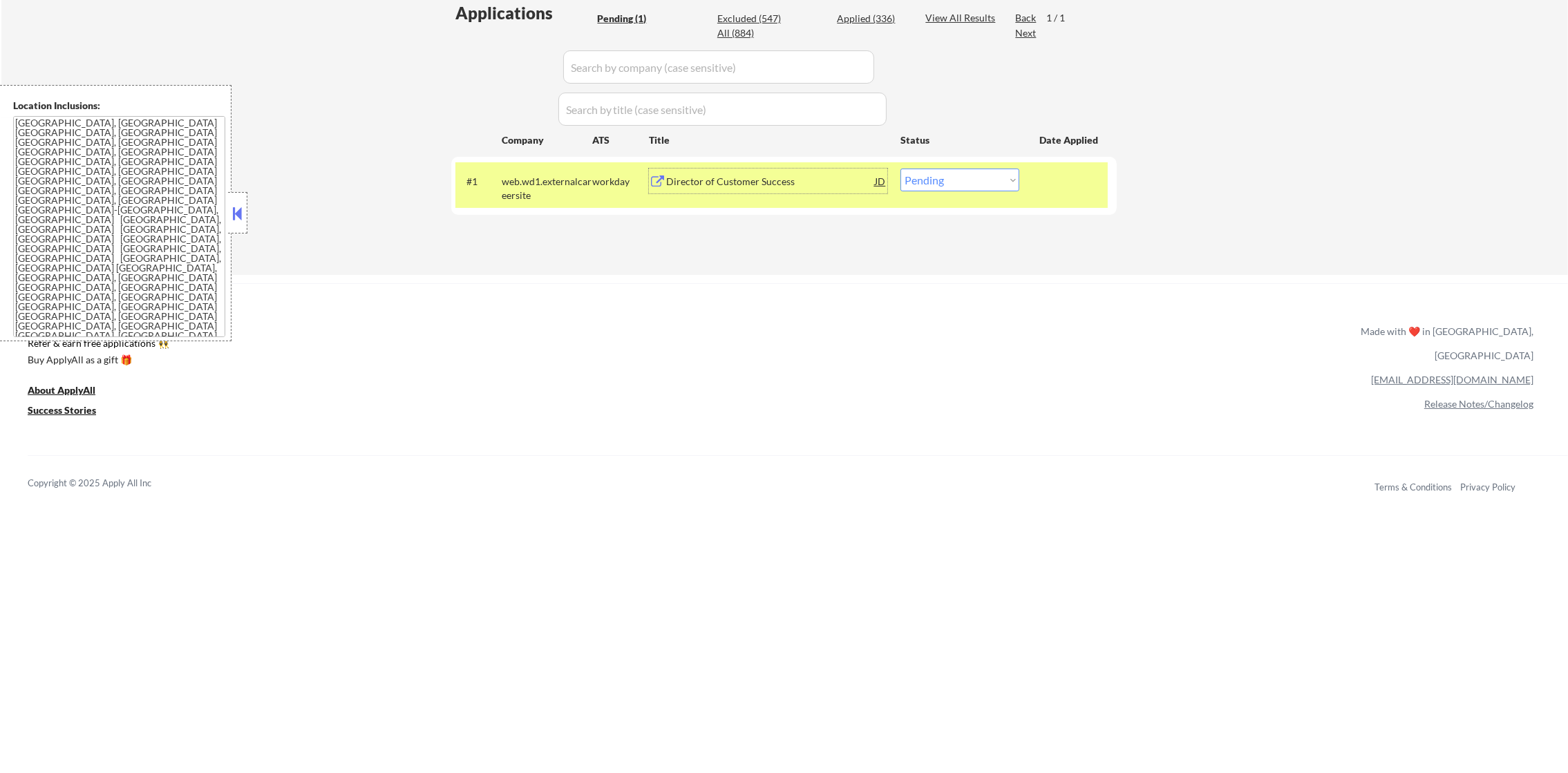
click at [799, 178] on div "Director of Customer Success" at bounding box center [770, 181] width 209 height 14
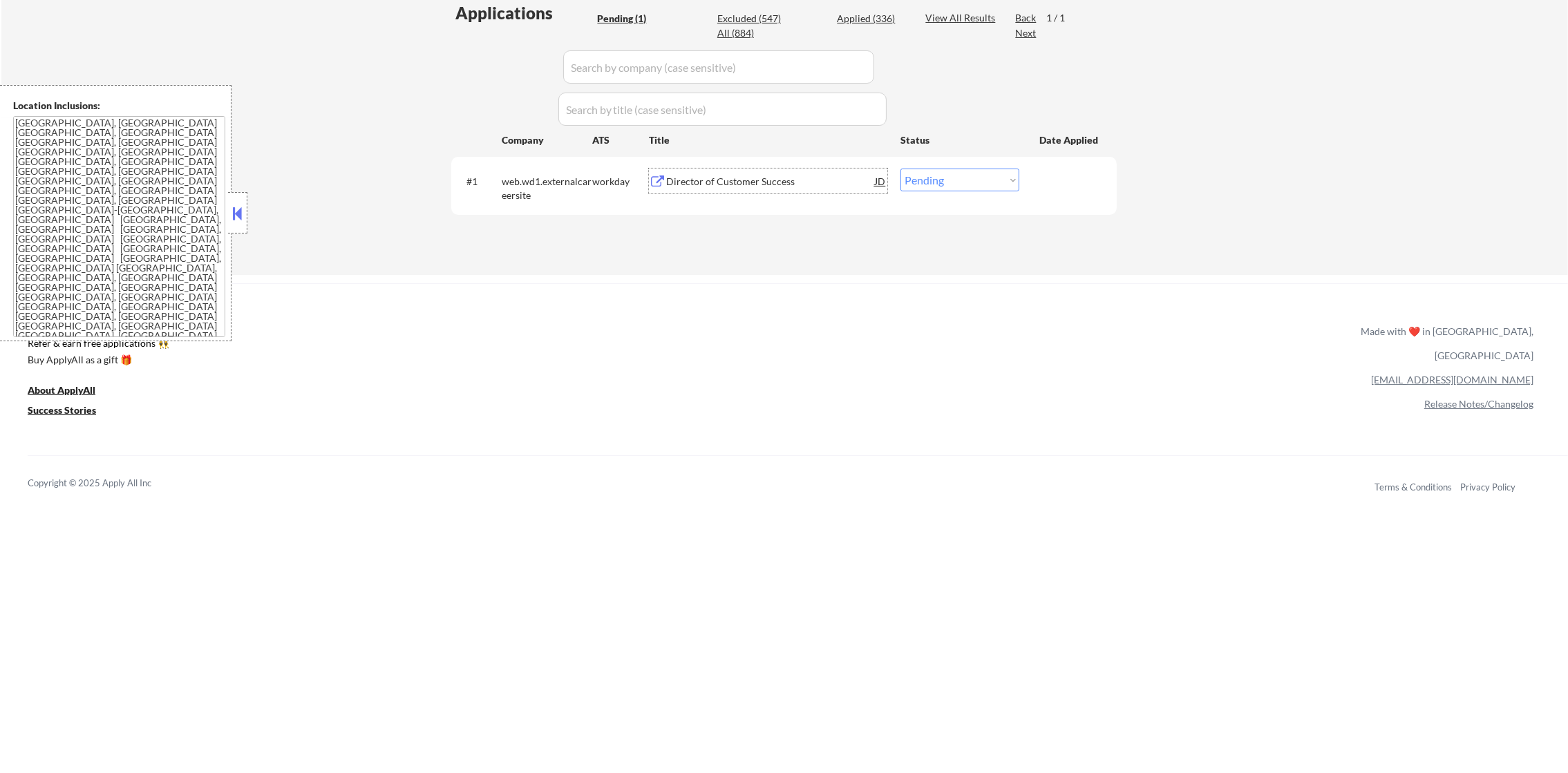
click at [920, 184] on select "Choose an option... Pending Applied Excluded (Questions) Excluded (Expired) Exc…" at bounding box center [960, 179] width 119 height 23
select select ""applied""
click at [901, 168] on select "Choose an option... Pending Applied Excluded (Questions) Excluded (Expired) Exc…" at bounding box center [960, 179] width 119 height 23
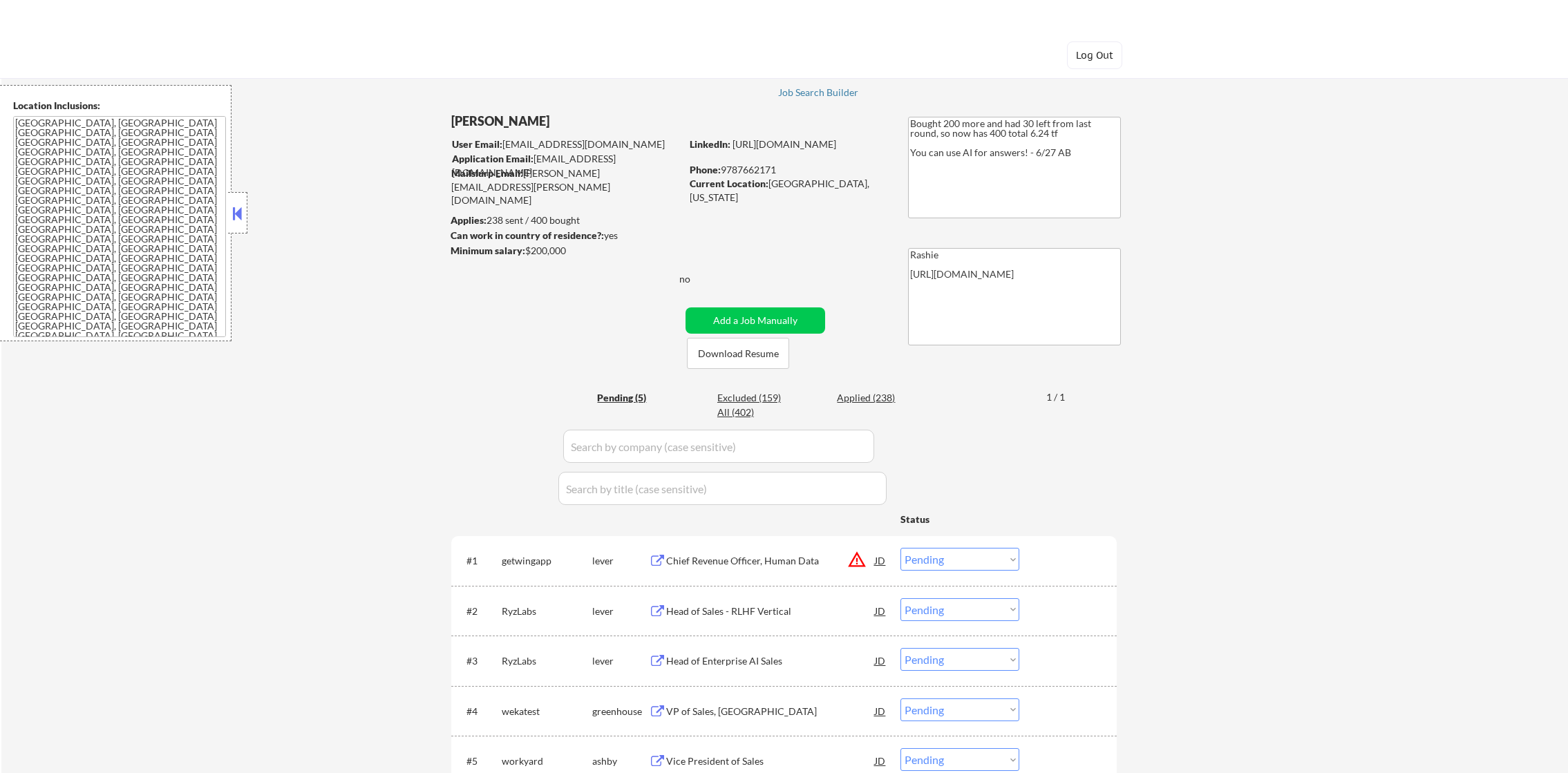
select select ""pending""
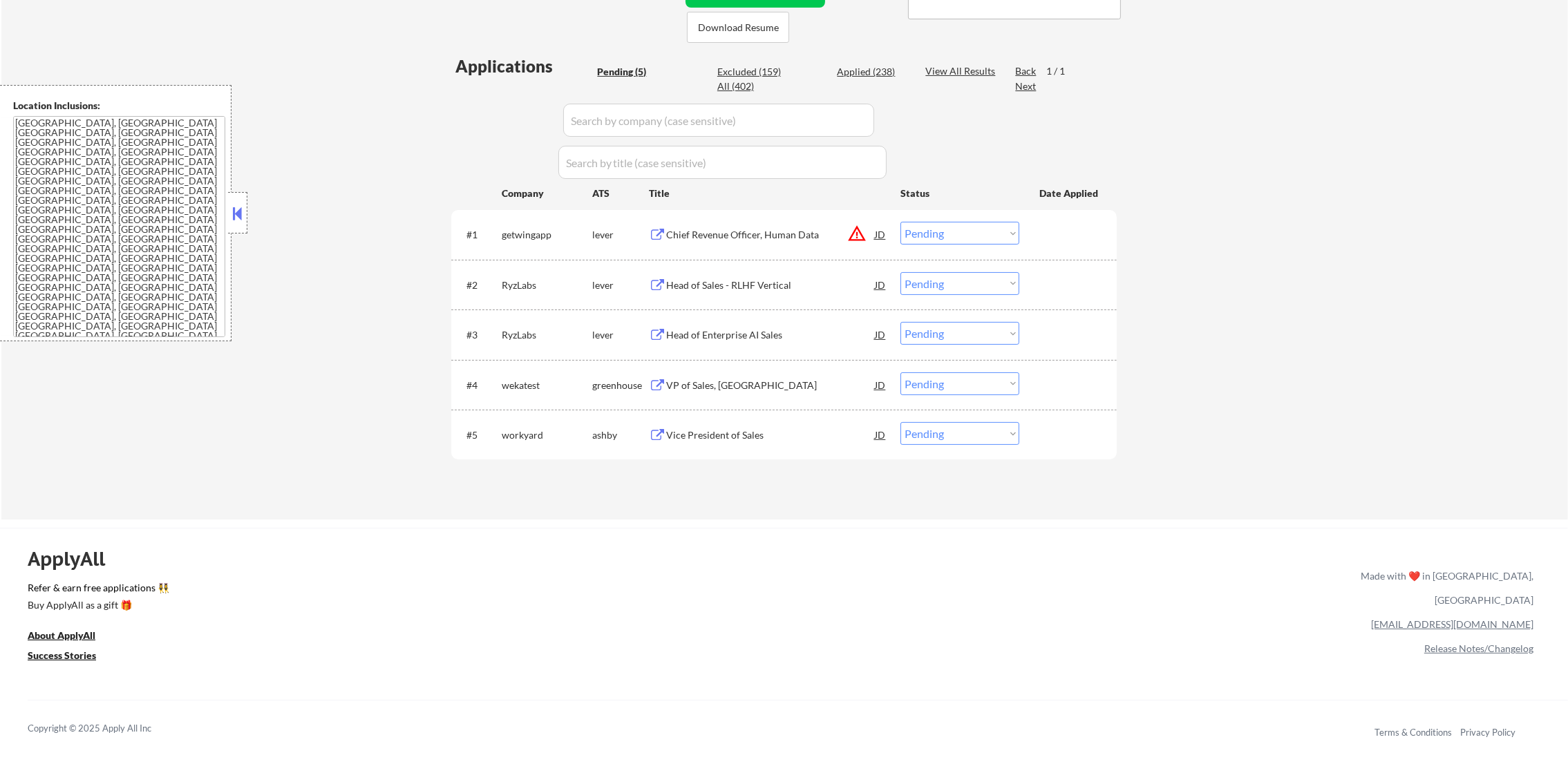
scroll to position [345, 0]
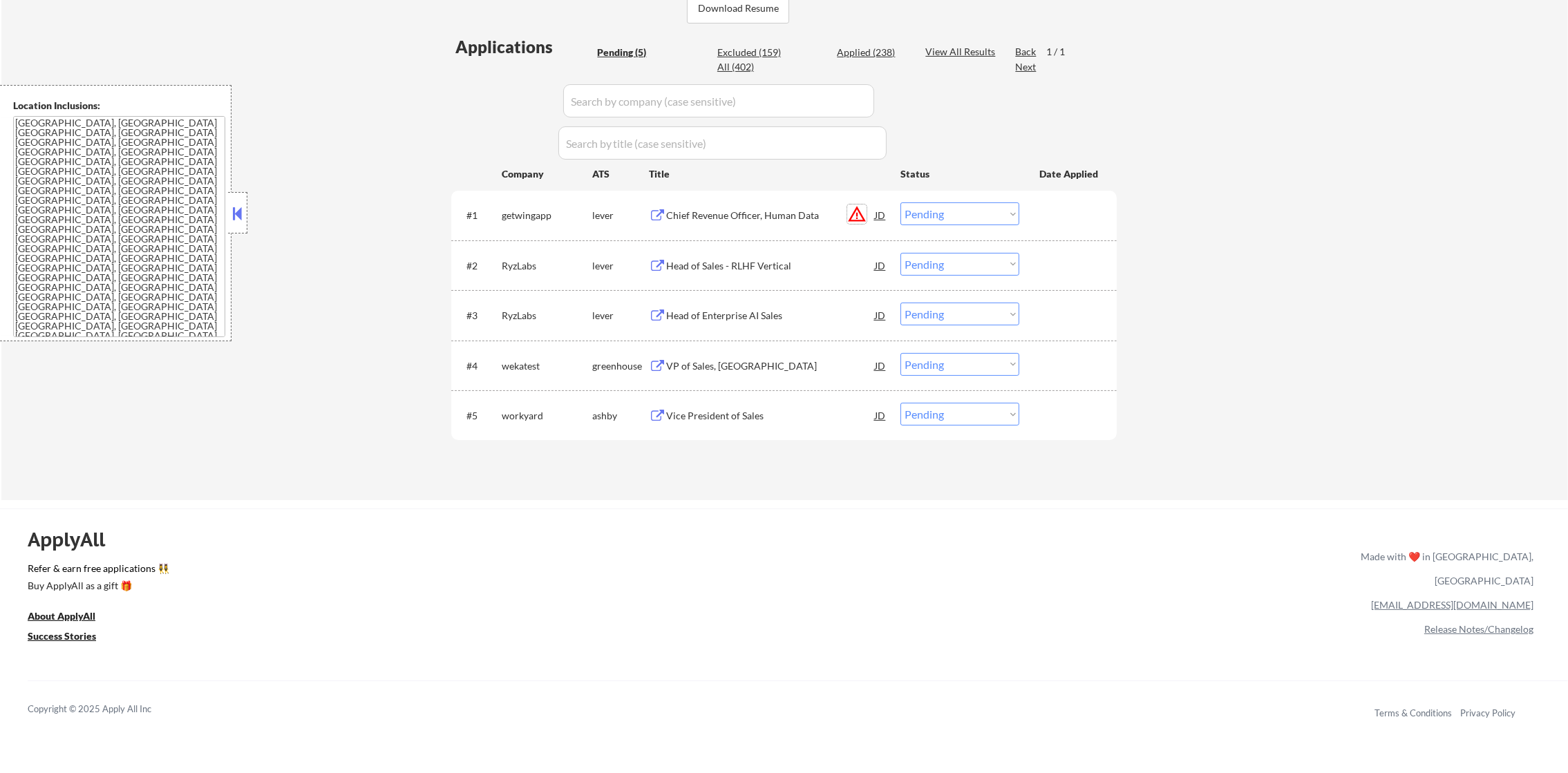
drag, startPoint x: 848, startPoint y: 210, endPoint x: 860, endPoint y: 210, distance: 12.0
click at [860, 210] on button "warning_amber" at bounding box center [856, 214] width 19 height 19
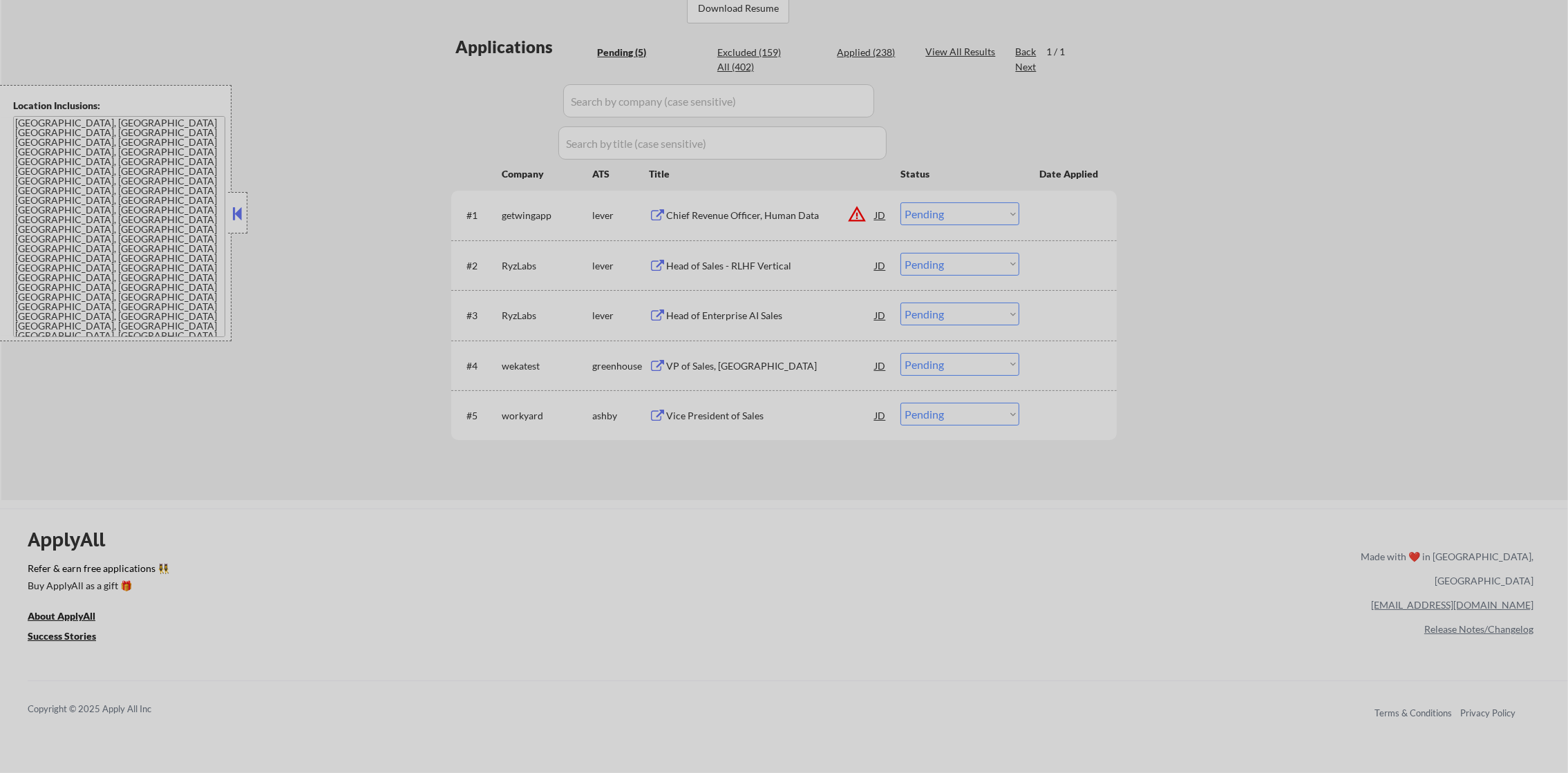
click at [860, 210] on span "Wing is one of the world's largest virtual talent companies, venture-backed and…" at bounding box center [781, 240] width 305 height 77
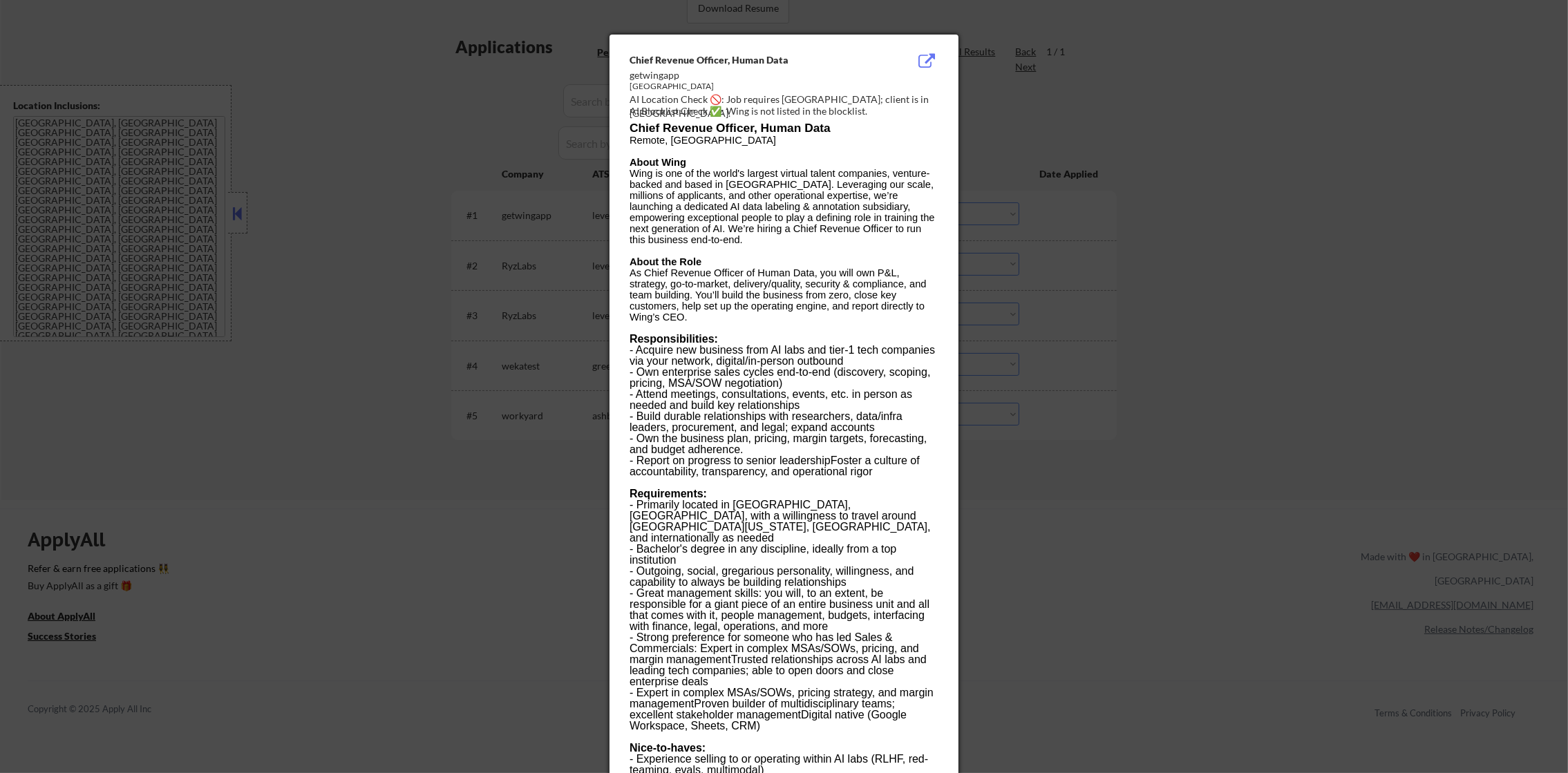
drag, startPoint x: 1181, startPoint y: 225, endPoint x: 1105, endPoint y: 249, distance: 79.7
click at [1183, 225] on div at bounding box center [784, 386] width 1568 height 773
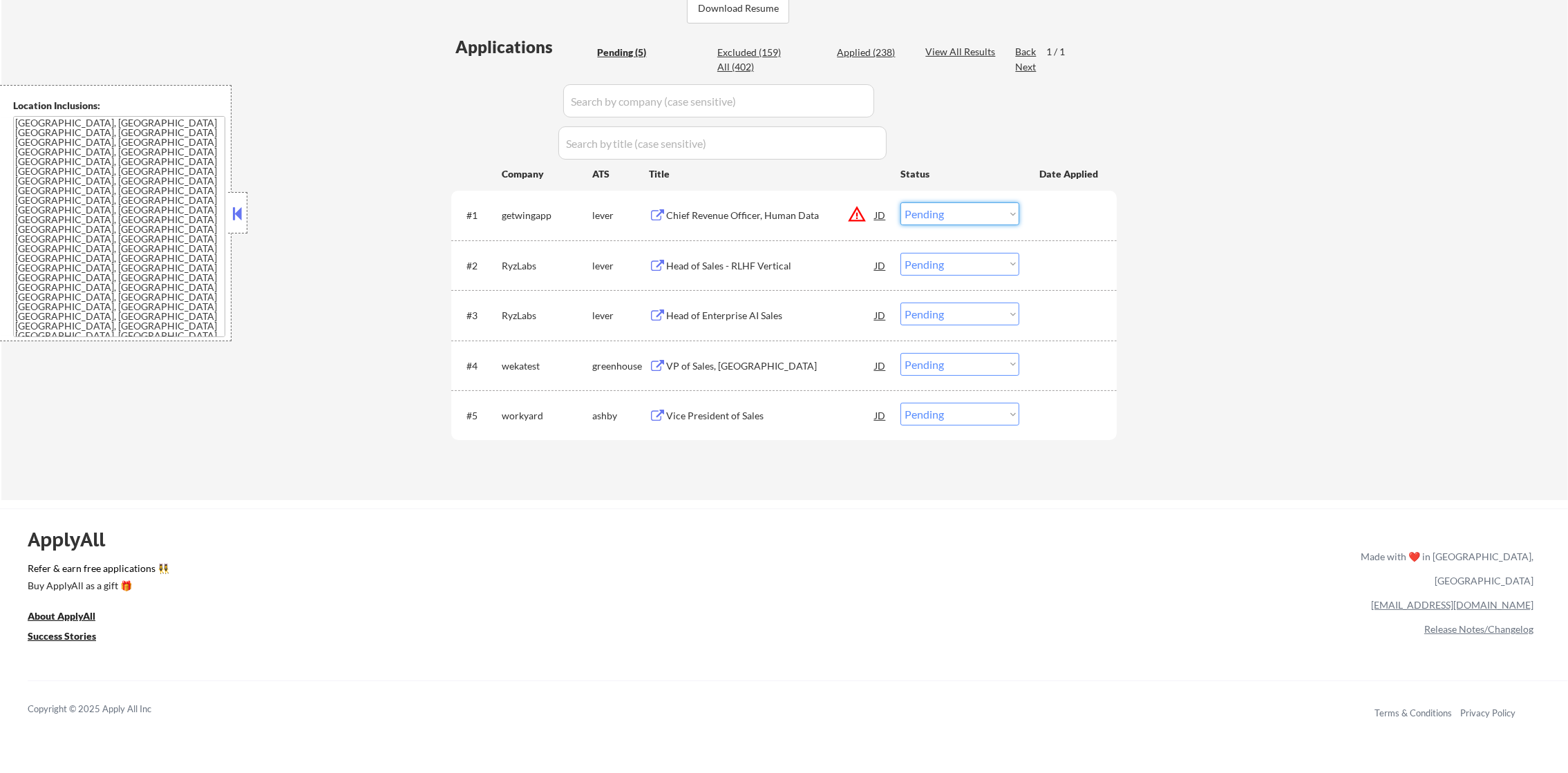
click at [986, 208] on select "Choose an option... Pending Applied Excluded (Questions) Excluded (Expired) Exc…" at bounding box center [960, 213] width 119 height 23
click at [901, 202] on select "Choose an option... Pending Applied Excluded (Questions) Excluded (Expired) Exc…" at bounding box center [960, 213] width 119 height 23
select select ""pending""
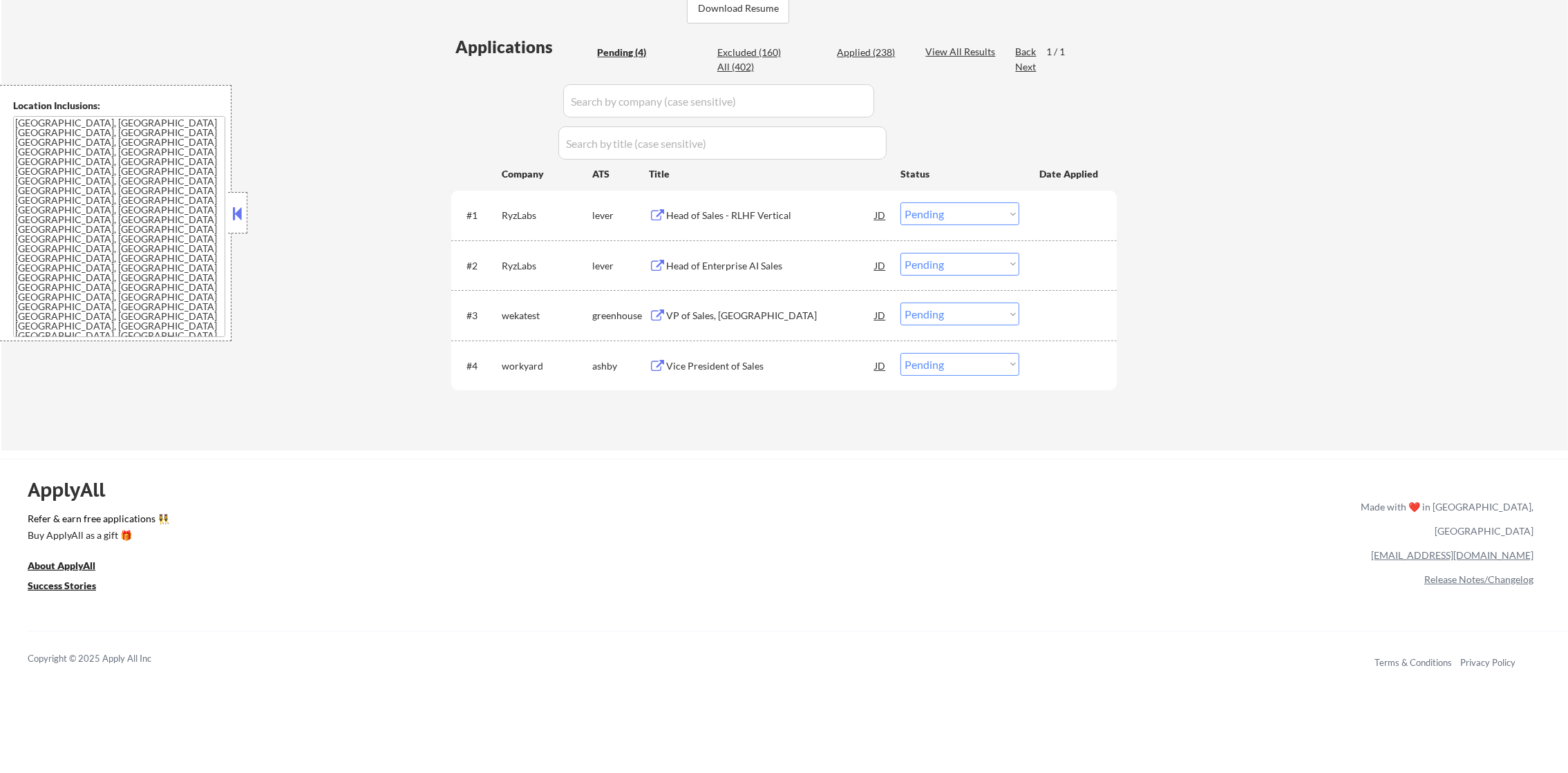
click at [172, 170] on textarea "[GEOGRAPHIC_DATA], [GEOGRAPHIC_DATA] [GEOGRAPHIC_DATA], [GEOGRAPHIC_DATA] [GEOG…" at bounding box center [118, 227] width 212 height 221
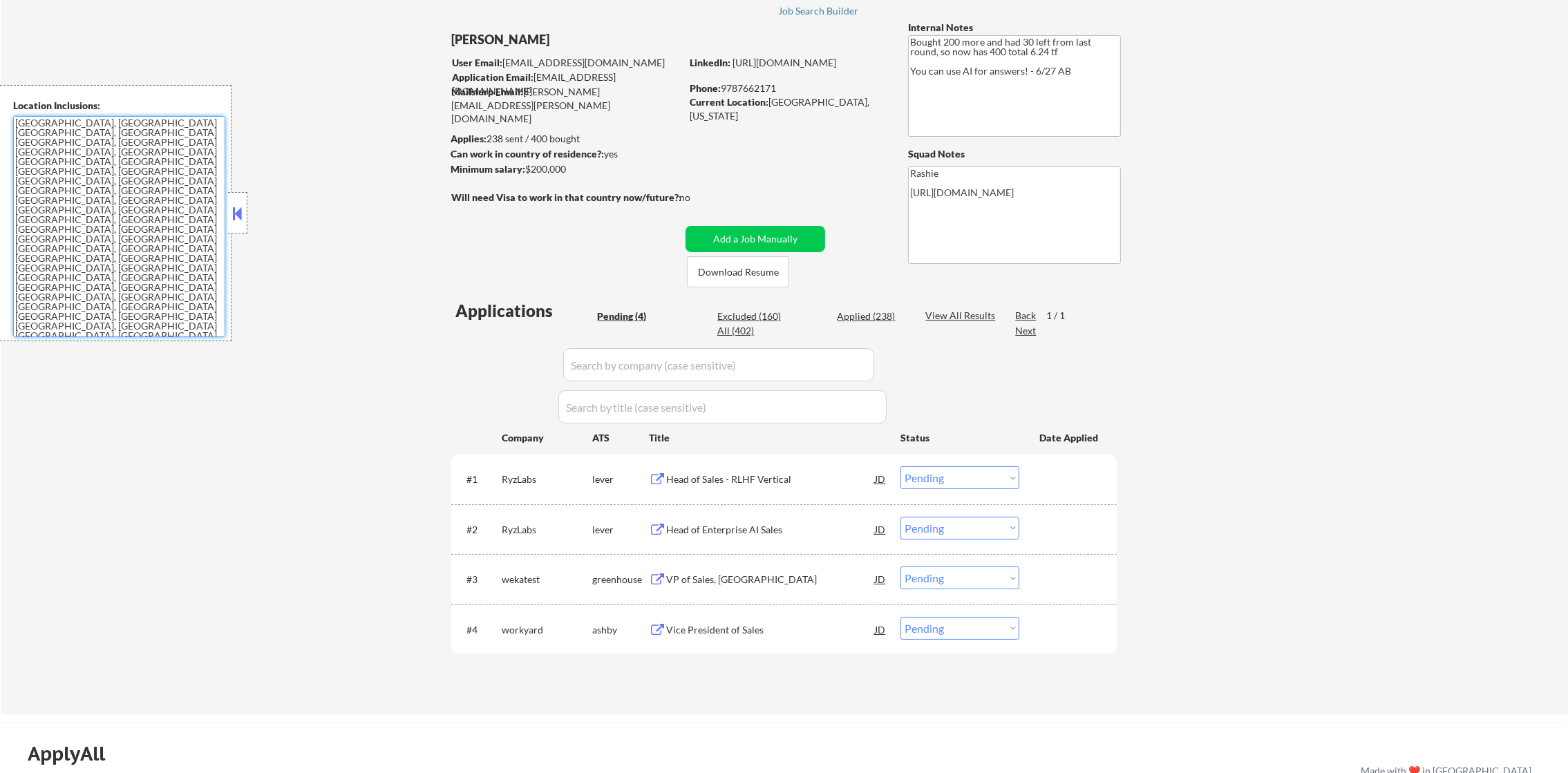
scroll to position [0, 0]
